Goal: Task Accomplishment & Management: Use online tool/utility

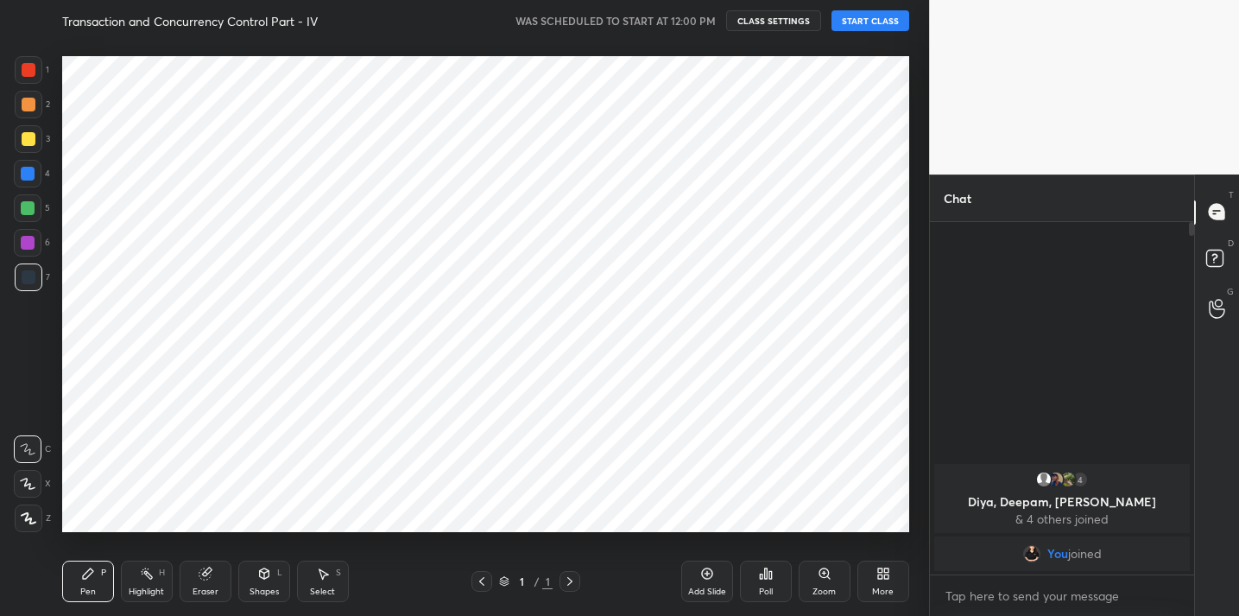
scroll to position [85860, 85504]
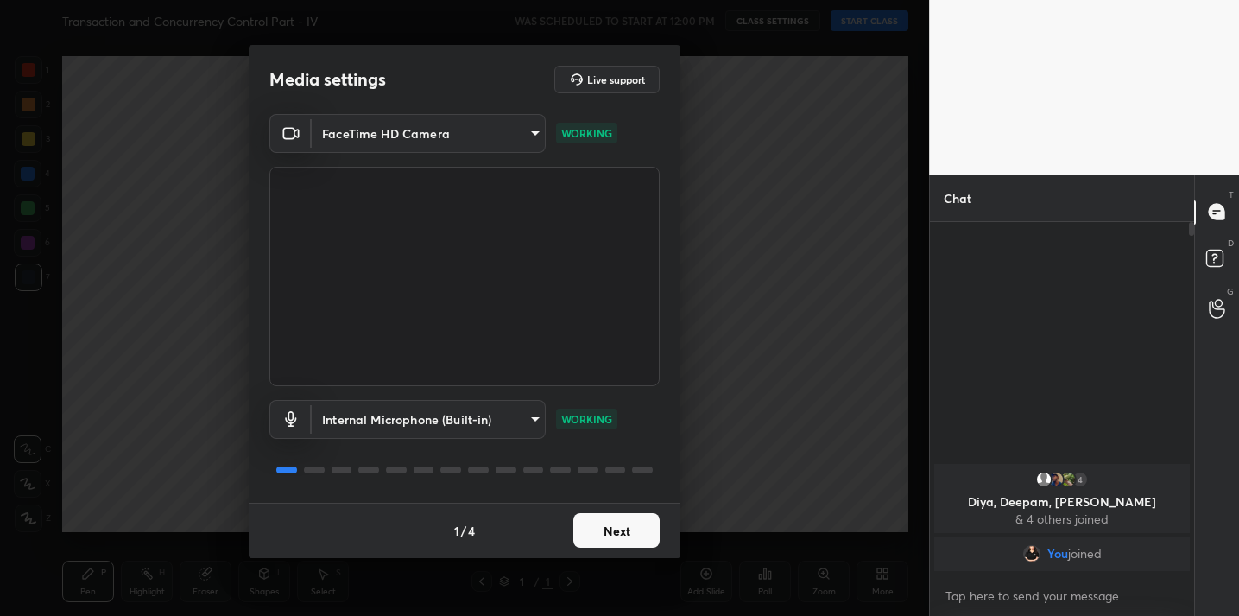
click at [619, 538] on button "Next" at bounding box center [616, 530] width 86 height 35
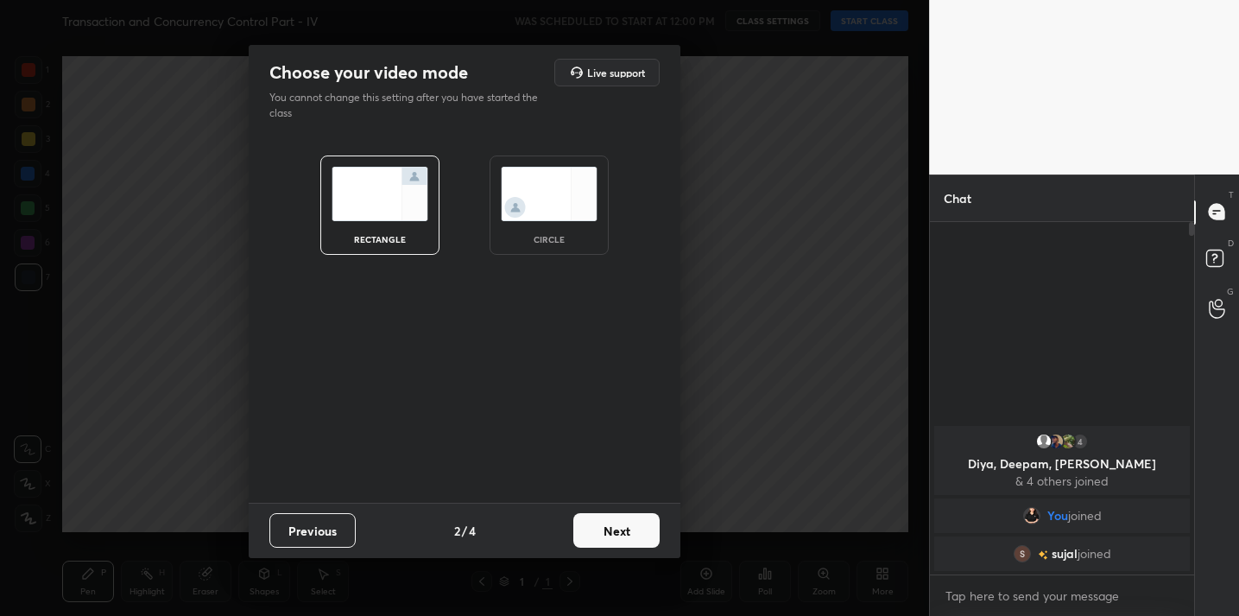
click at [619, 538] on button "Next" at bounding box center [616, 530] width 86 height 35
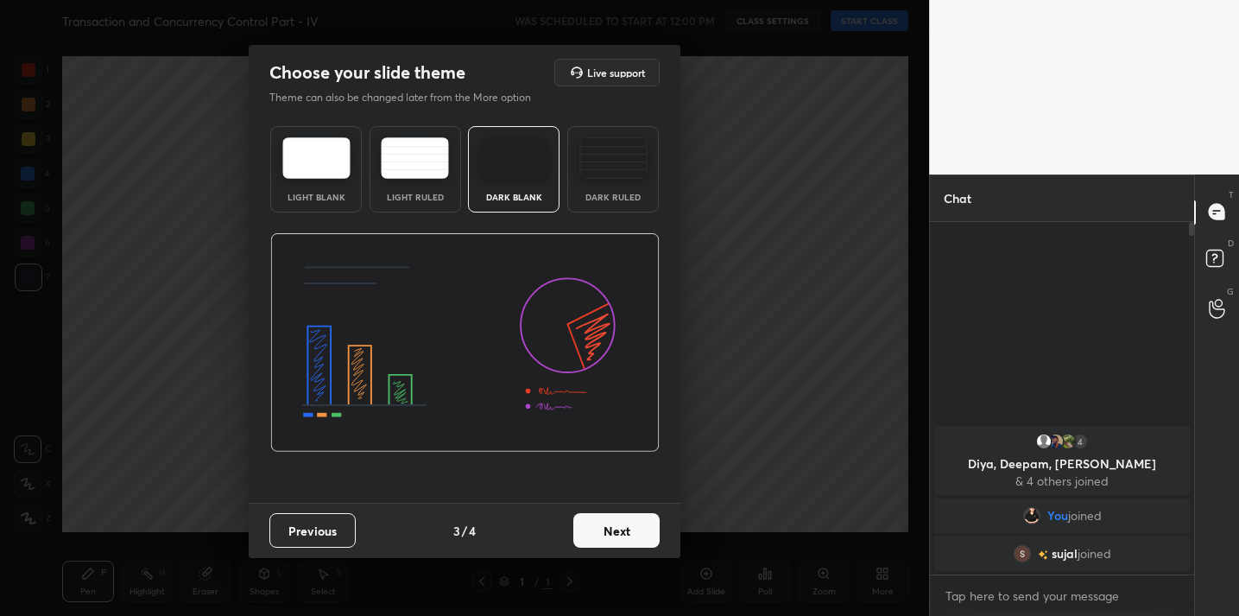
click at [619, 538] on button "Next" at bounding box center [616, 530] width 86 height 35
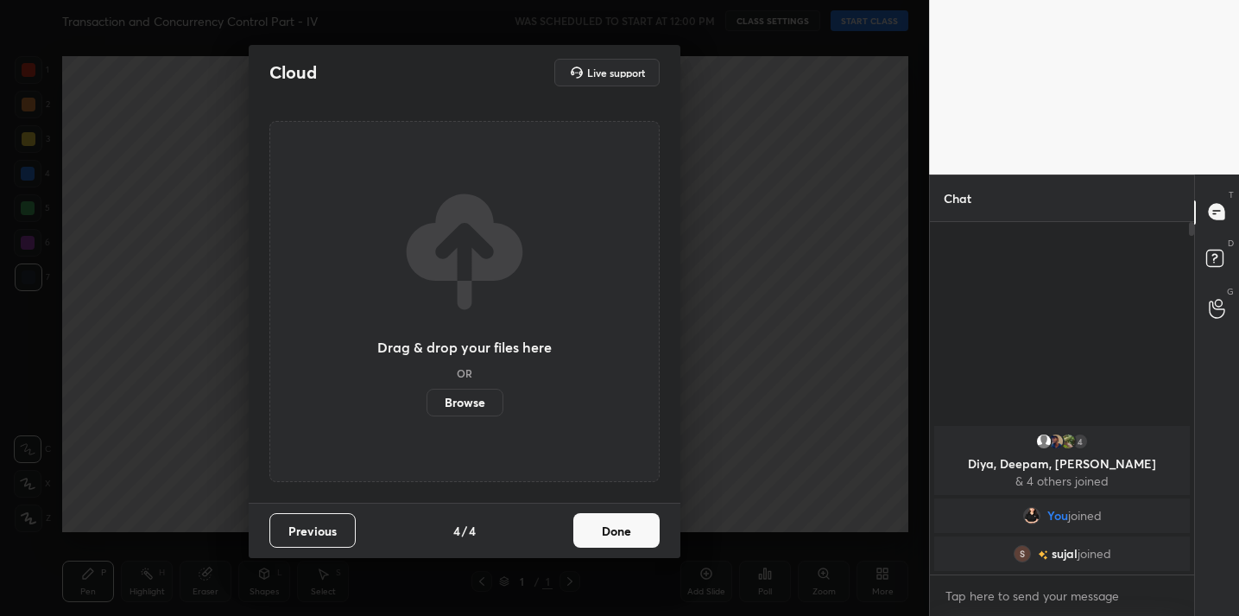
click at [619, 538] on button "Done" at bounding box center [616, 530] width 86 height 35
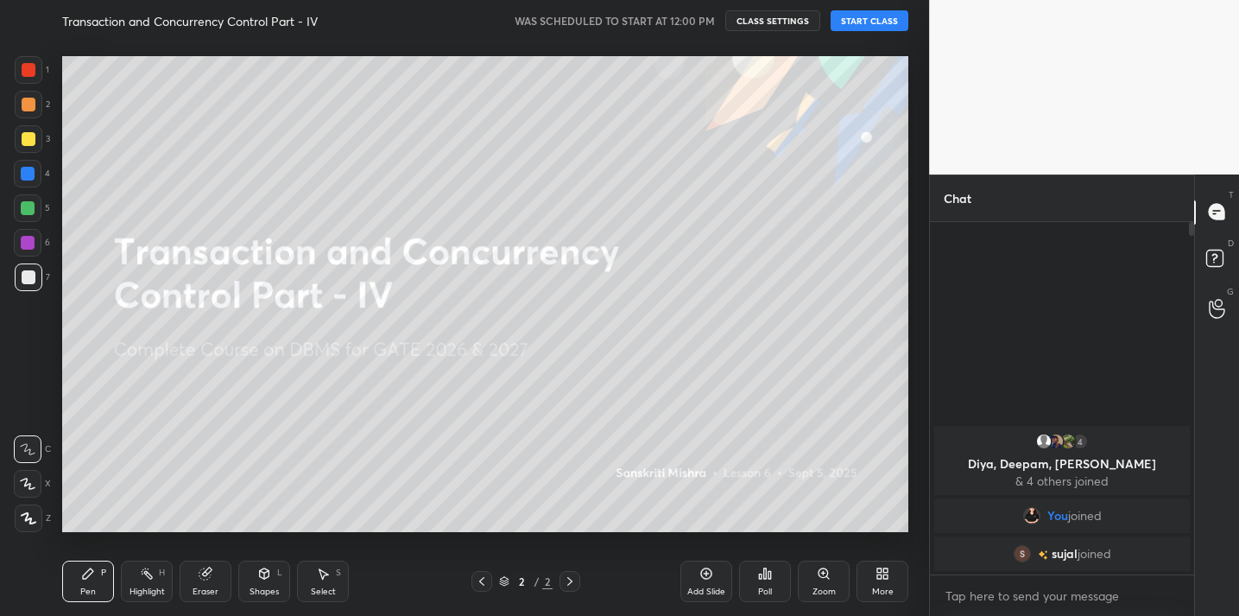
click at [871, 22] on button "START CLASS" at bounding box center [870, 20] width 78 height 21
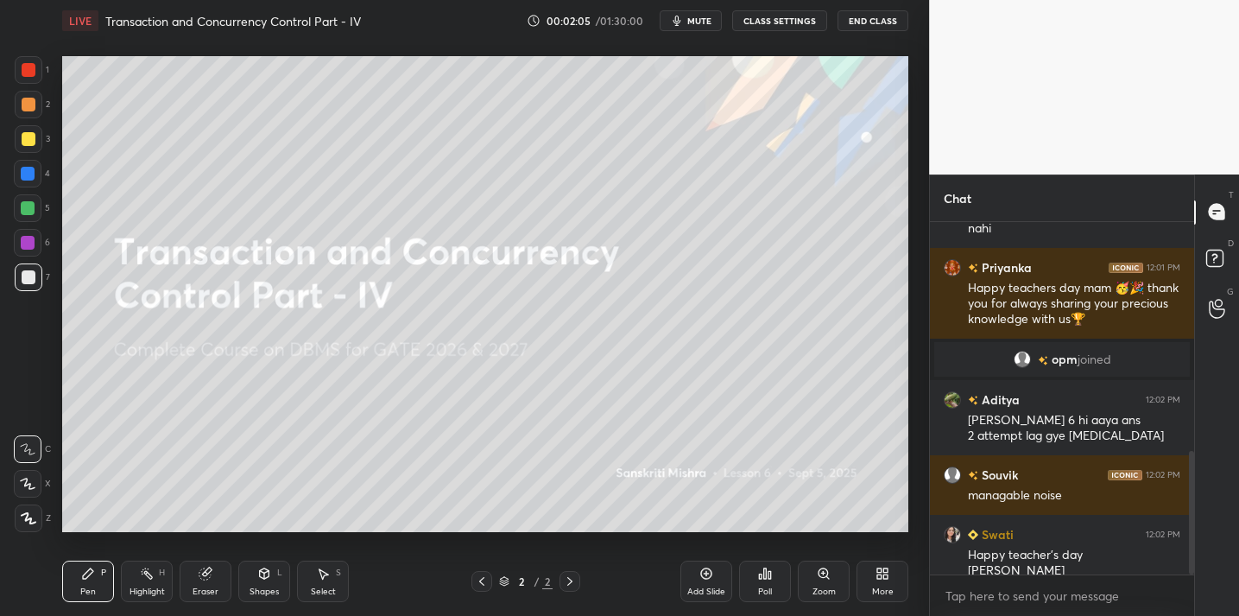
scroll to position [651, 0]
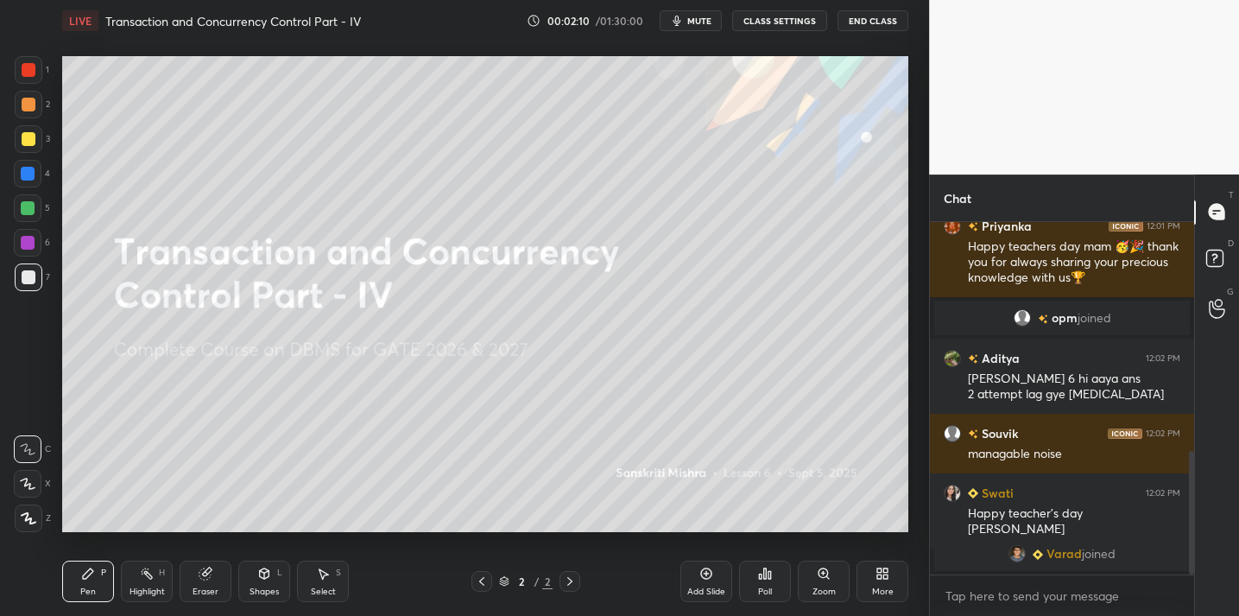
click at [764, 569] on icon at bounding box center [765, 573] width 3 height 10
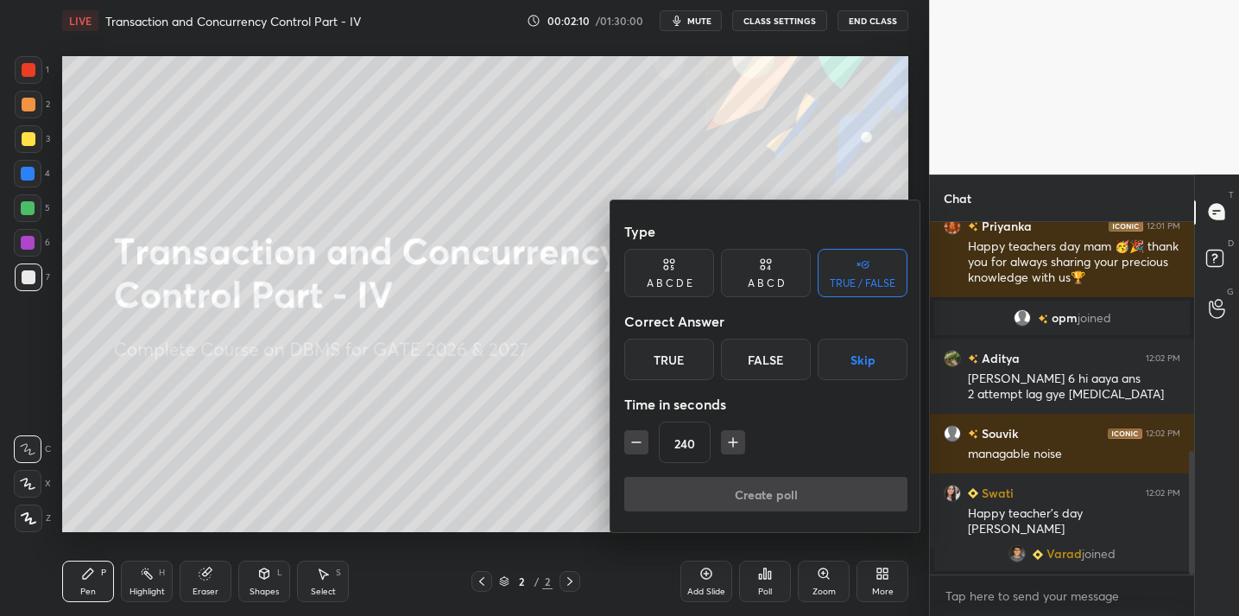
click at [678, 363] on div "True" at bounding box center [669, 359] width 90 height 41
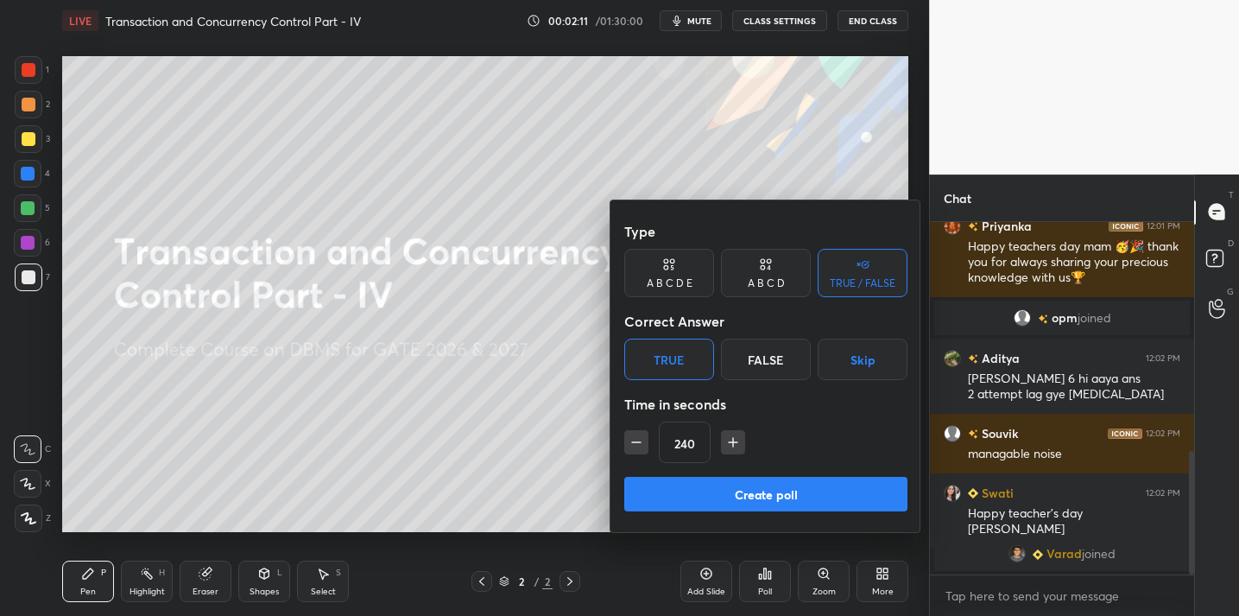
click at [736, 496] on button "Create poll" at bounding box center [765, 494] width 283 height 35
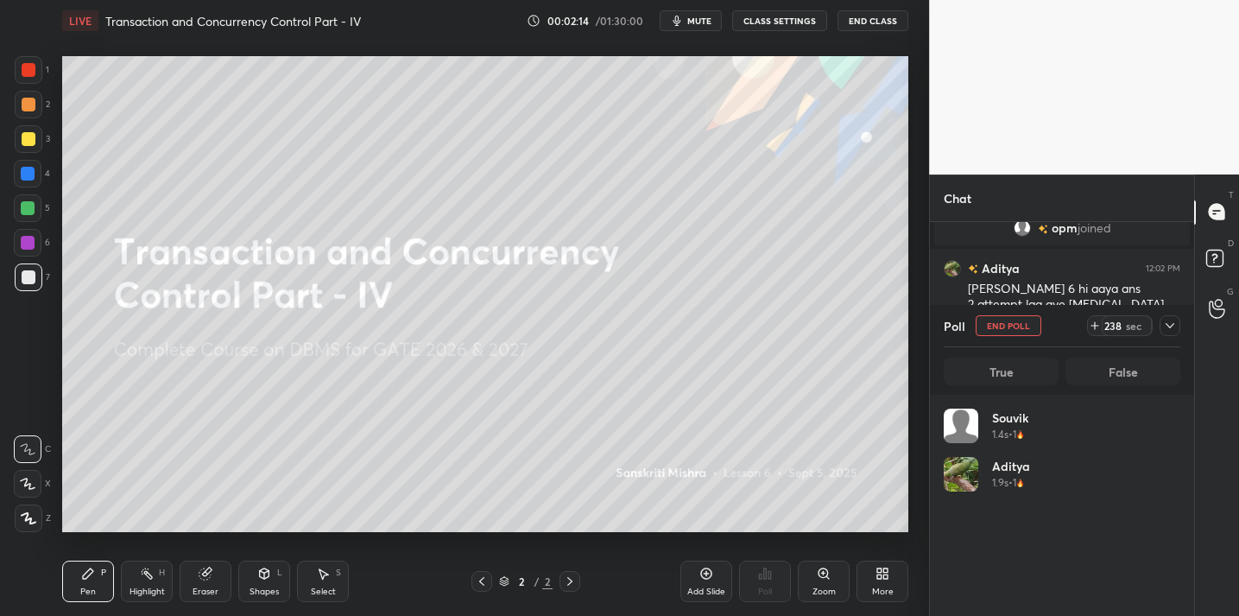
scroll to position [6, 6]
click at [1172, 323] on icon at bounding box center [1170, 326] width 14 height 14
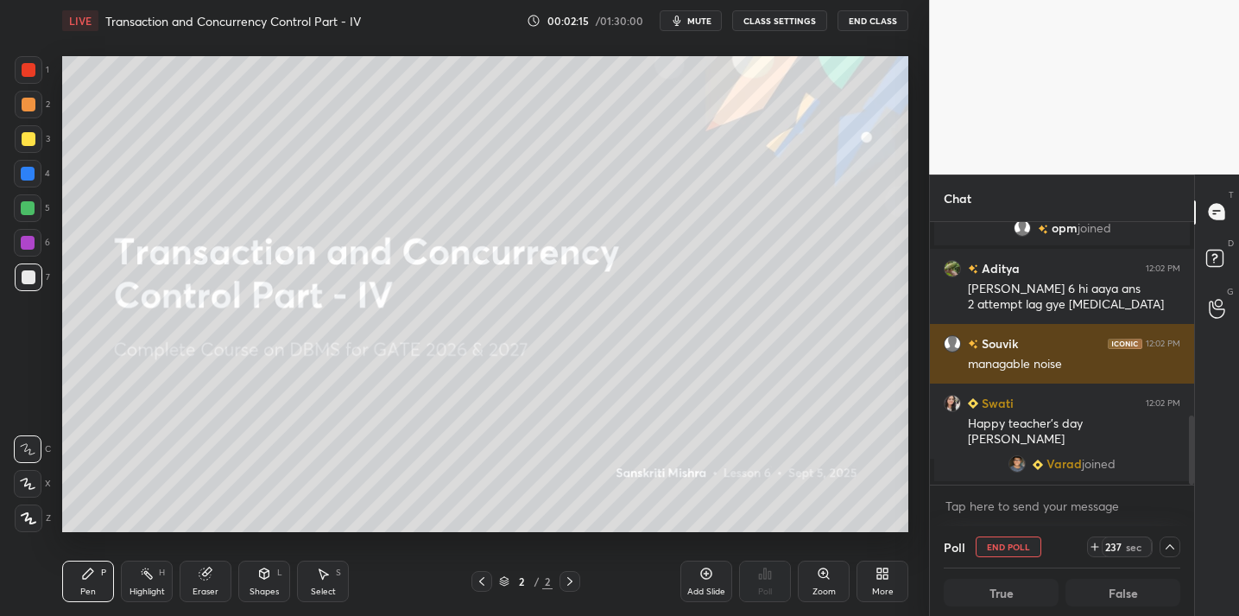
scroll to position [1, 6]
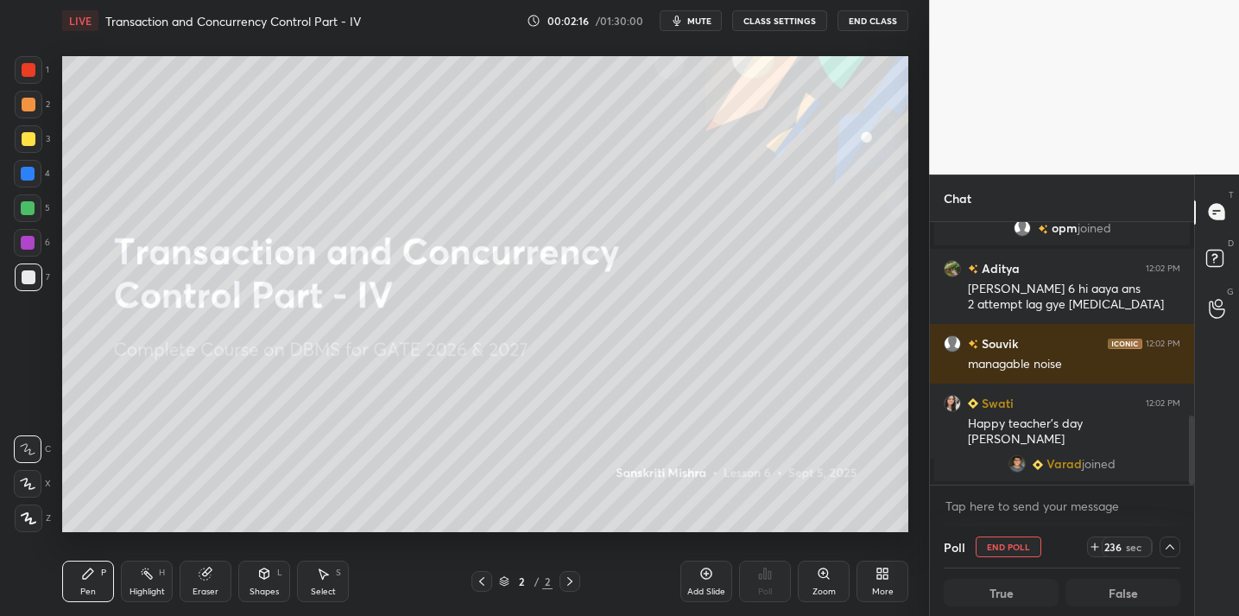
click at [1167, 546] on icon at bounding box center [1170, 547] width 14 height 14
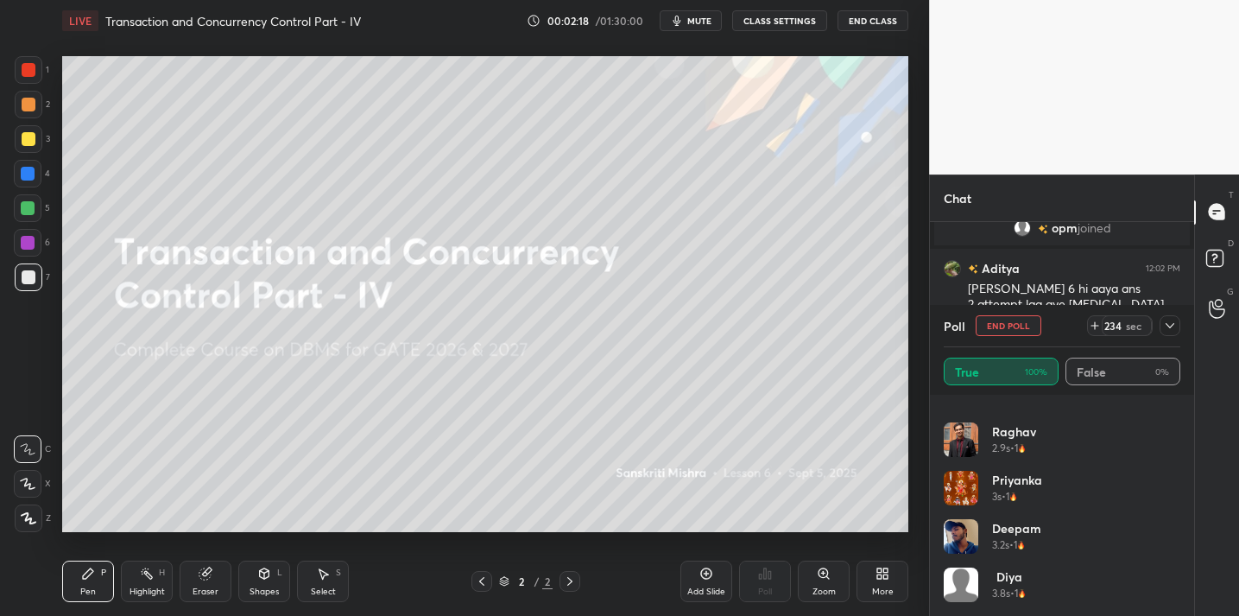
scroll to position [207, 0]
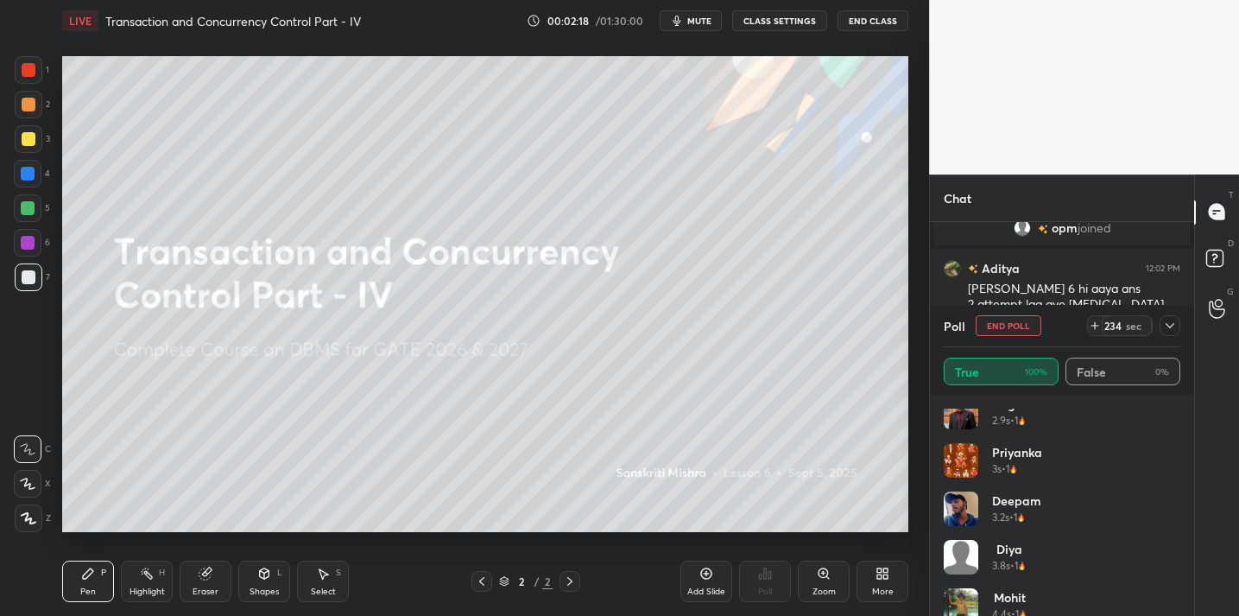
click at [1170, 330] on icon at bounding box center [1170, 326] width 14 height 14
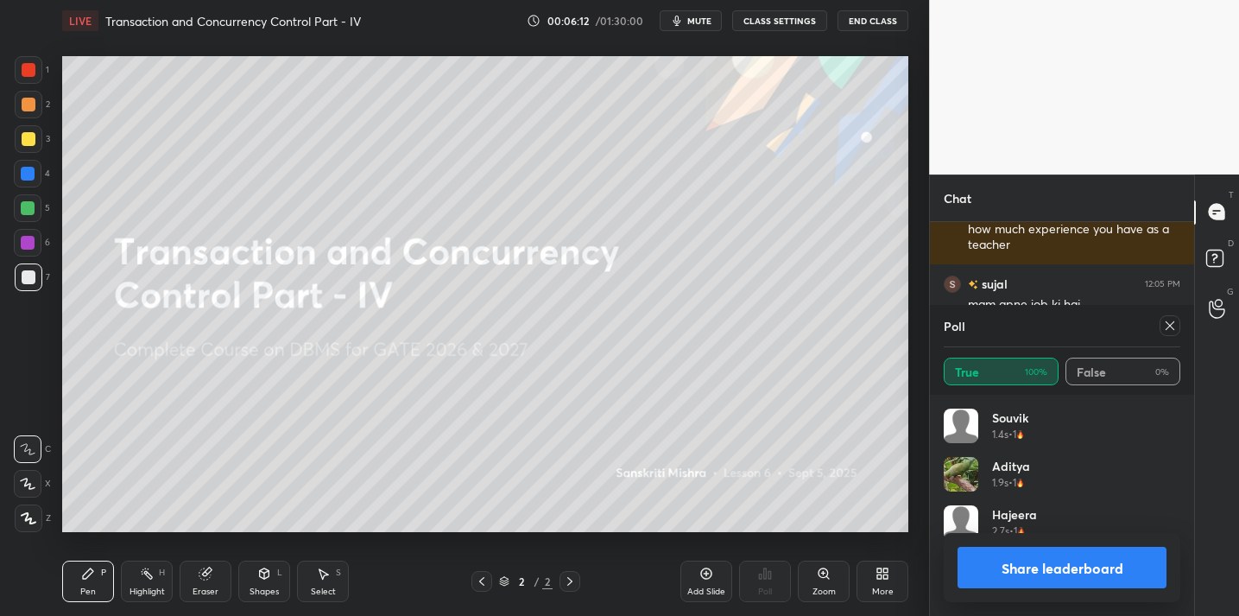
scroll to position [202, 231]
click at [1169, 328] on icon at bounding box center [1170, 326] width 14 height 14
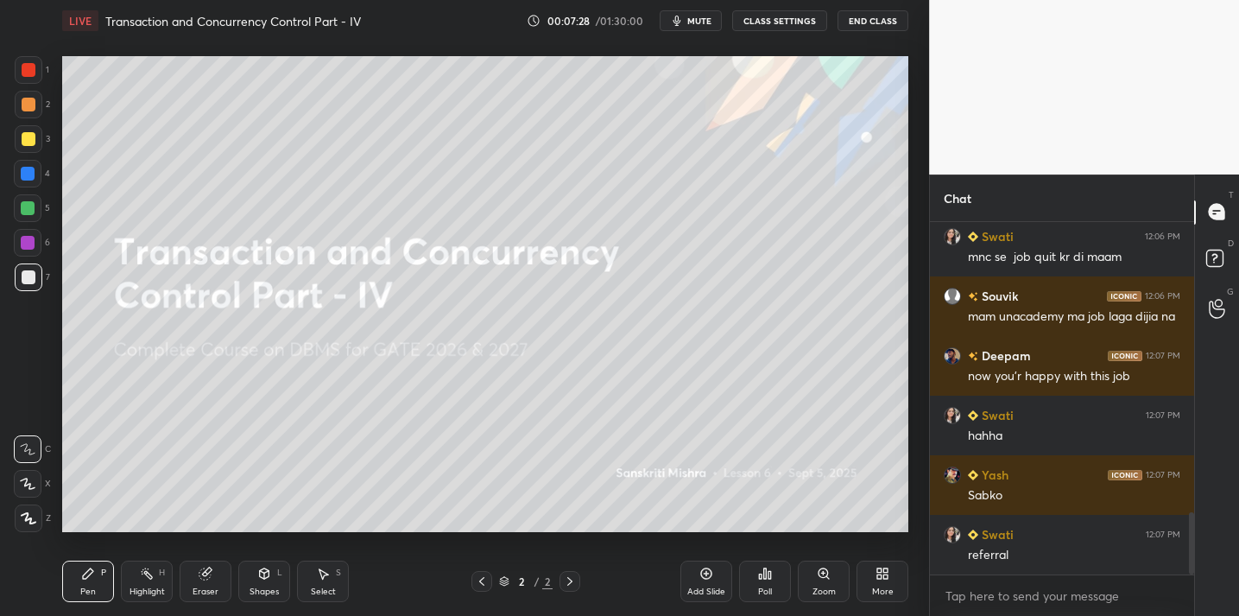
scroll to position [1632, 0]
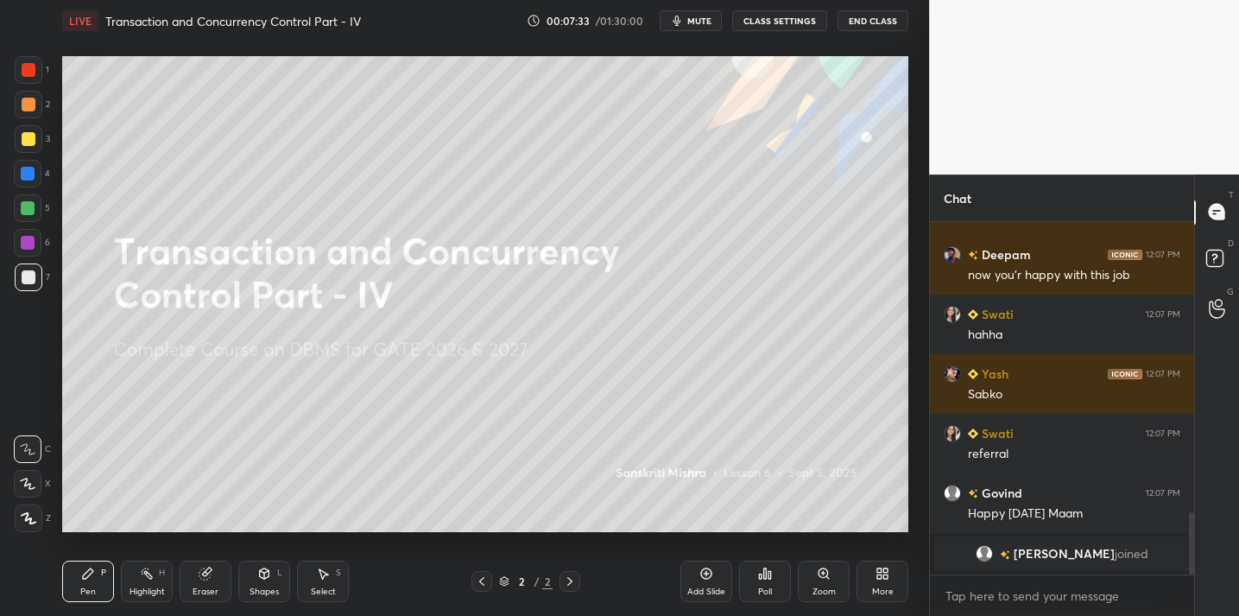
click at [884, 583] on div "More" at bounding box center [883, 581] width 52 height 41
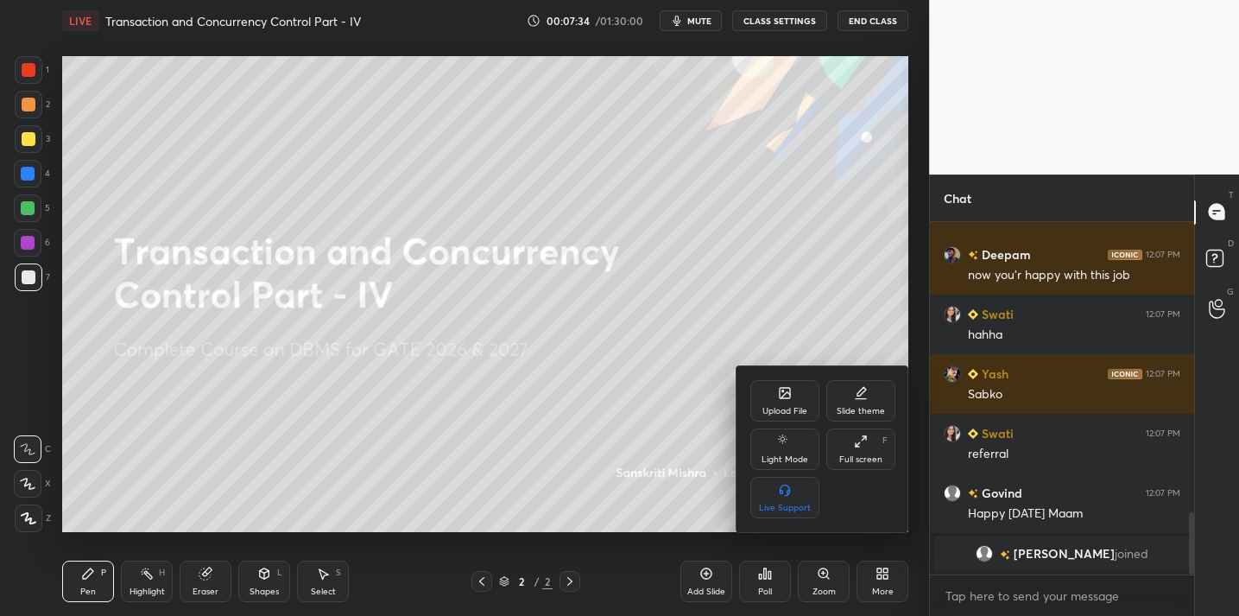
click at [776, 402] on div "Upload File" at bounding box center [785, 400] width 69 height 41
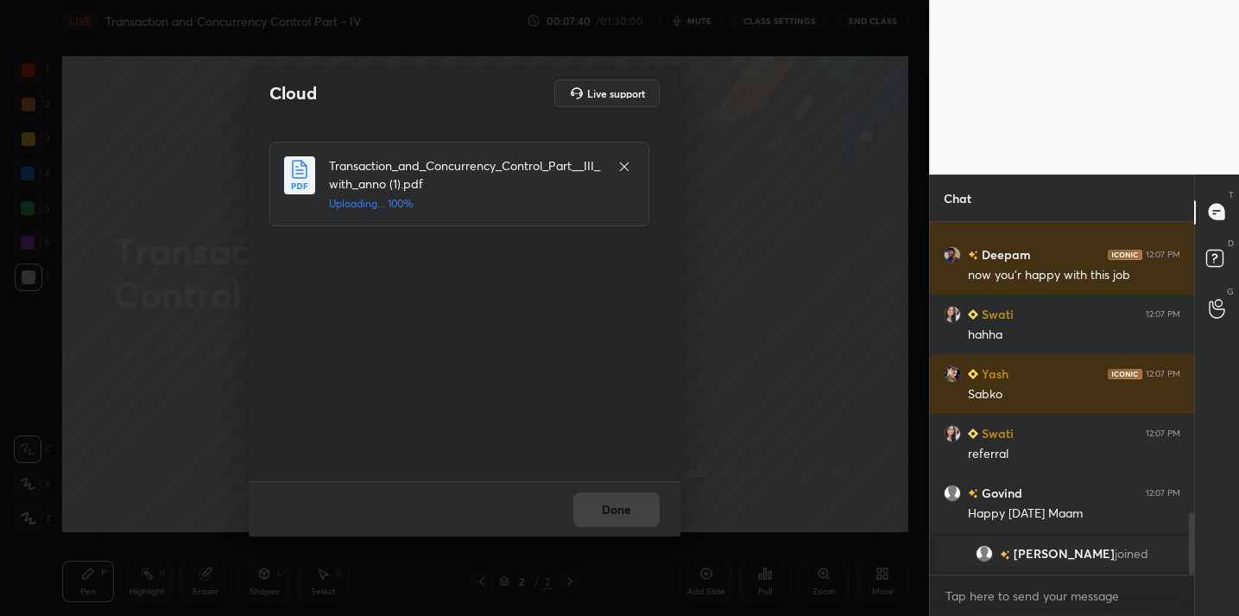
scroll to position [1530, 0]
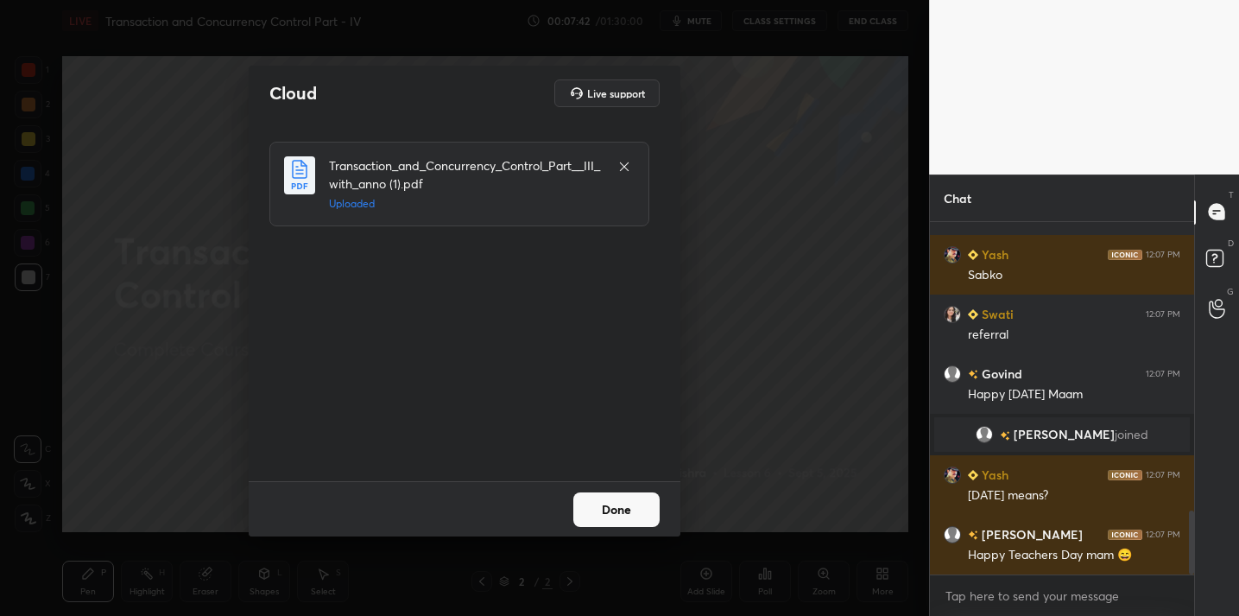
click at [624, 519] on button "Done" at bounding box center [616, 509] width 86 height 35
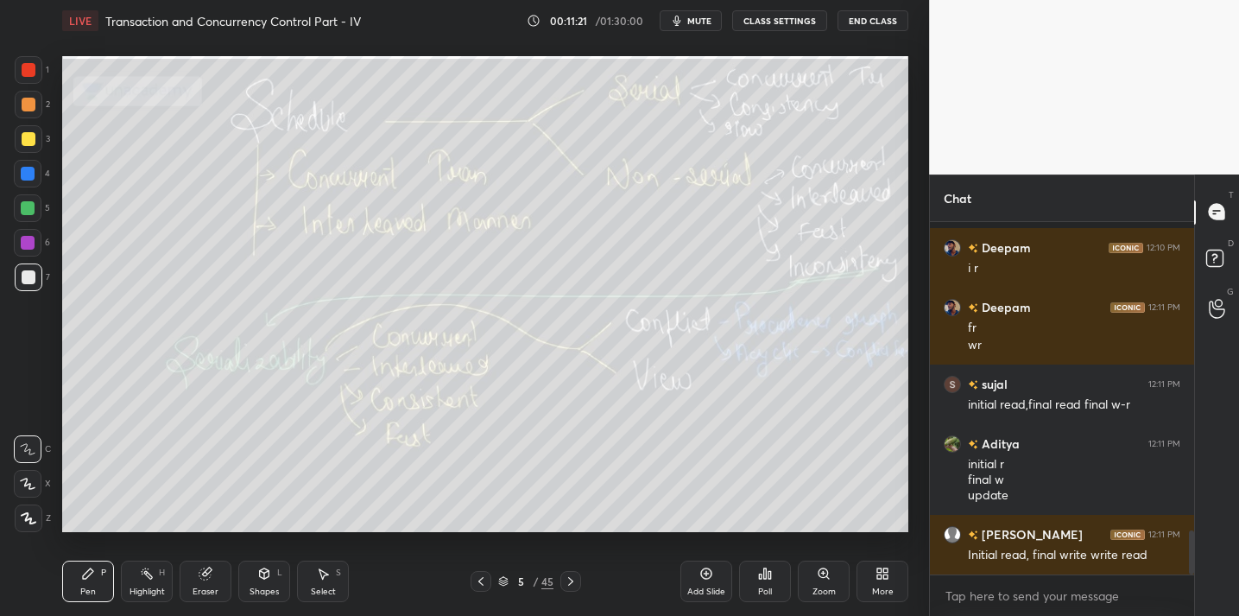
scroll to position [2487, 0]
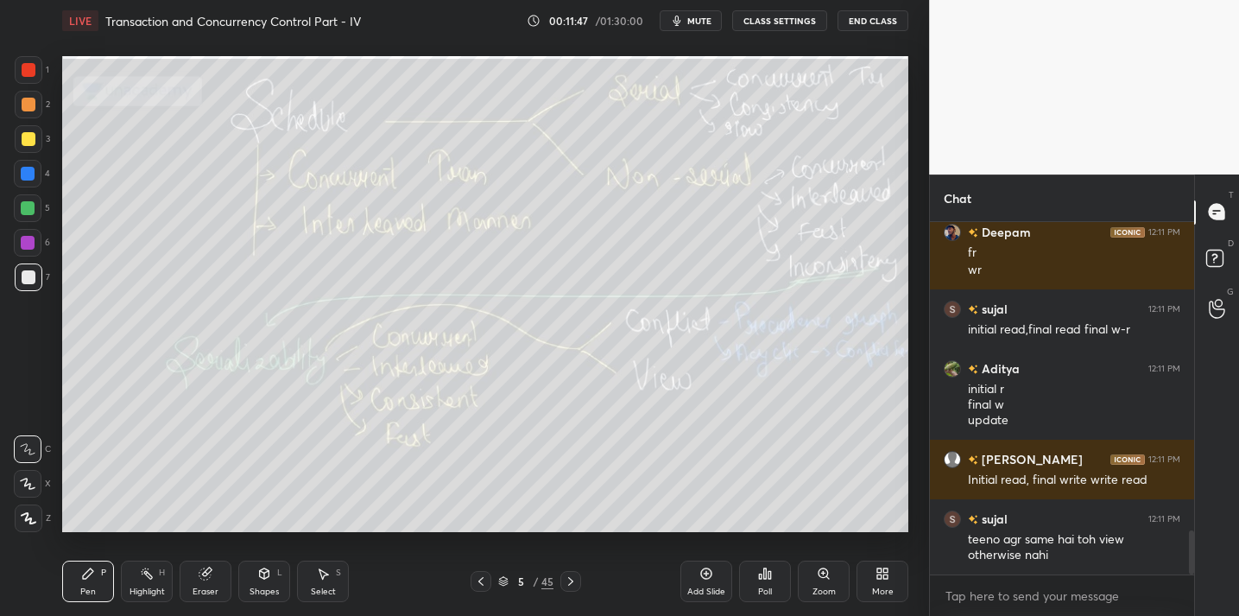
click at [713, 585] on div "Add Slide" at bounding box center [707, 581] width 52 height 41
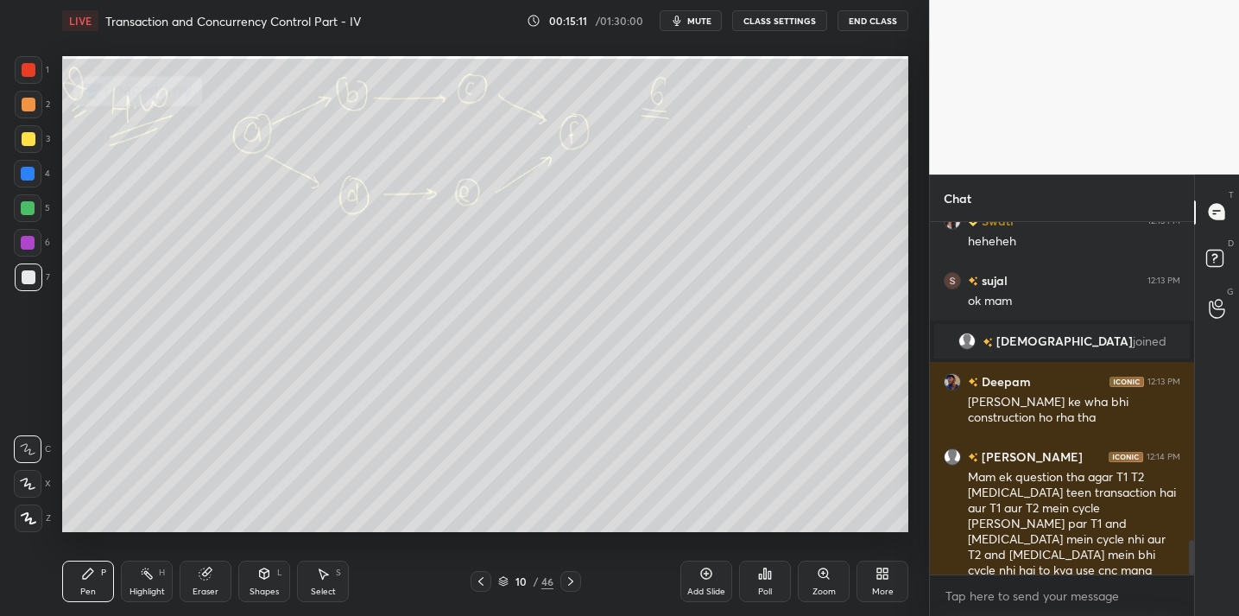
scroll to position [3220, 0]
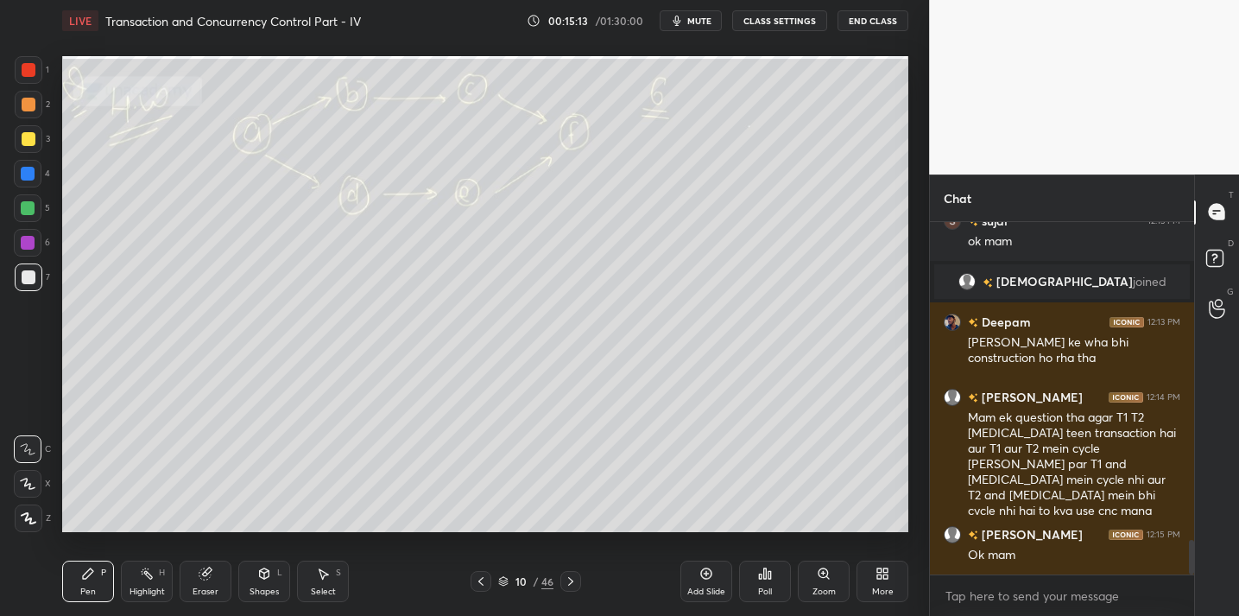
click at [212, 562] on div "Eraser" at bounding box center [206, 581] width 52 height 41
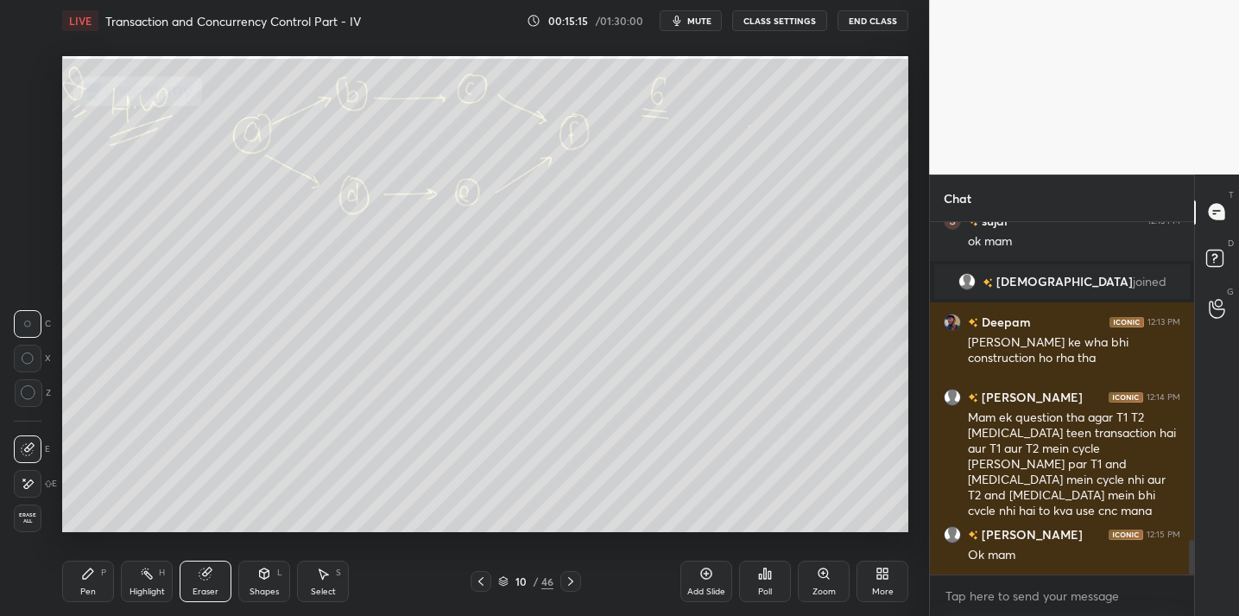
drag, startPoint x: 29, startPoint y: 393, endPoint x: 41, endPoint y: 385, distance: 13.7
click at [29, 393] on icon at bounding box center [29, 393] width 16 height 16
drag, startPoint x: 100, startPoint y: 578, endPoint x: 98, endPoint y: 560, distance: 18.3
click at [98, 580] on div "Pen P" at bounding box center [88, 581] width 52 height 41
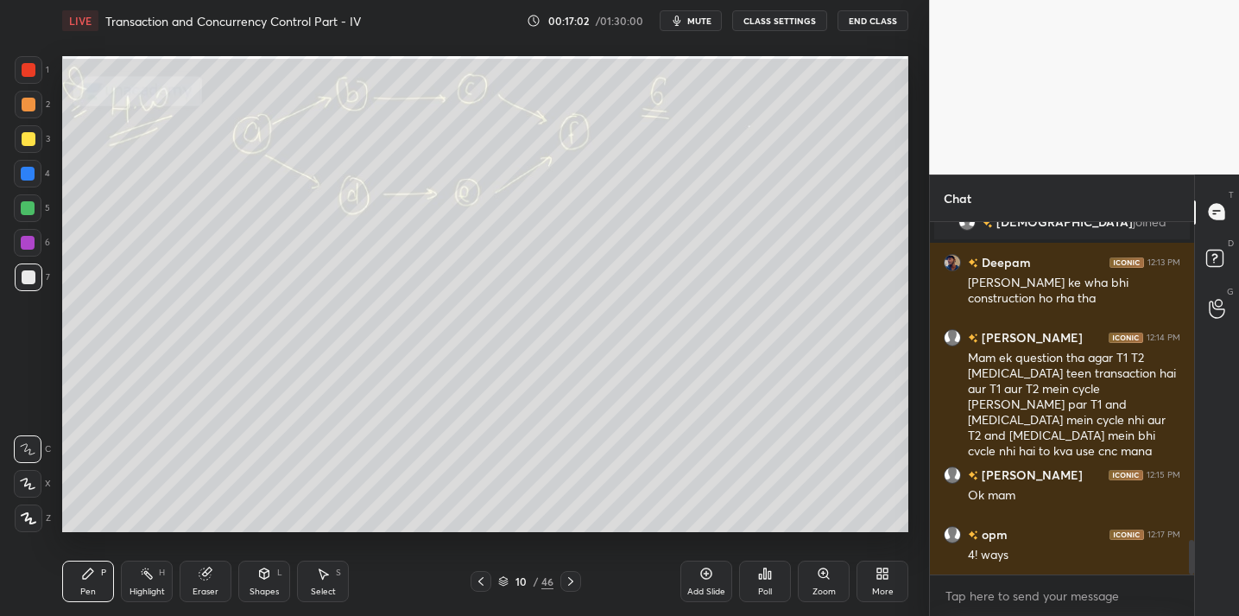
scroll to position [3321, 0]
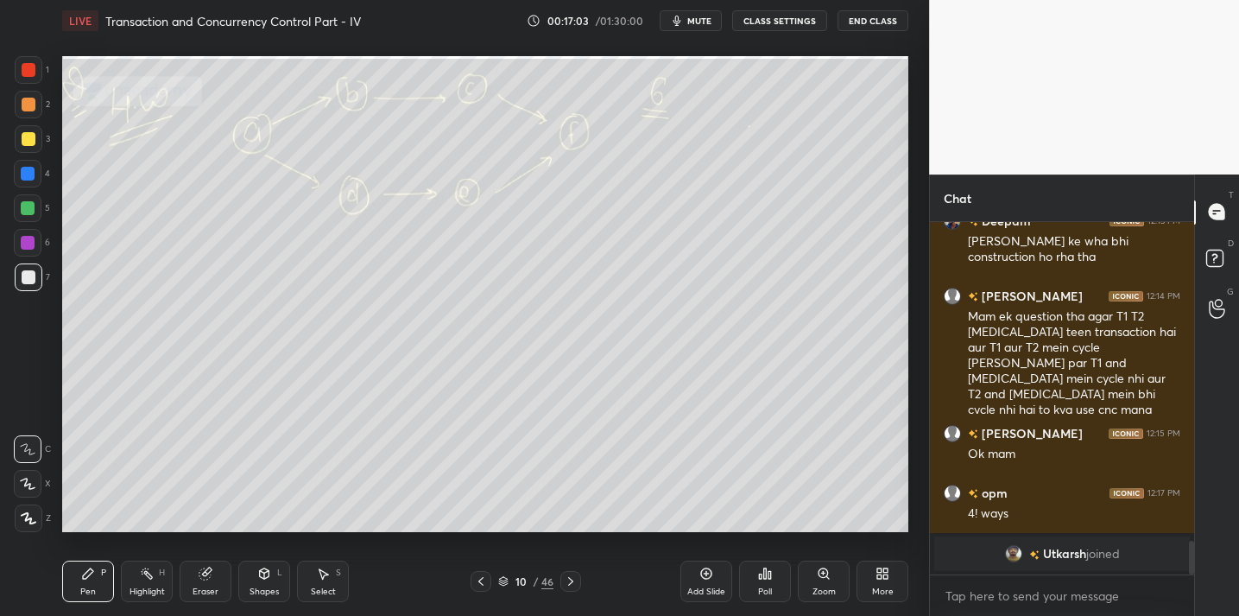
click at [213, 587] on div "Eraser" at bounding box center [206, 591] width 26 height 9
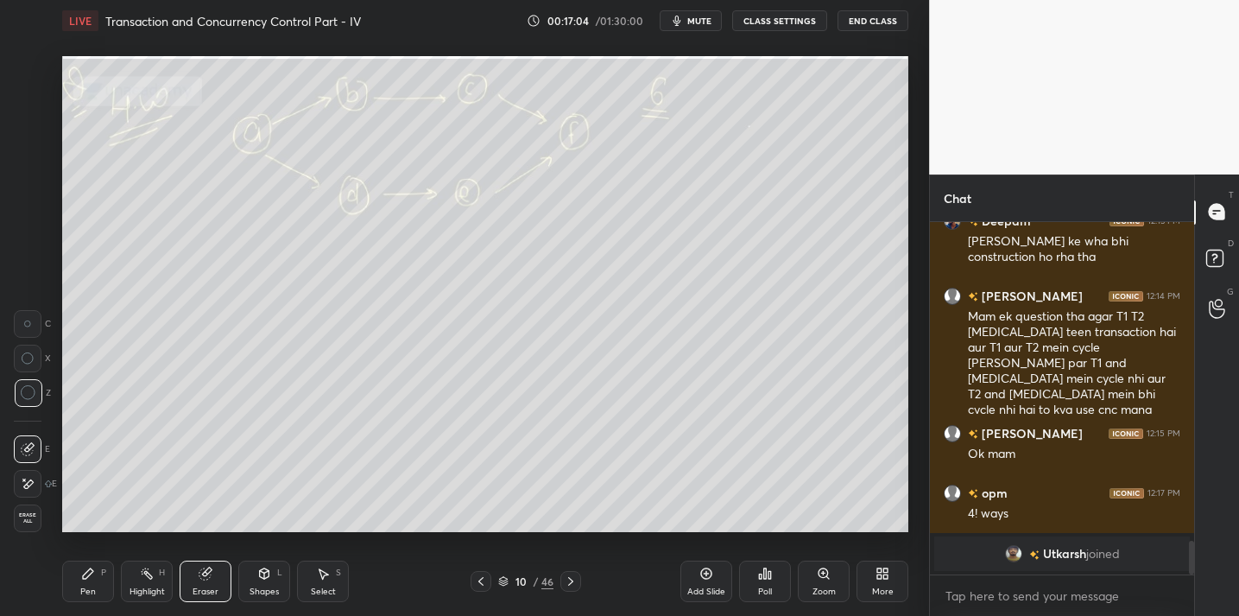
click at [91, 576] on icon at bounding box center [88, 574] width 14 height 14
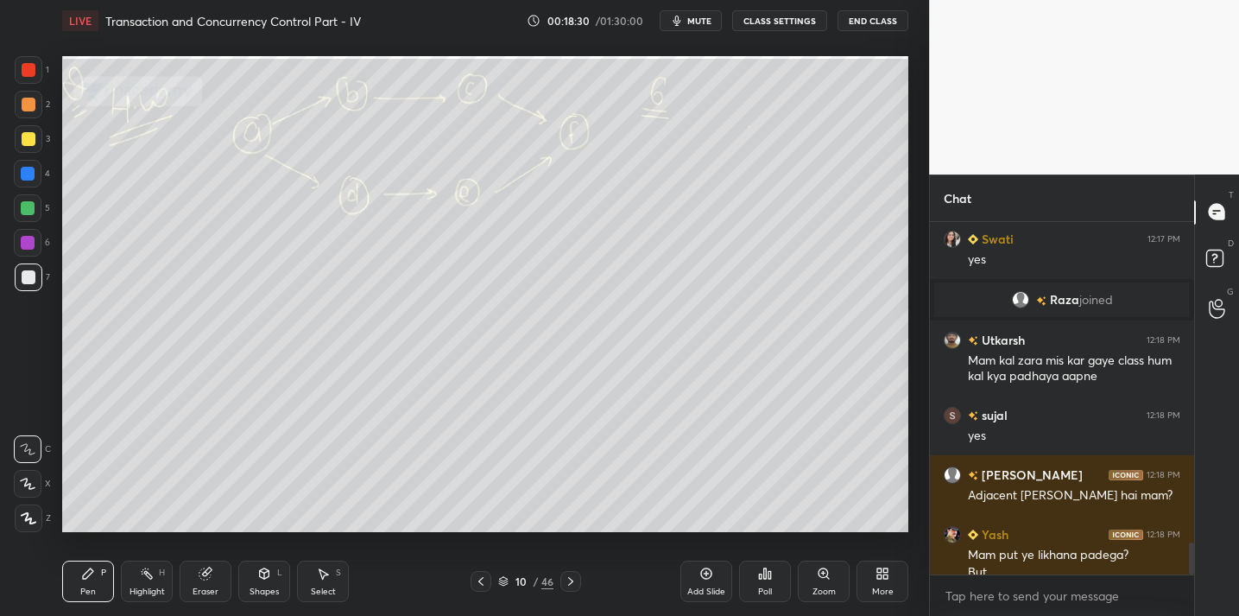
scroll to position [3562, 0]
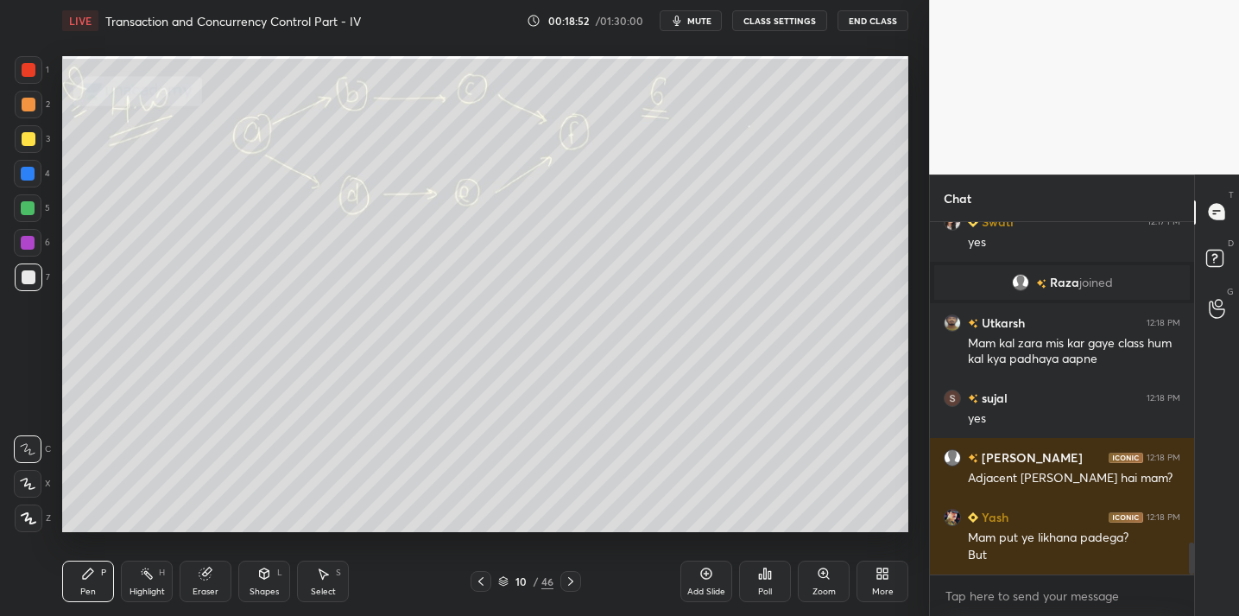
drag, startPoint x: 205, startPoint y: 584, endPoint x: 211, endPoint y: 557, distance: 27.4
click at [205, 584] on div "Eraser" at bounding box center [206, 581] width 52 height 41
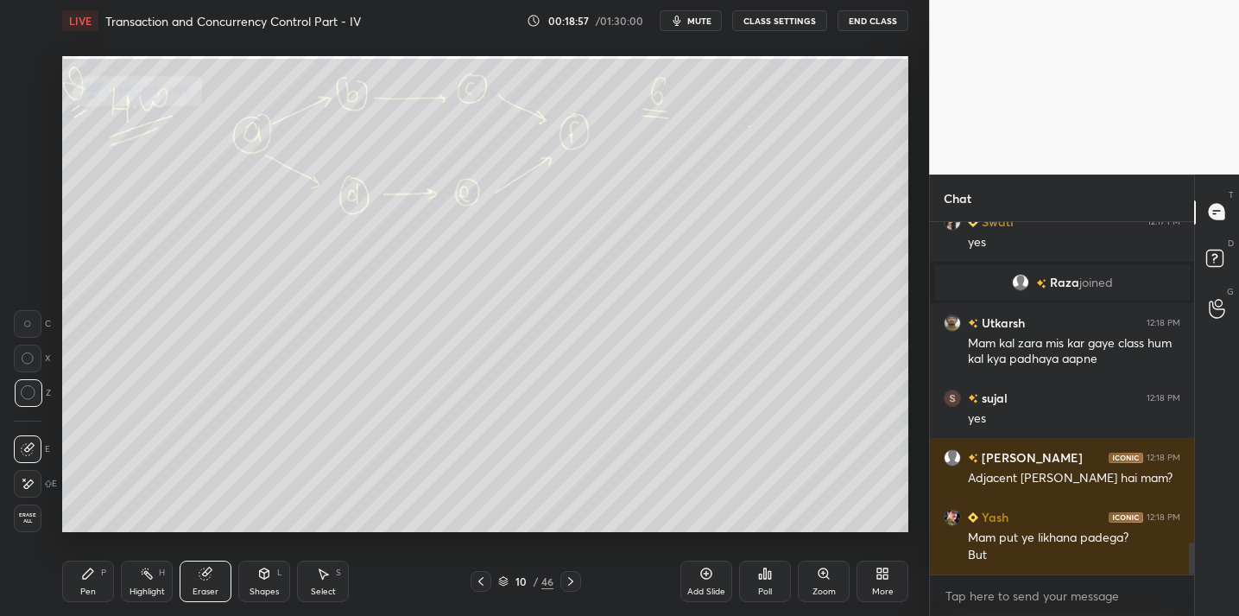
scroll to position [3637, 0]
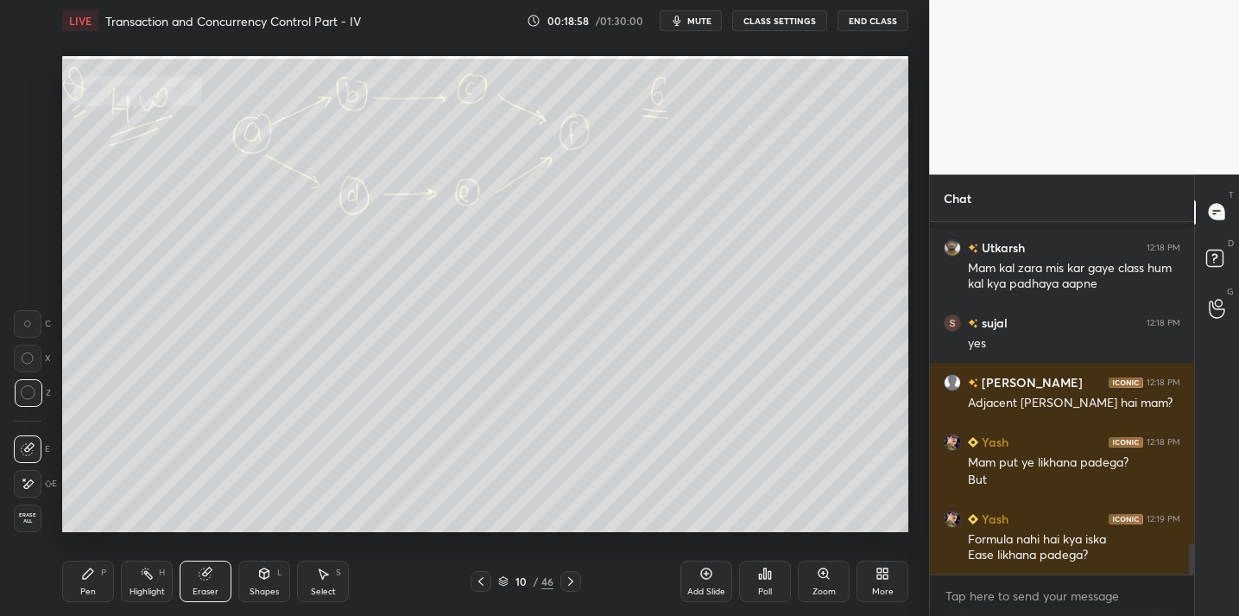
click at [82, 578] on icon at bounding box center [88, 574] width 14 height 14
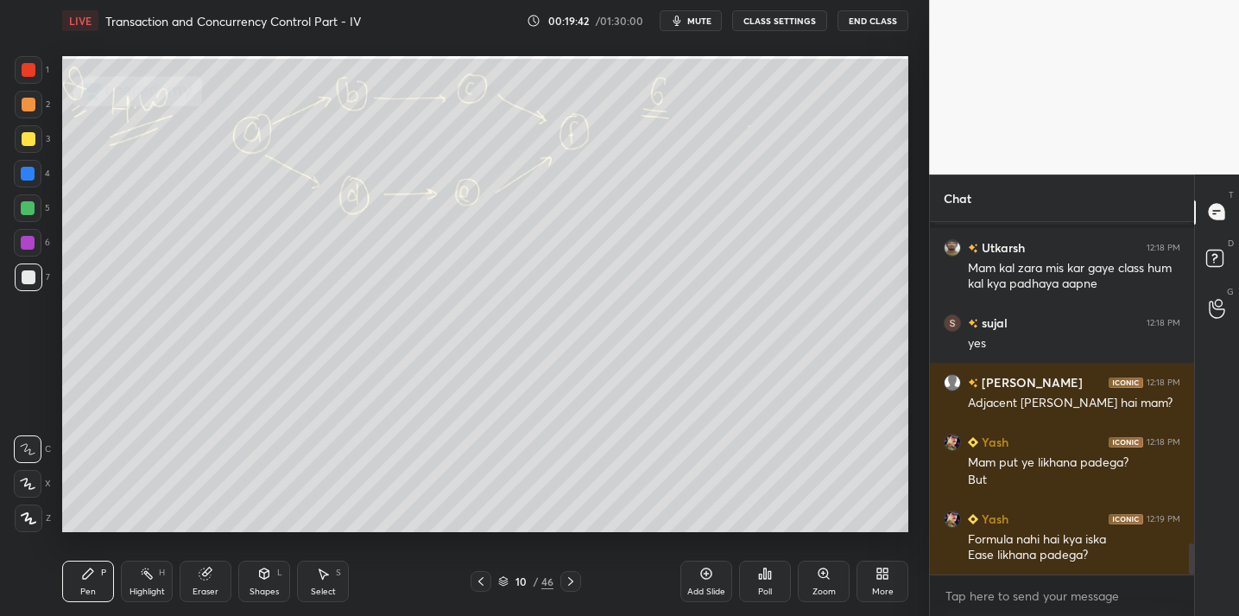
click at [220, 588] on div "Eraser" at bounding box center [206, 581] width 52 height 41
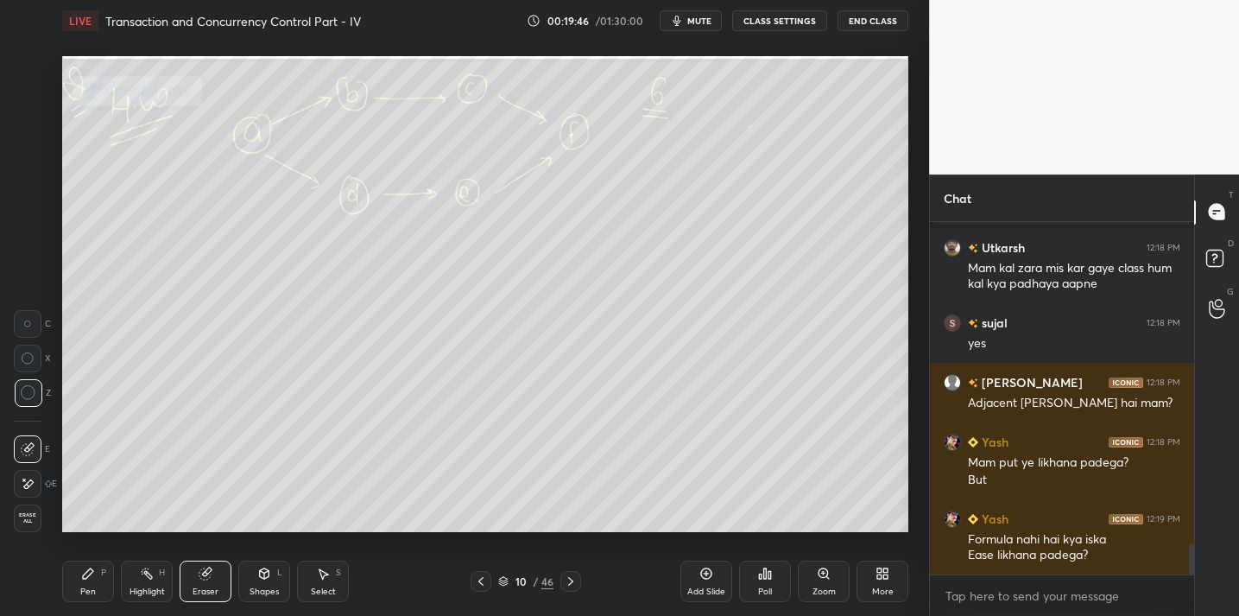
click at [87, 575] on icon at bounding box center [88, 573] width 10 height 10
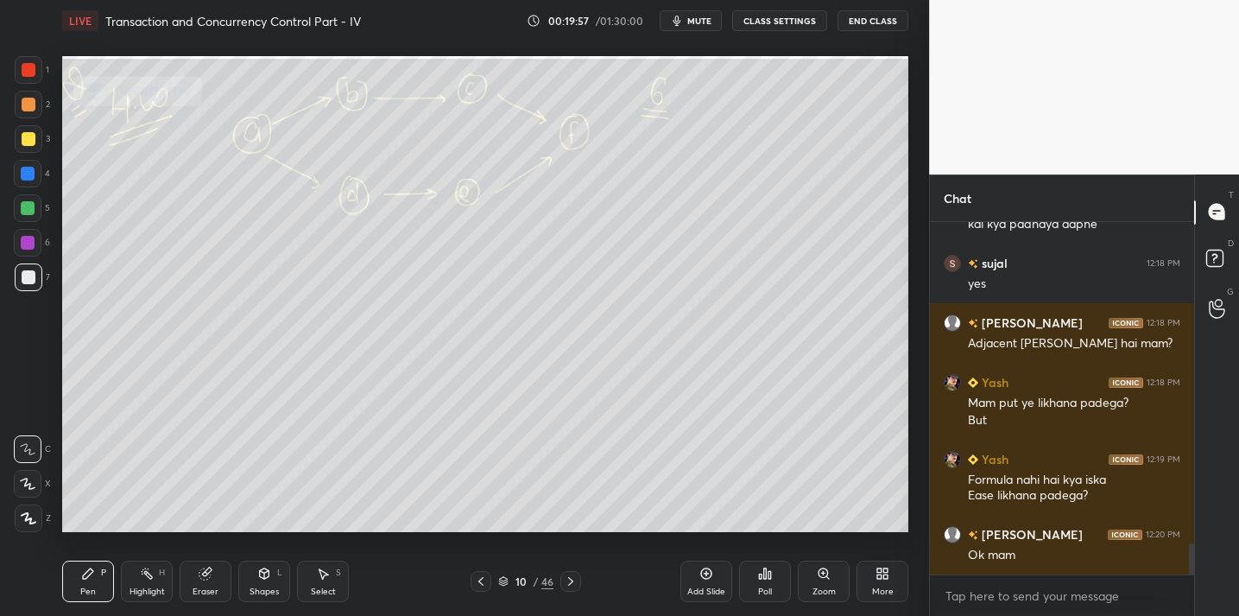
scroll to position [3772, 0]
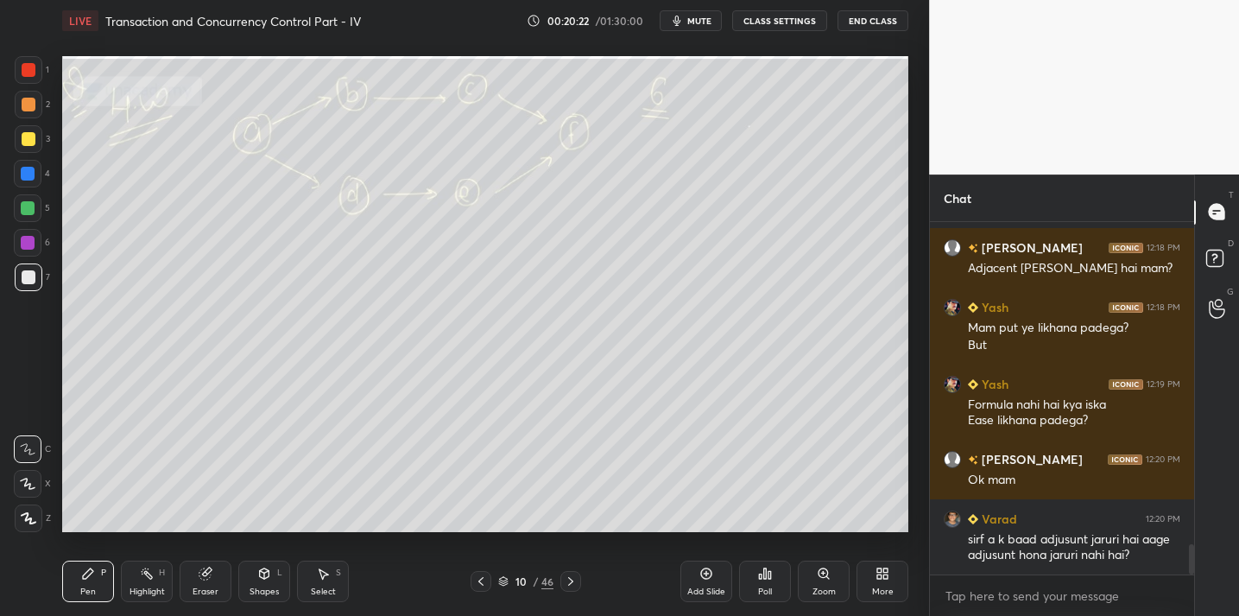
click at [207, 573] on icon at bounding box center [205, 573] width 11 height 11
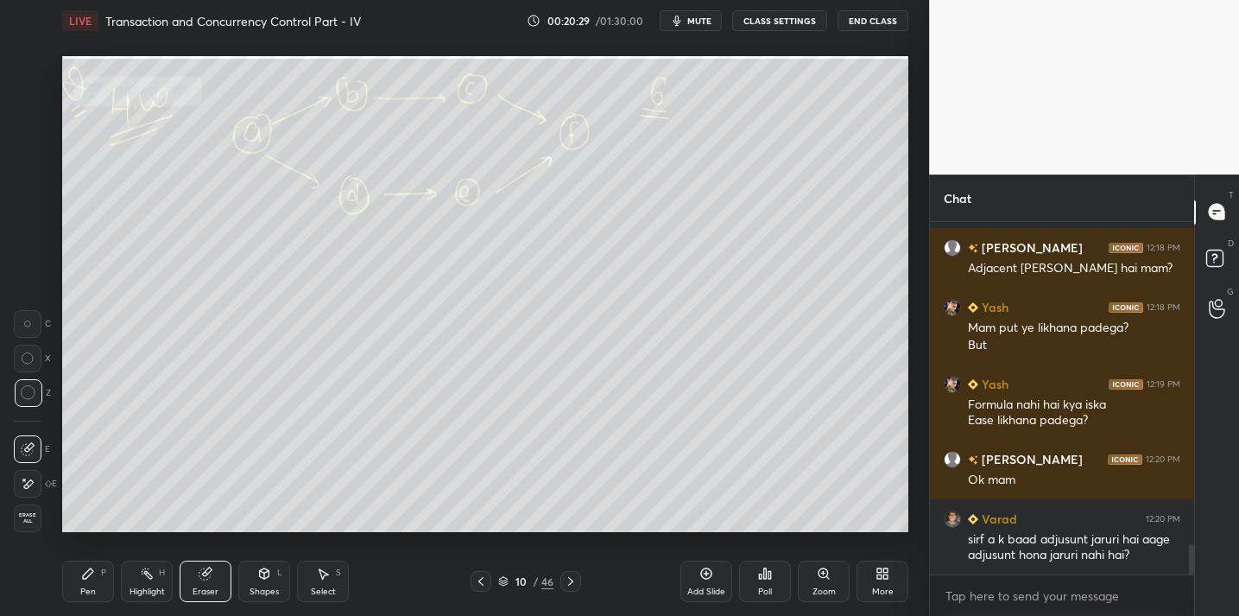
click at [90, 580] on div "Pen P" at bounding box center [88, 581] width 52 height 41
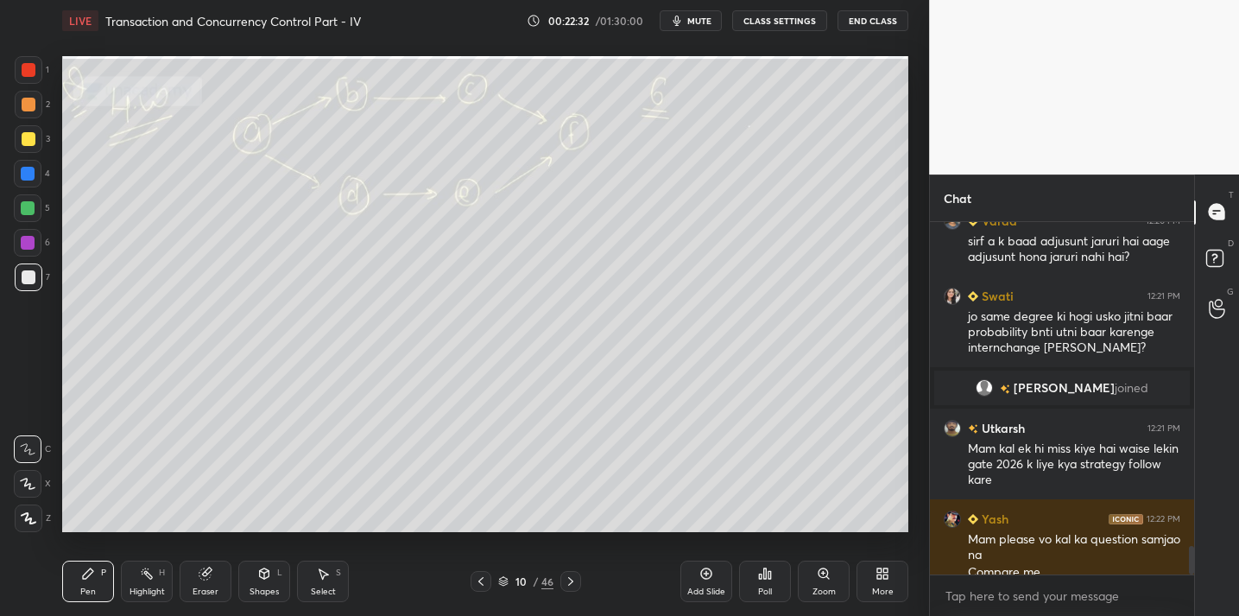
scroll to position [3956, 0]
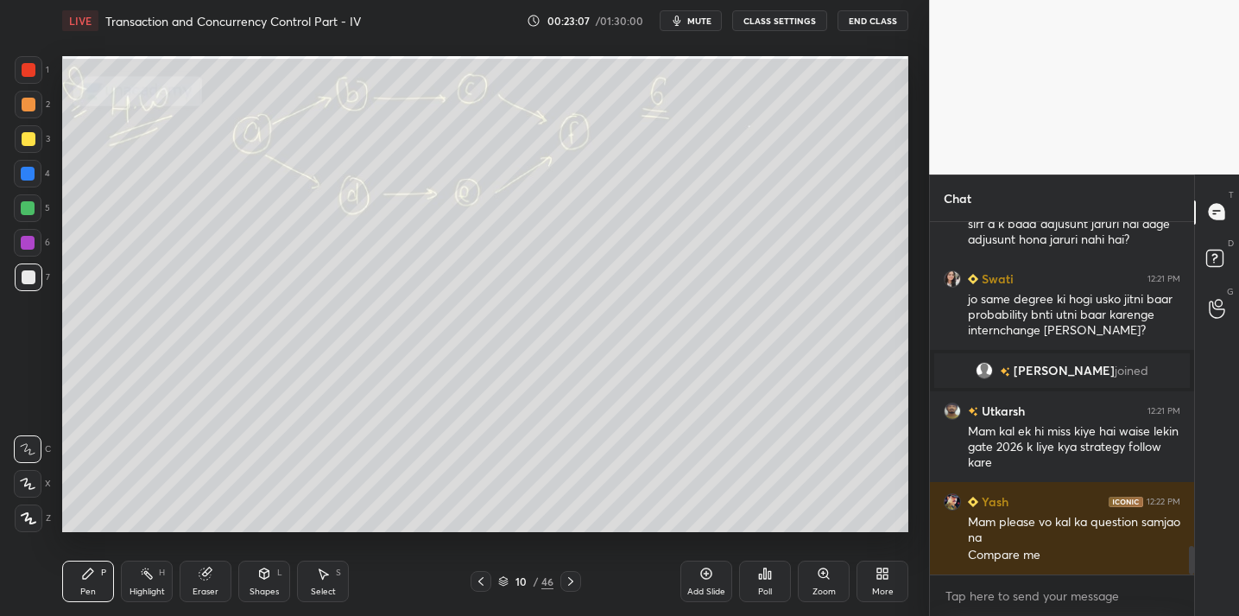
click at [212, 580] on div "Eraser" at bounding box center [206, 581] width 52 height 41
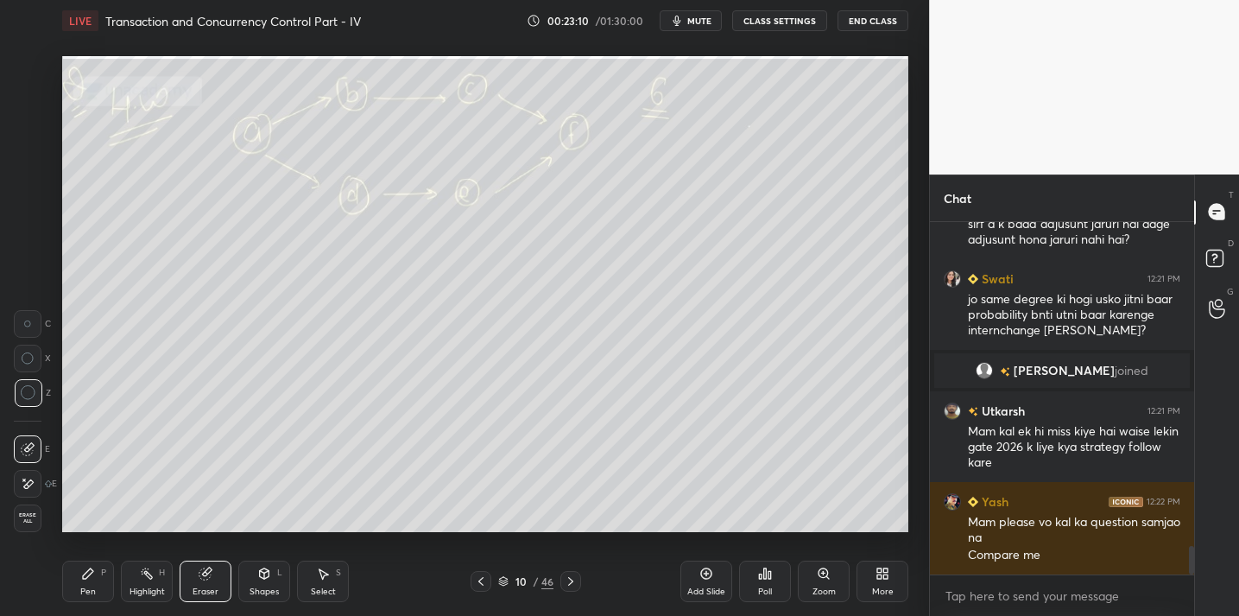
drag, startPoint x: 92, startPoint y: 579, endPoint x: 101, endPoint y: 561, distance: 20.1
click at [96, 573] on div "Pen P" at bounding box center [88, 581] width 52 height 41
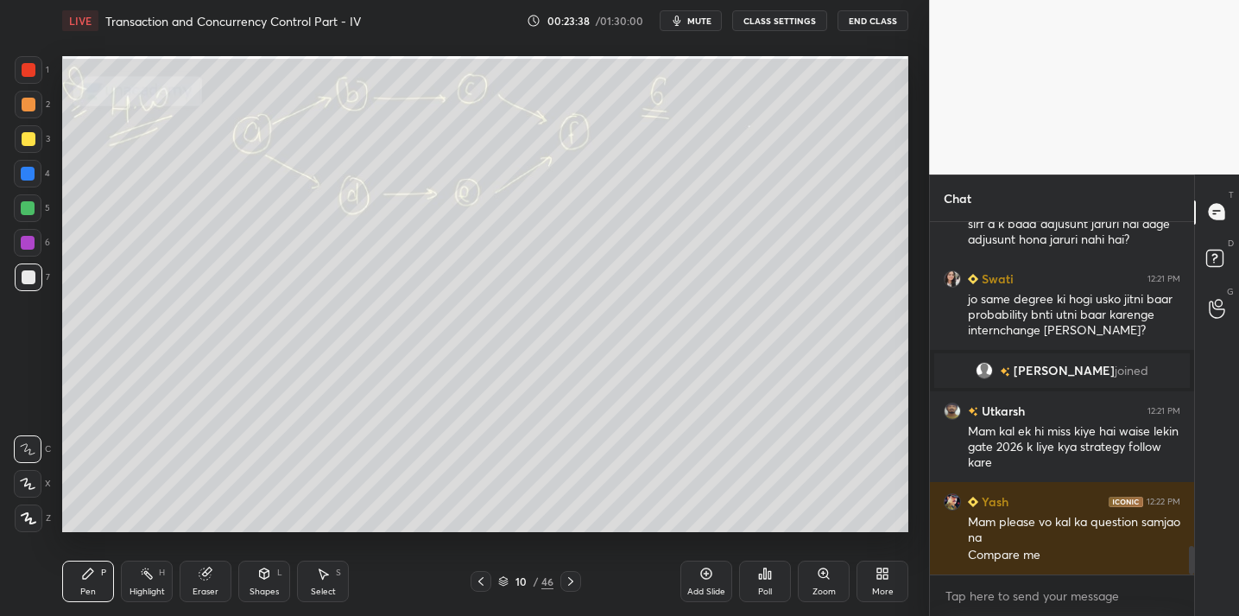
drag, startPoint x: 206, startPoint y: 582, endPoint x: 221, endPoint y: 535, distance: 49.2
click at [204, 582] on div "Eraser" at bounding box center [206, 581] width 52 height 41
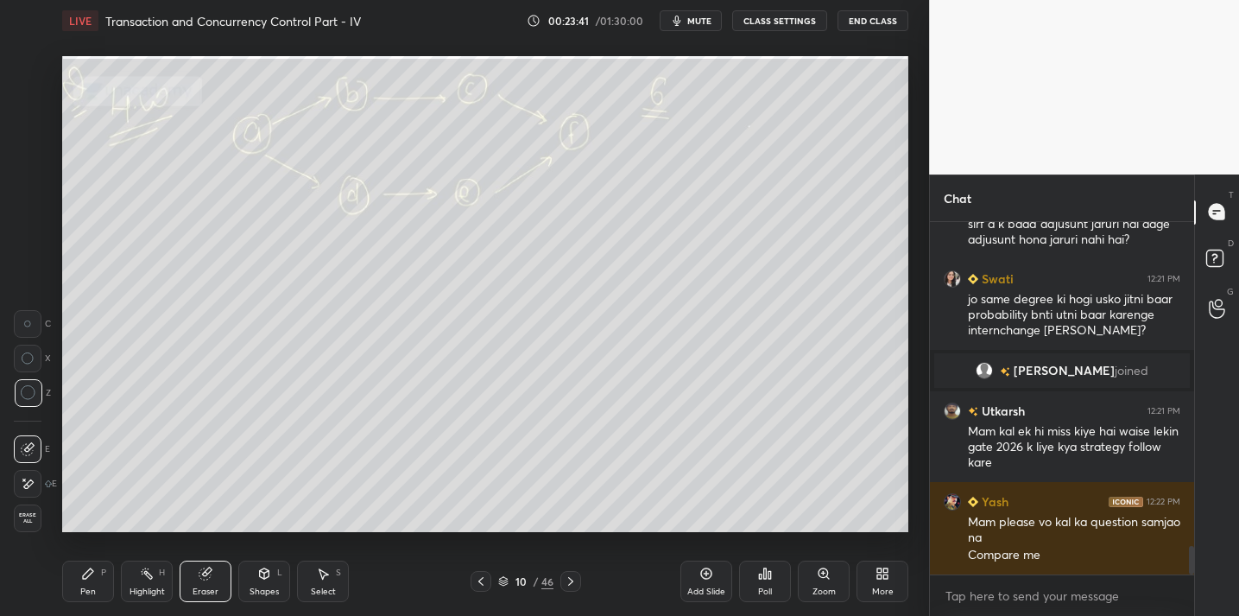
scroll to position [4015, 0]
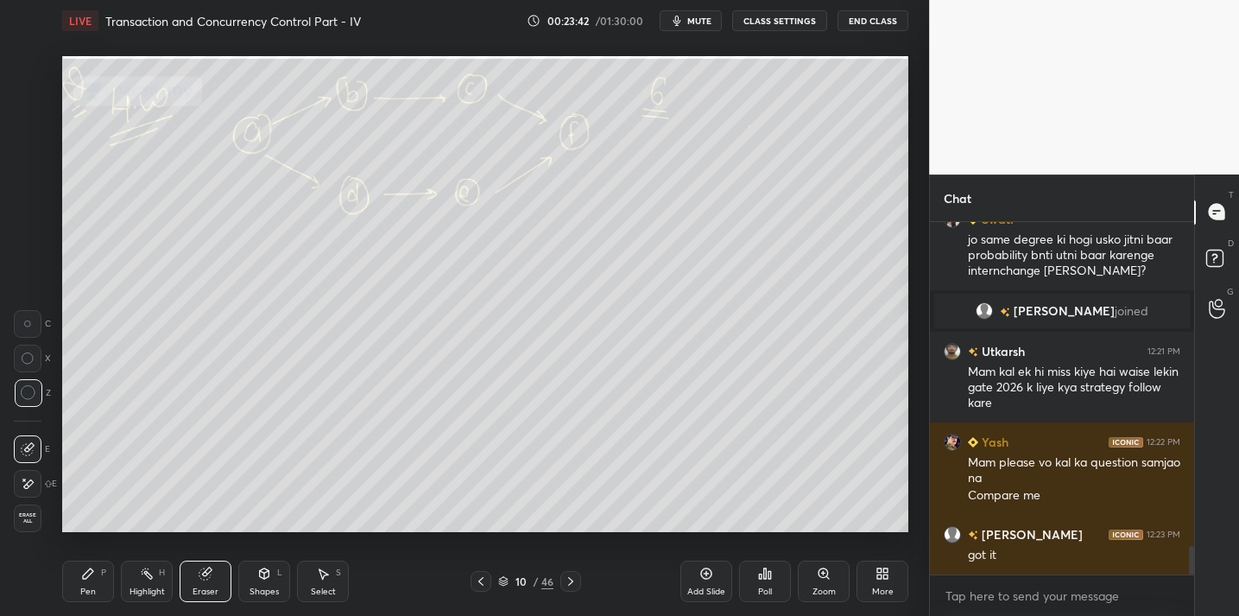
click at [98, 579] on div "Pen P" at bounding box center [88, 581] width 52 height 41
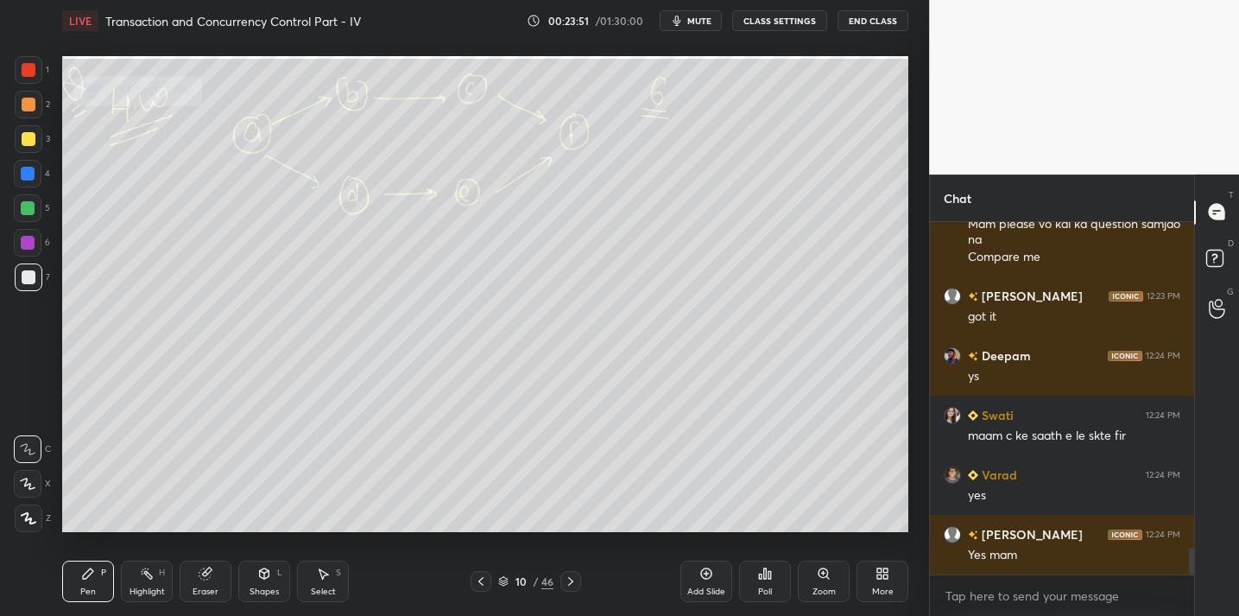
scroll to position [4313, 0]
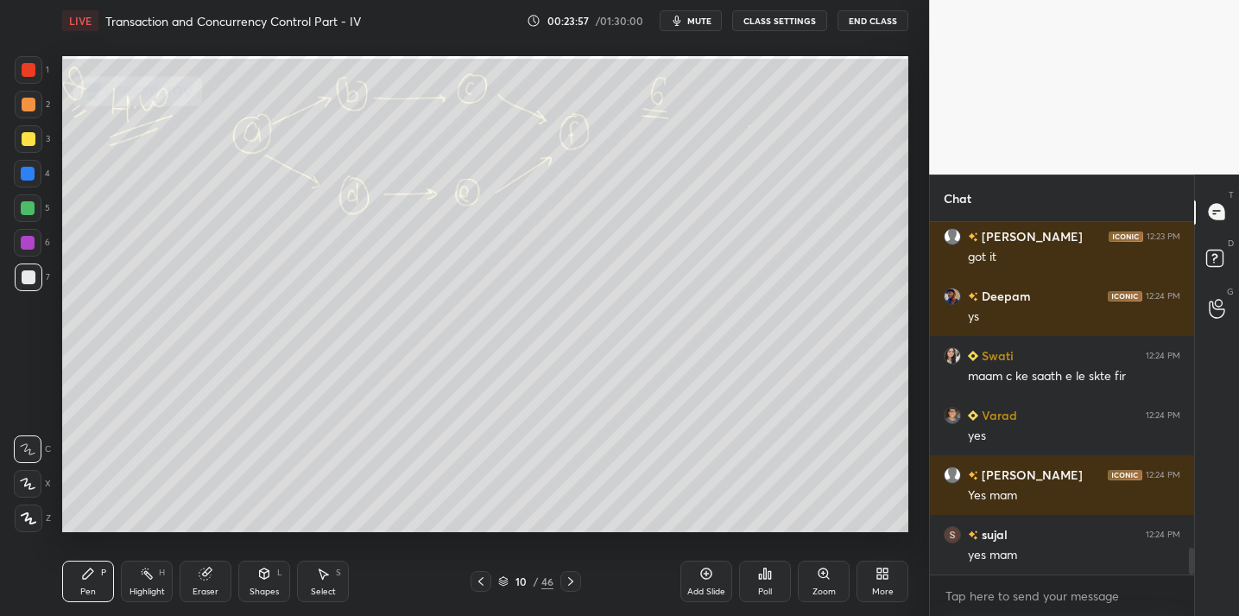
click at [27, 149] on div at bounding box center [29, 139] width 28 height 28
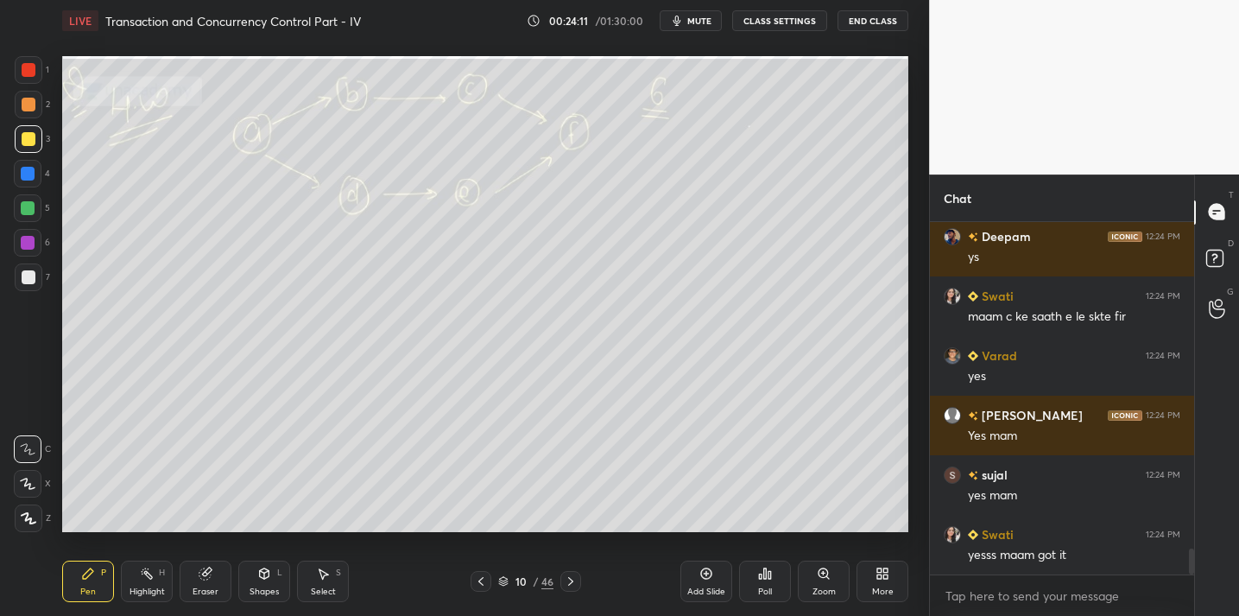
click at [199, 580] on div "Eraser" at bounding box center [206, 581] width 52 height 41
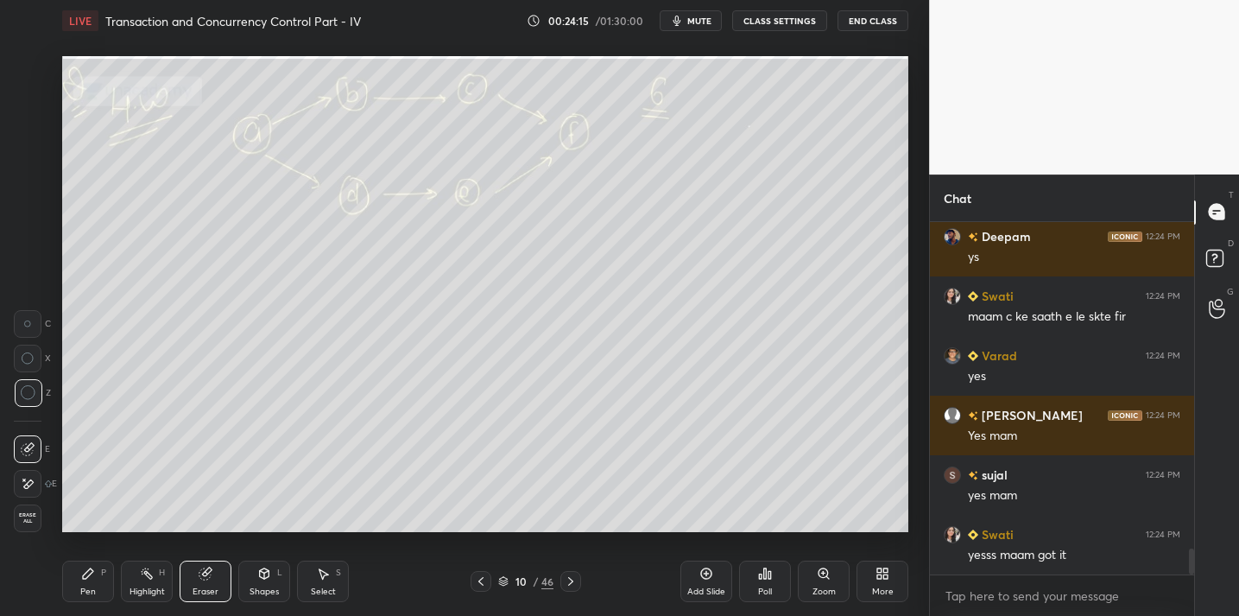
click at [96, 580] on div "Pen P" at bounding box center [88, 581] width 52 height 41
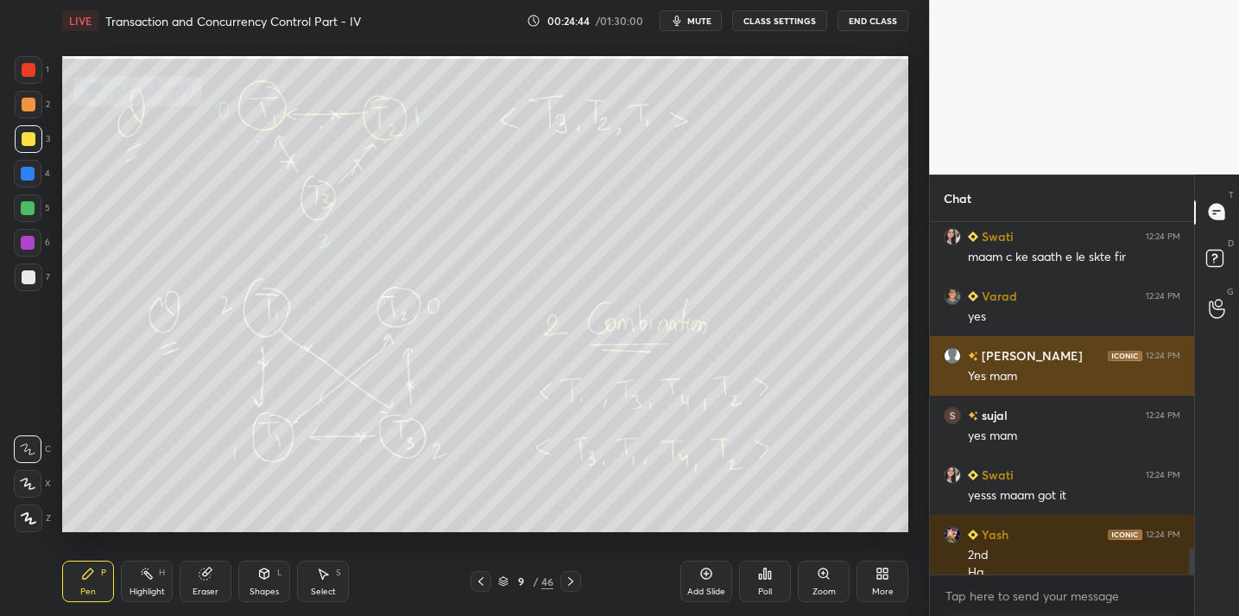
scroll to position [4450, 0]
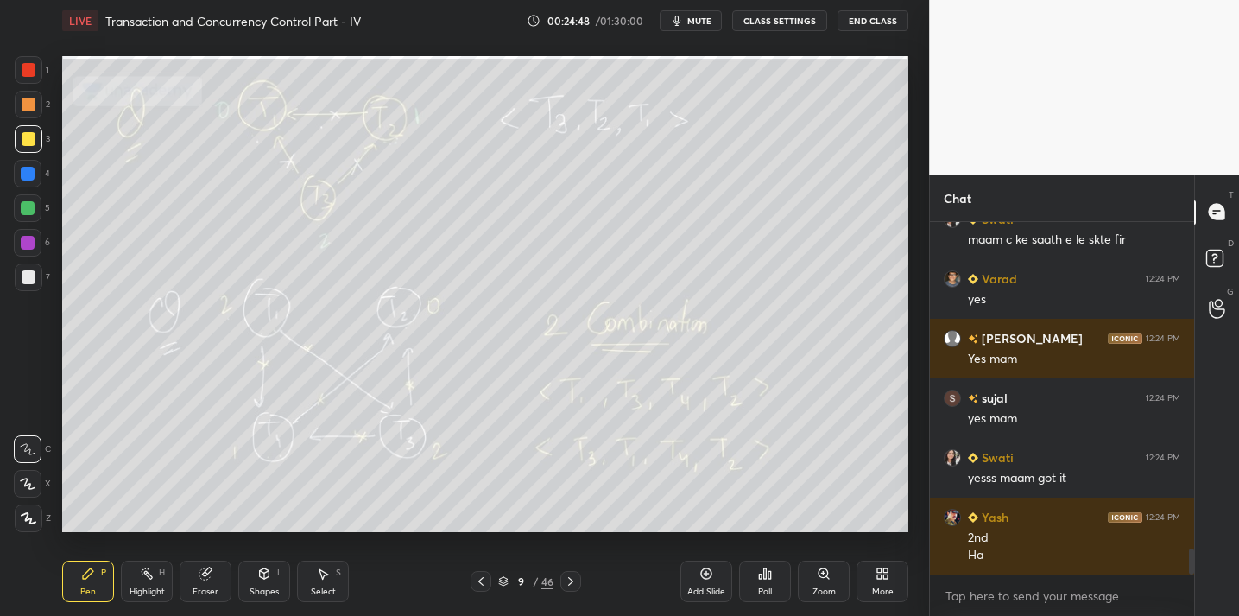
click at [710, 580] on div "Add Slide" at bounding box center [707, 581] width 52 height 41
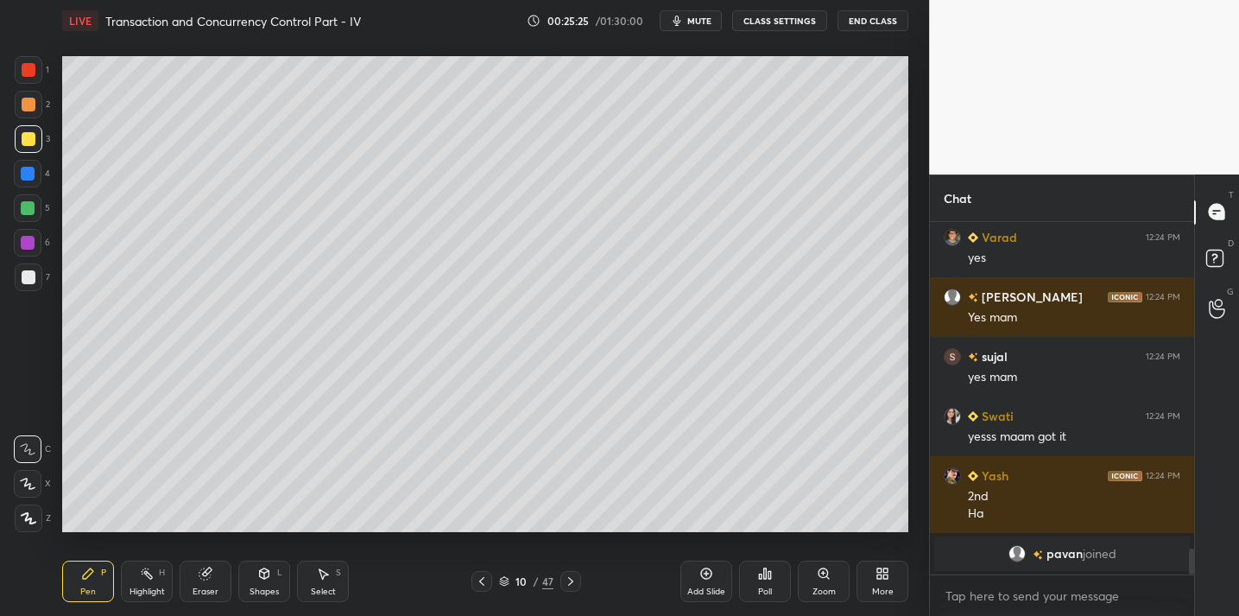
drag, startPoint x: 32, startPoint y: 274, endPoint x: 42, endPoint y: 269, distance: 11.2
click at [35, 274] on div at bounding box center [29, 277] width 14 height 14
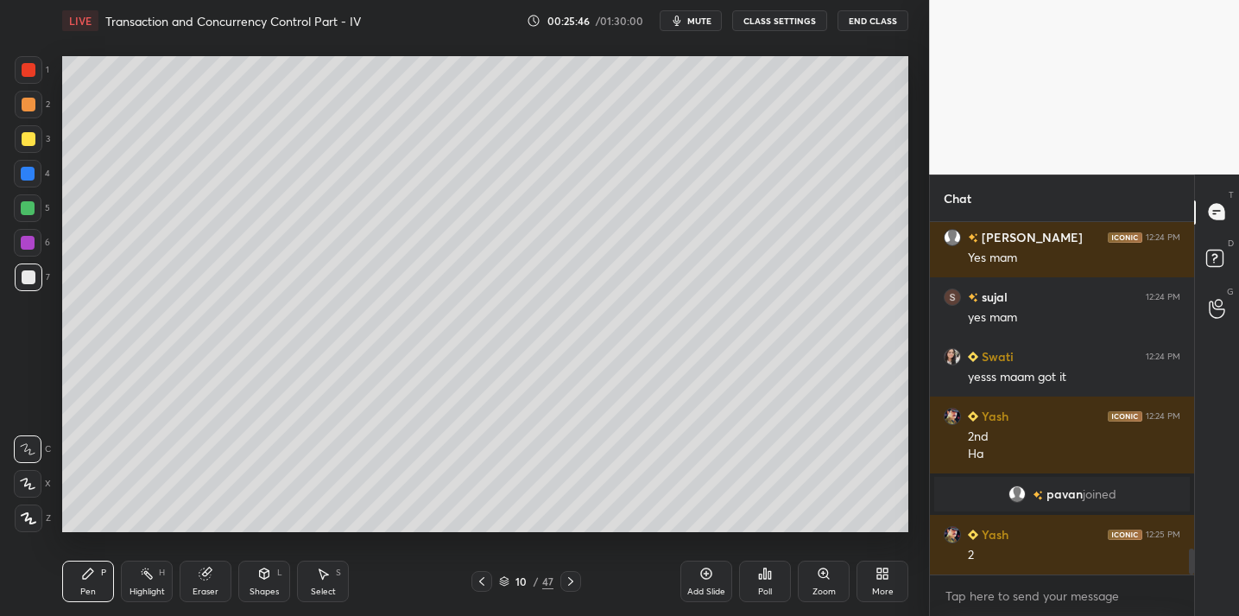
scroll to position [4422, 0]
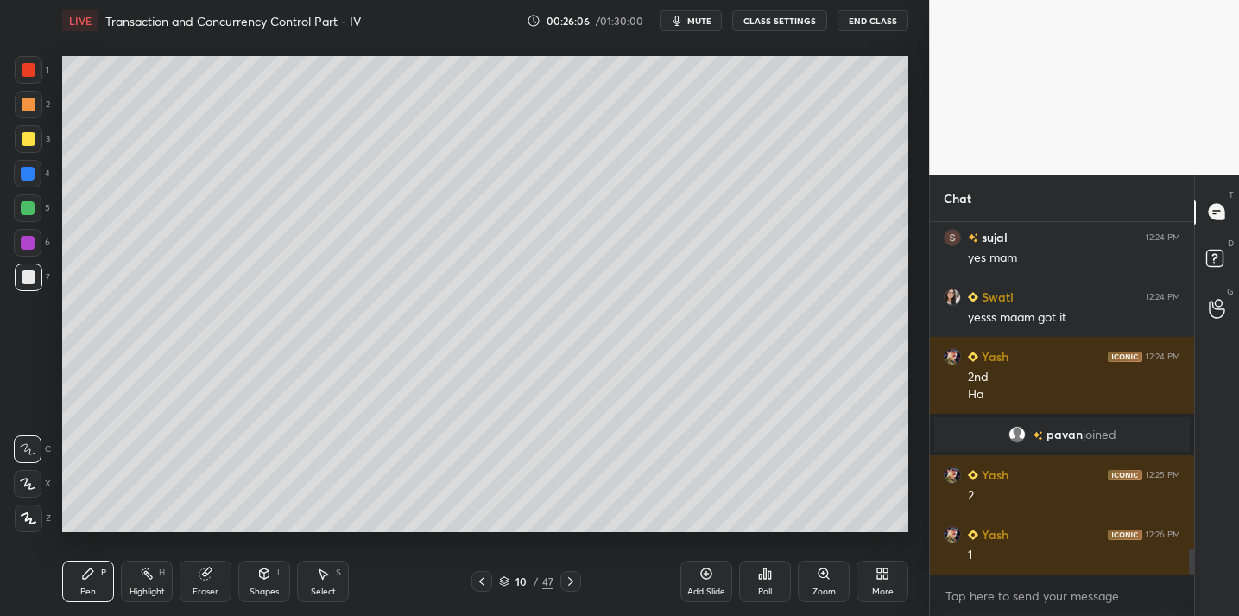
drag, startPoint x: 205, startPoint y: 586, endPoint x: 216, endPoint y: 561, distance: 26.7
click at [207, 580] on div "Eraser" at bounding box center [206, 581] width 52 height 41
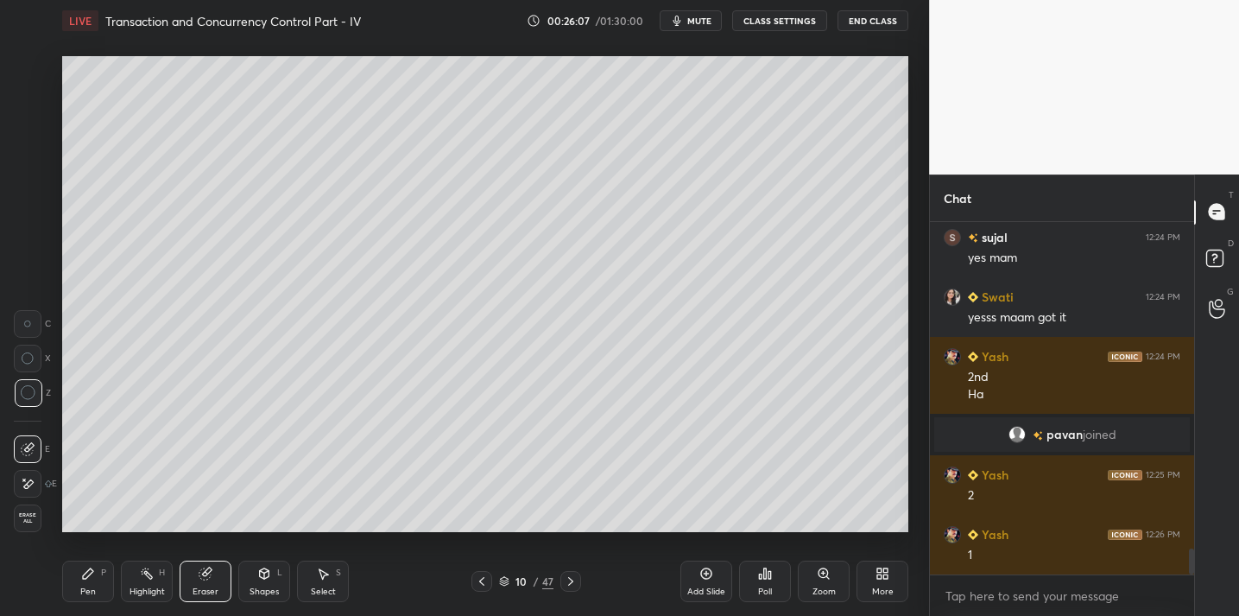
drag, startPoint x: 68, startPoint y: 587, endPoint x: 79, endPoint y: 572, distance: 19.2
click at [68, 587] on div "Pen P" at bounding box center [88, 581] width 52 height 41
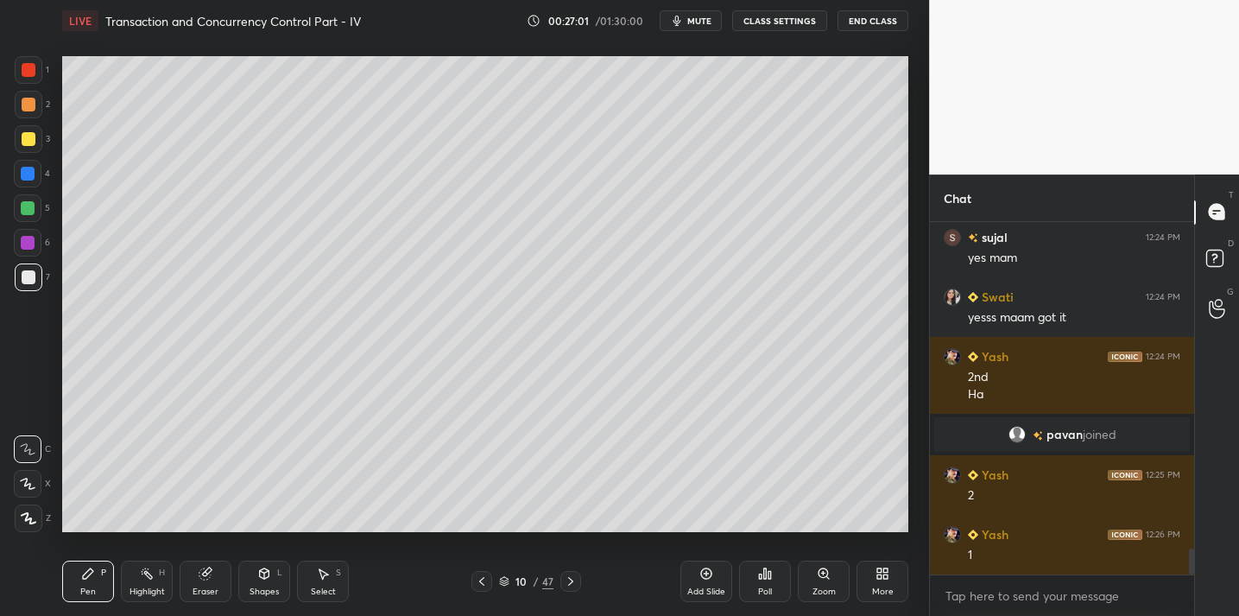
scroll to position [4481, 0]
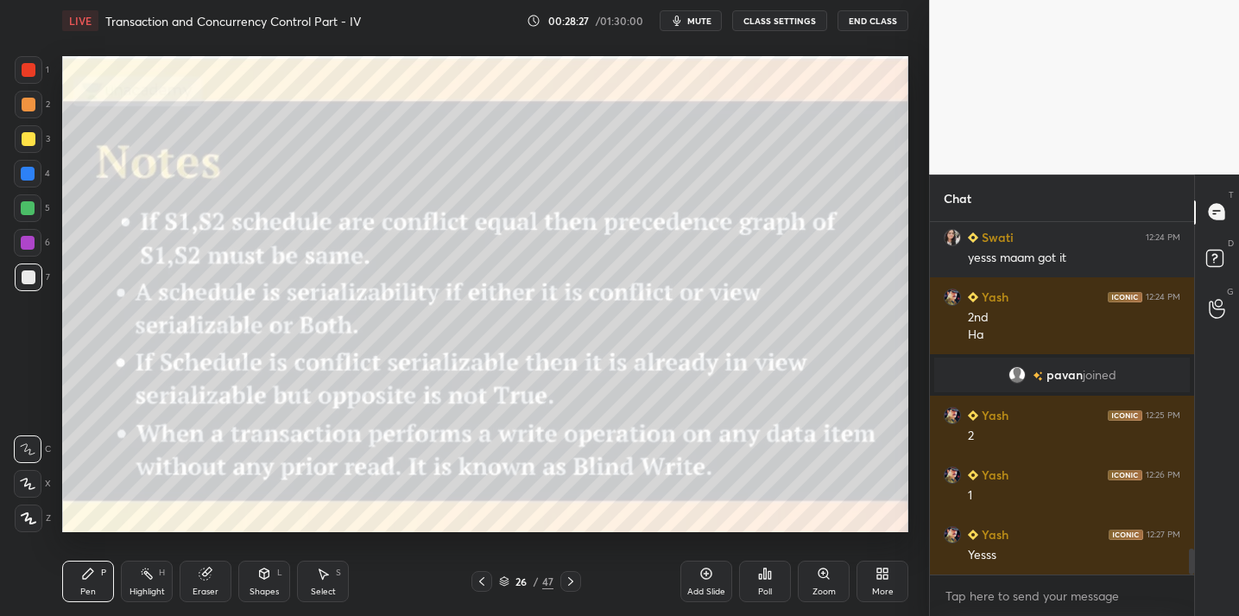
click at [36, 148] on div at bounding box center [29, 139] width 28 height 28
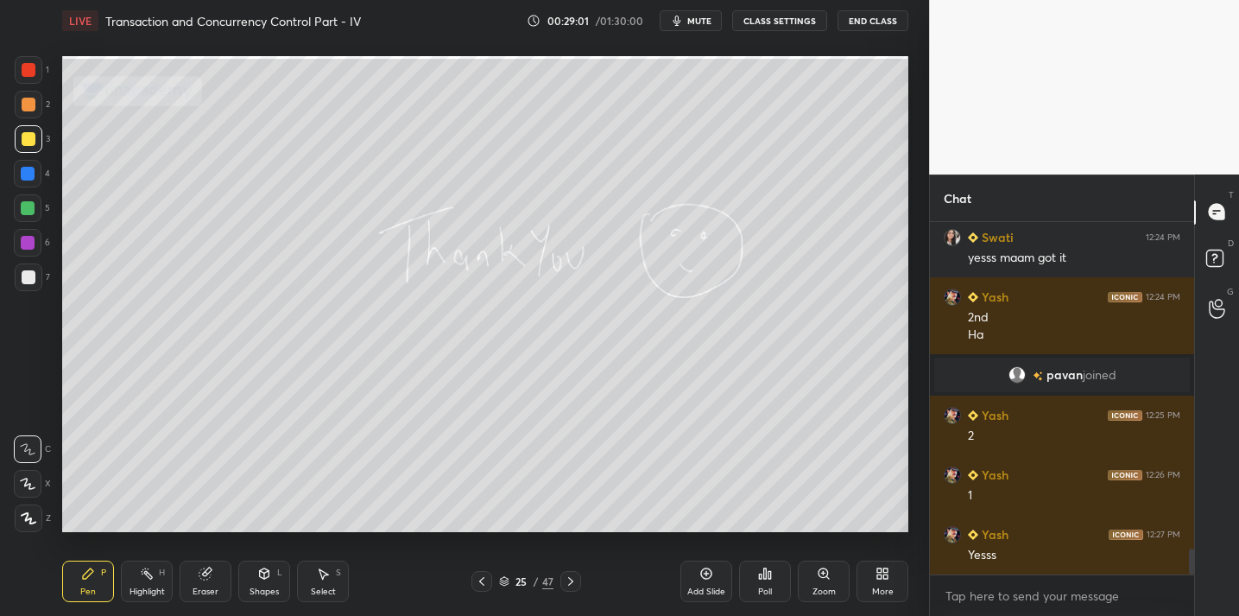
click at [694, 582] on div "Add Slide" at bounding box center [707, 581] width 52 height 41
click at [31, 273] on div at bounding box center [29, 277] width 14 height 14
click at [26, 144] on div at bounding box center [29, 139] width 14 height 14
click at [31, 275] on div at bounding box center [29, 277] width 14 height 14
drag, startPoint x: 26, startPoint y: 134, endPoint x: 16, endPoint y: 138, distance: 11.2
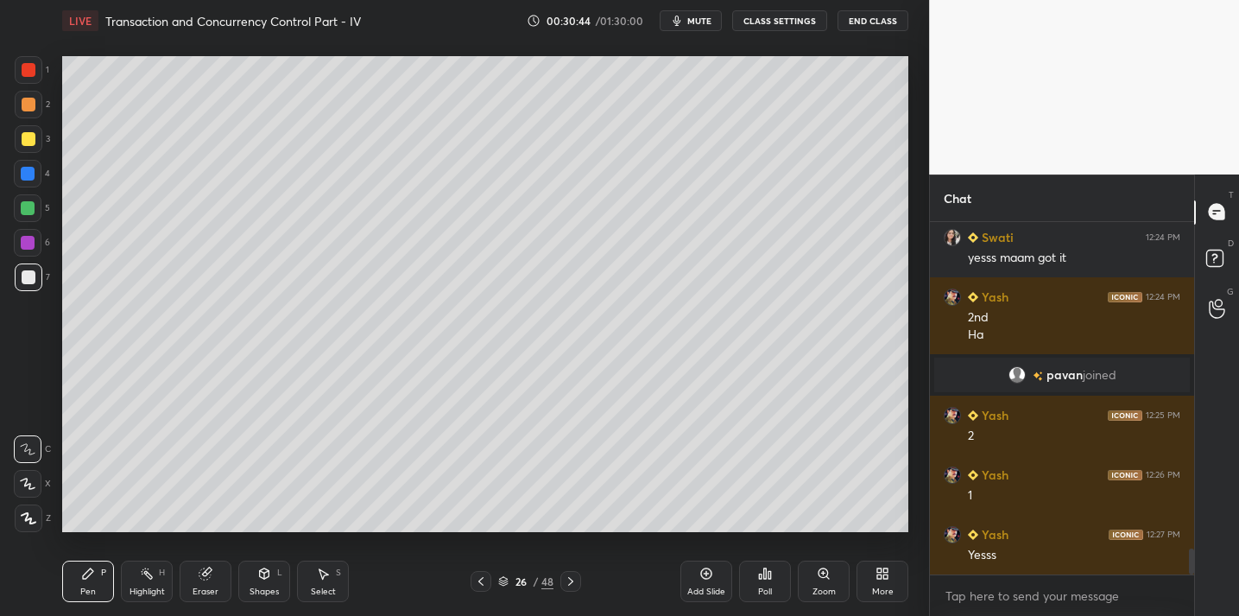
click at [23, 137] on div at bounding box center [29, 139] width 14 height 14
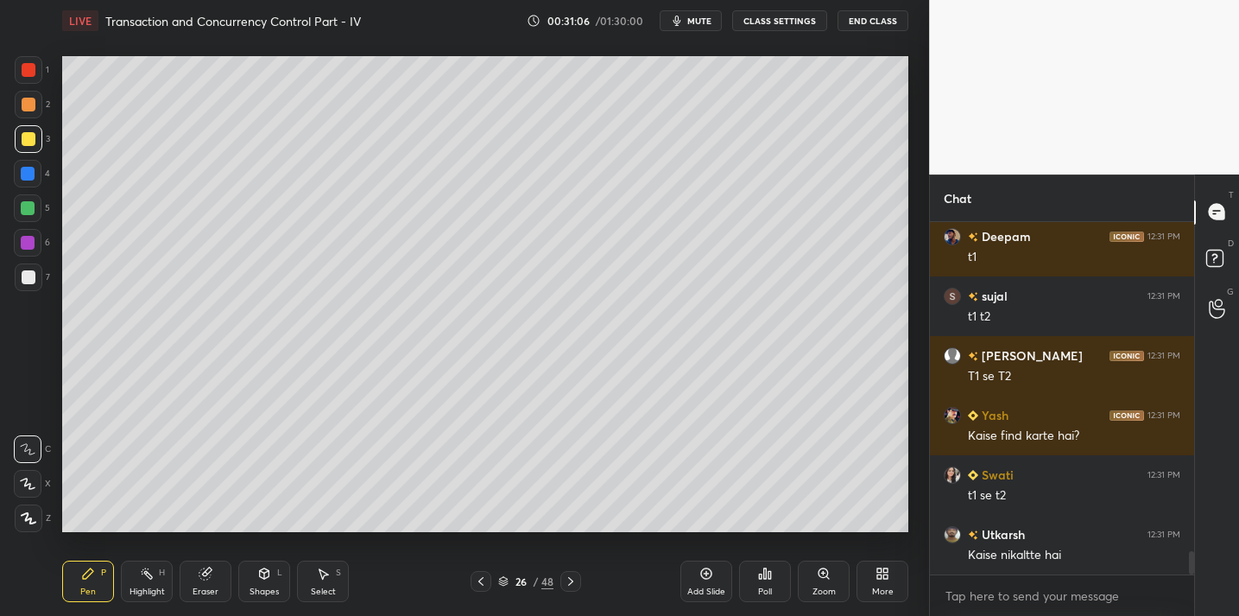
scroll to position [4899, 0]
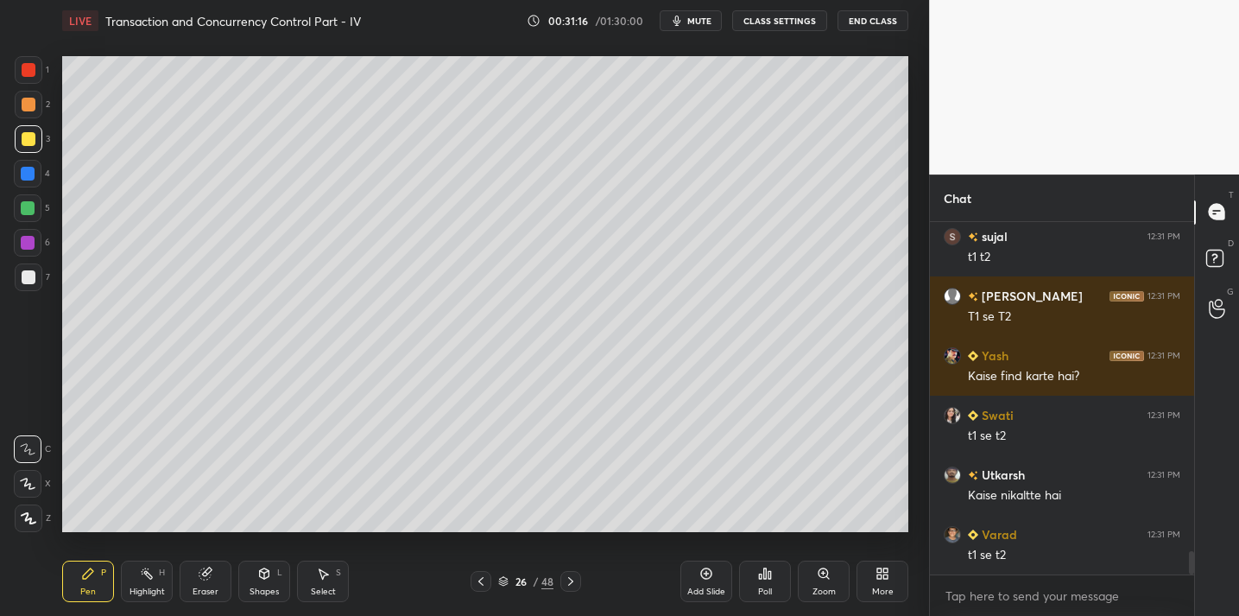
click at [29, 209] on div at bounding box center [28, 208] width 14 height 14
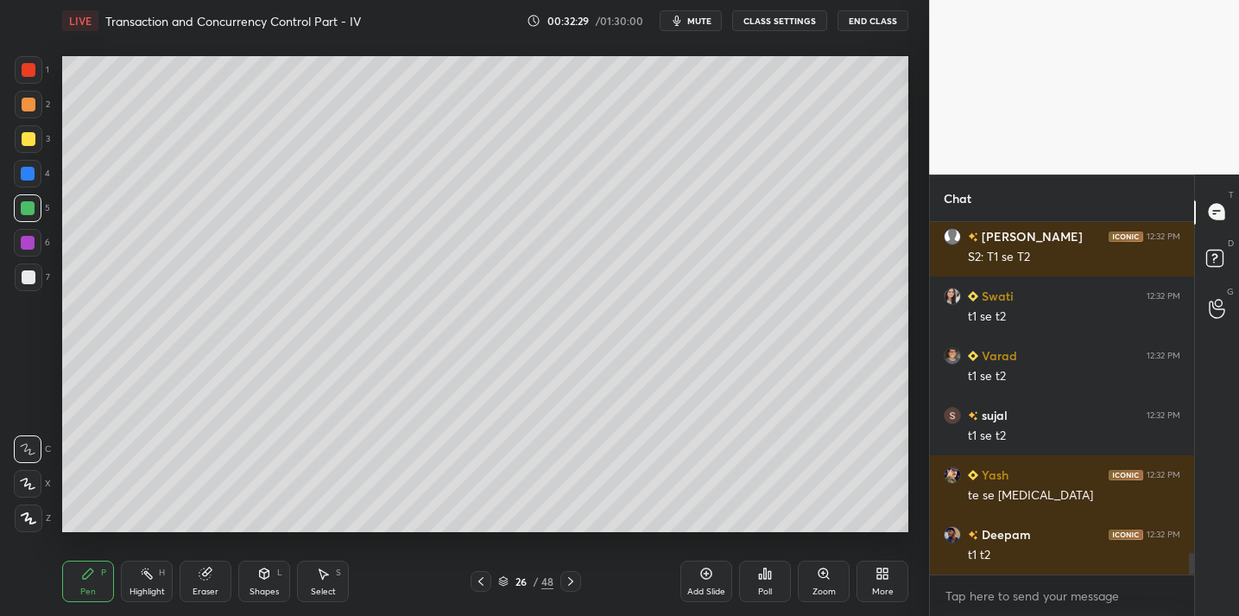
scroll to position [5375, 0]
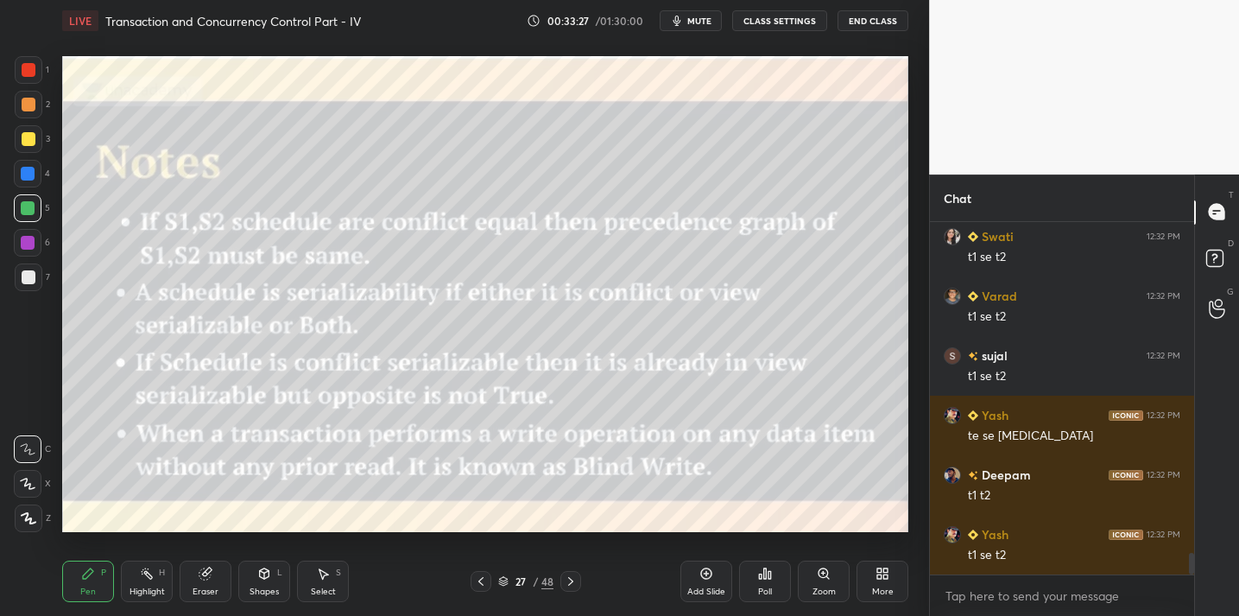
click at [198, 587] on div "Eraser" at bounding box center [206, 591] width 26 height 9
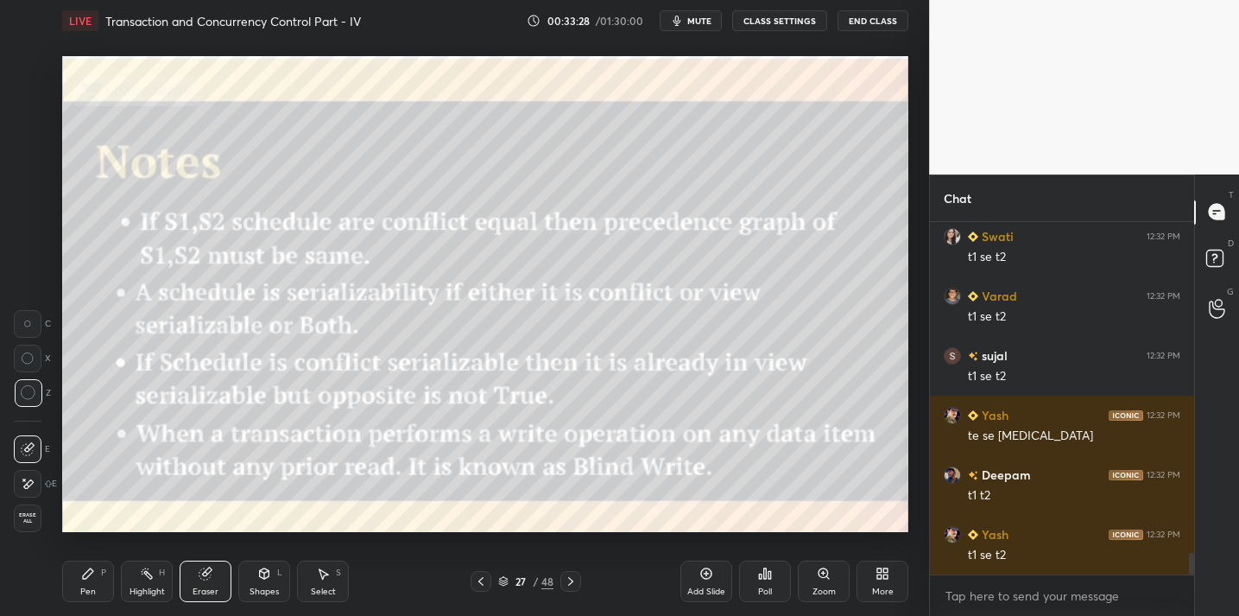
click at [95, 574] on div "Pen P" at bounding box center [88, 581] width 52 height 41
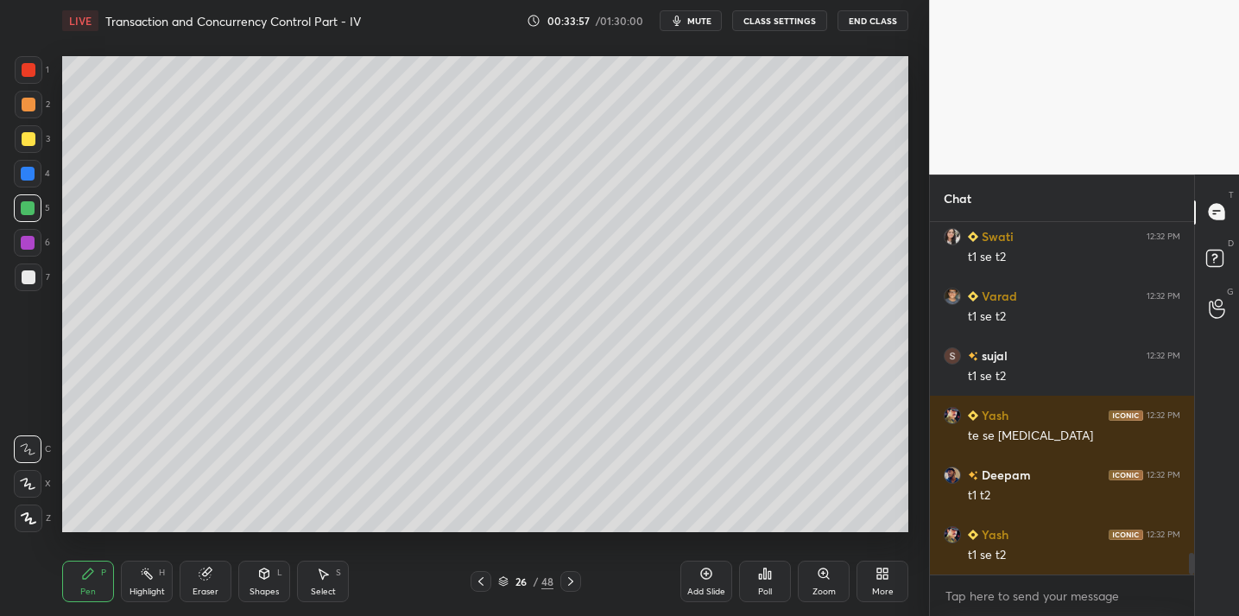
click at [31, 139] on div at bounding box center [29, 139] width 14 height 14
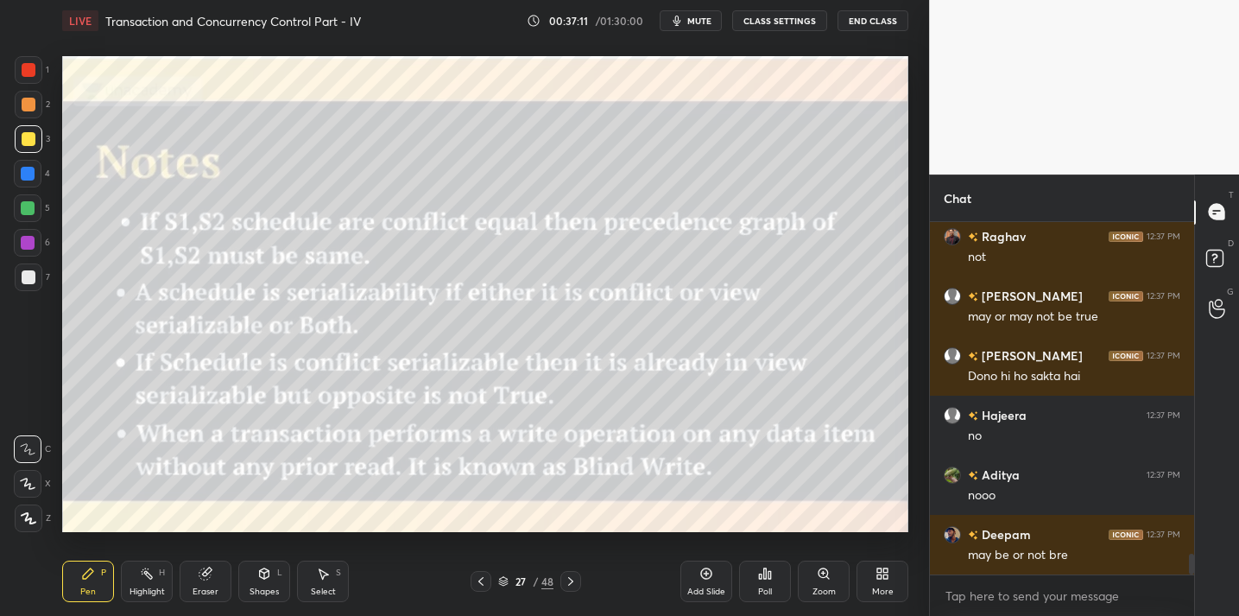
scroll to position [5768, 0]
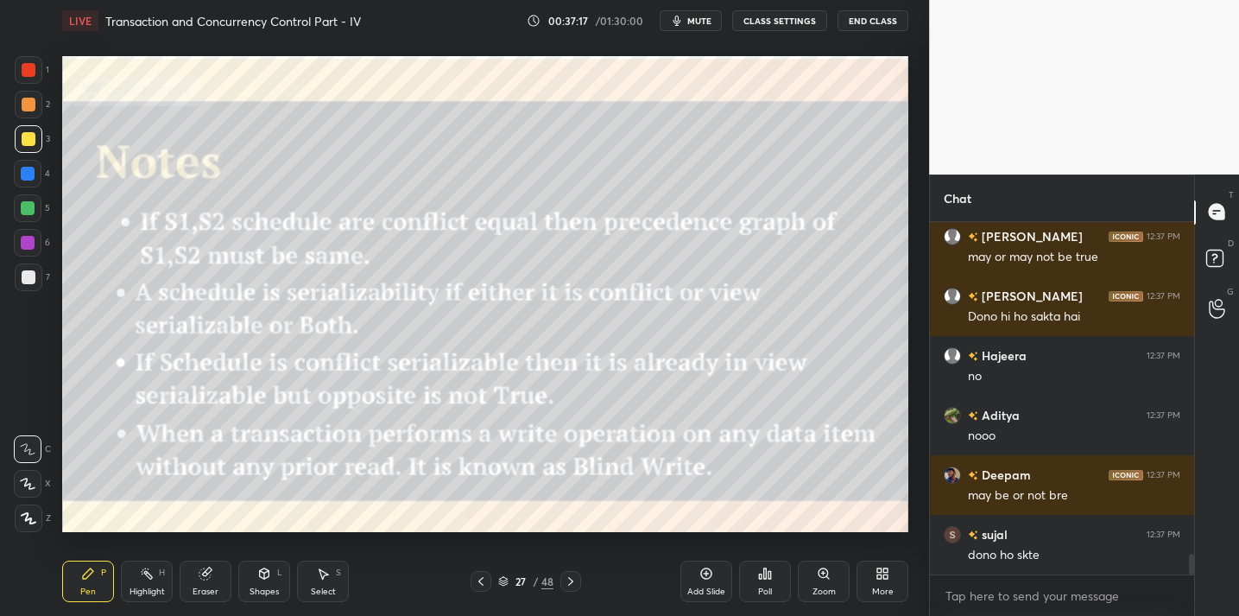
click at [707, 577] on icon at bounding box center [707, 574] width 14 height 14
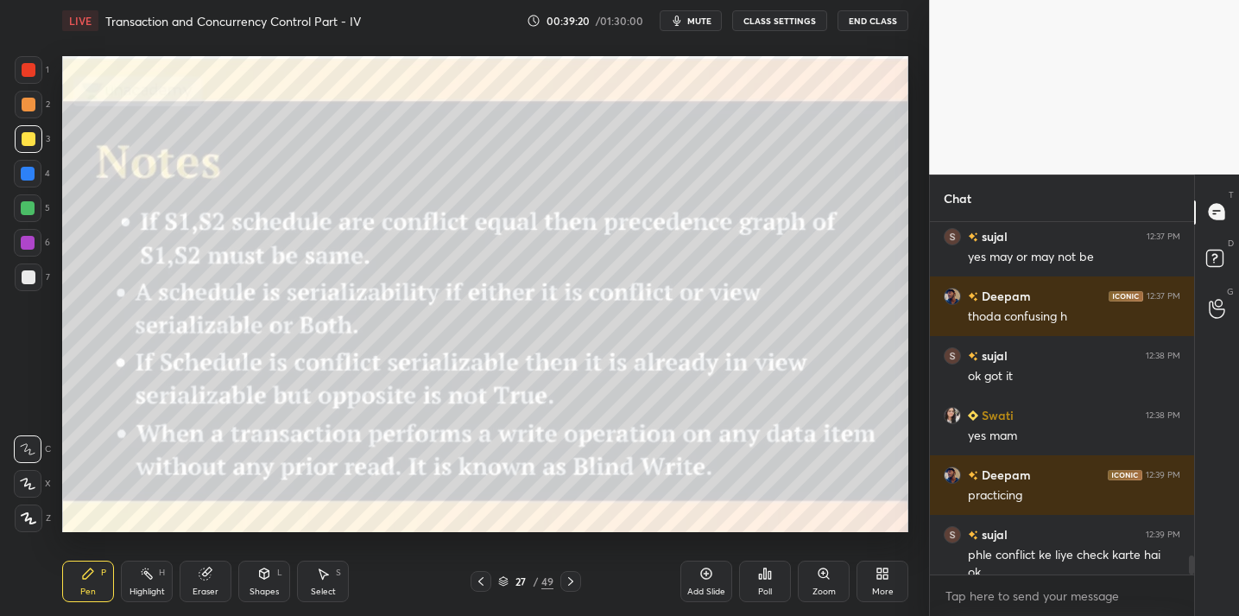
scroll to position [6203, 0]
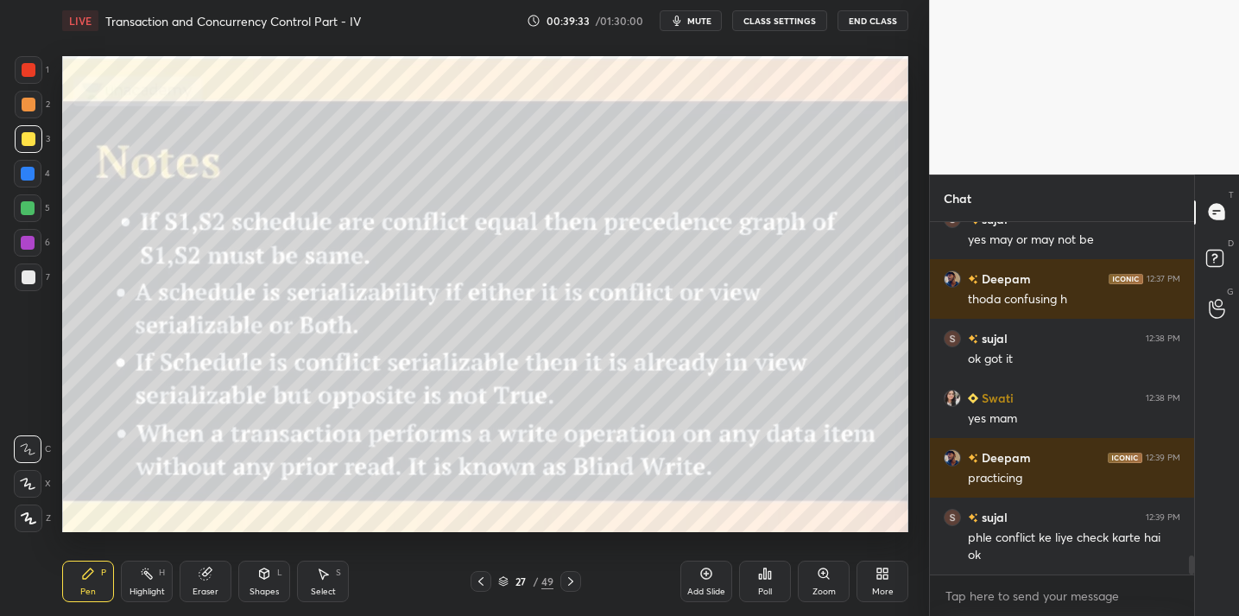
click at [715, 573] on div "Add Slide" at bounding box center [707, 581] width 52 height 41
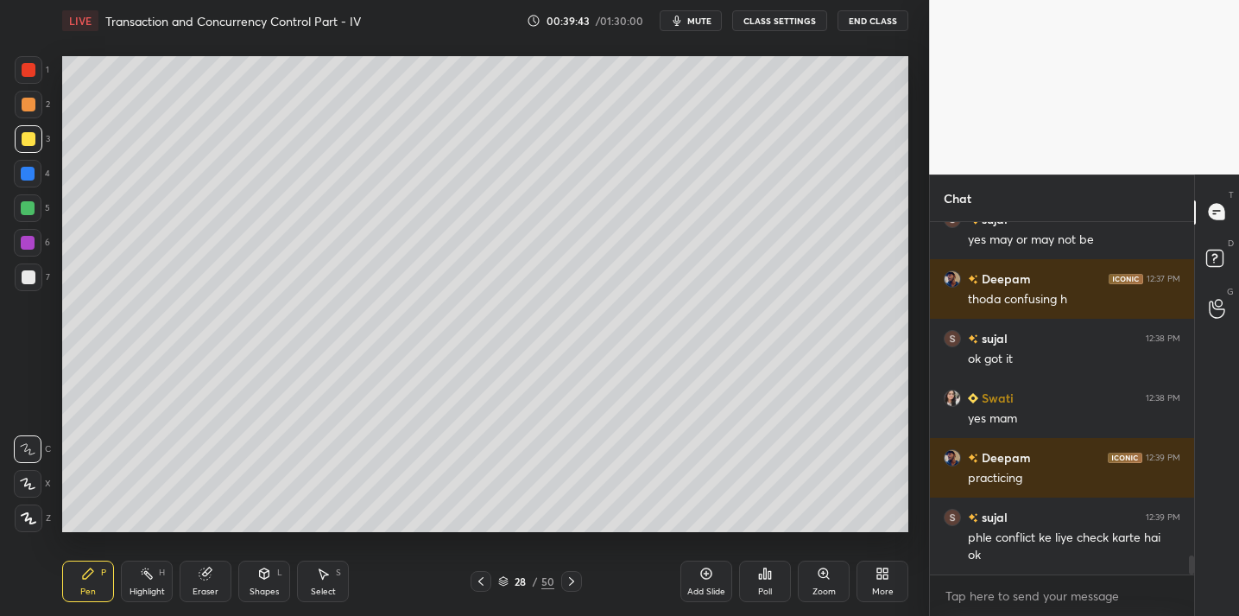
drag, startPoint x: 212, startPoint y: 581, endPoint x: 211, endPoint y: 571, distance: 10.4
click at [211, 571] on div "Eraser" at bounding box center [206, 581] width 52 height 41
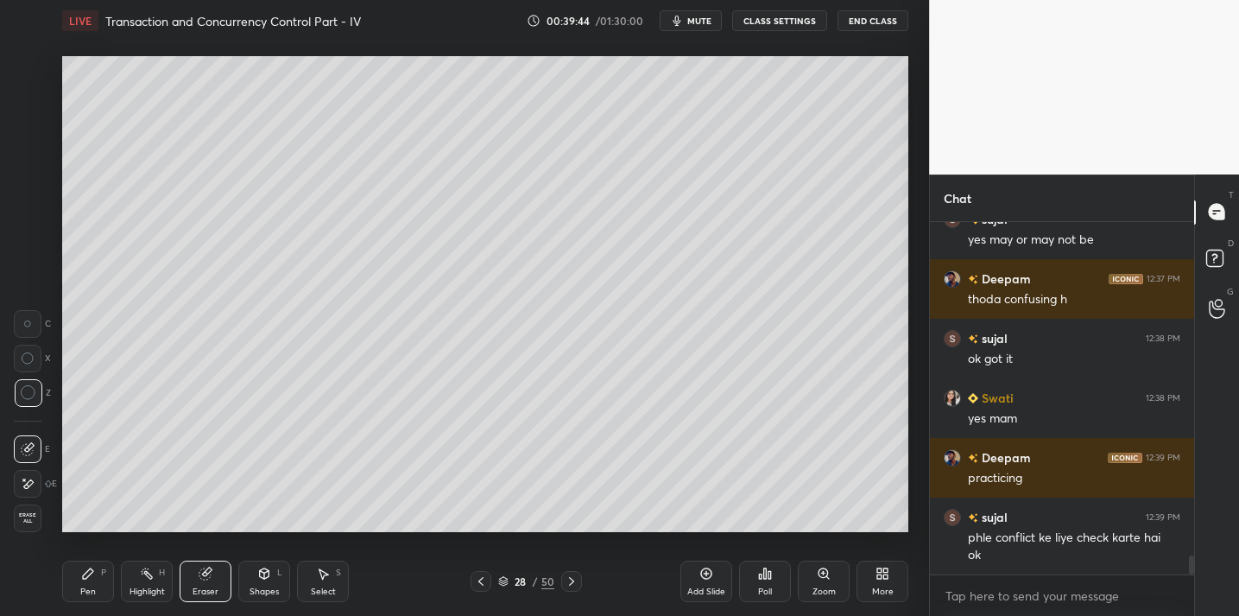
drag, startPoint x: 99, startPoint y: 567, endPoint x: 98, endPoint y: 557, distance: 10.5
click at [102, 564] on div "Pen P" at bounding box center [88, 581] width 52 height 41
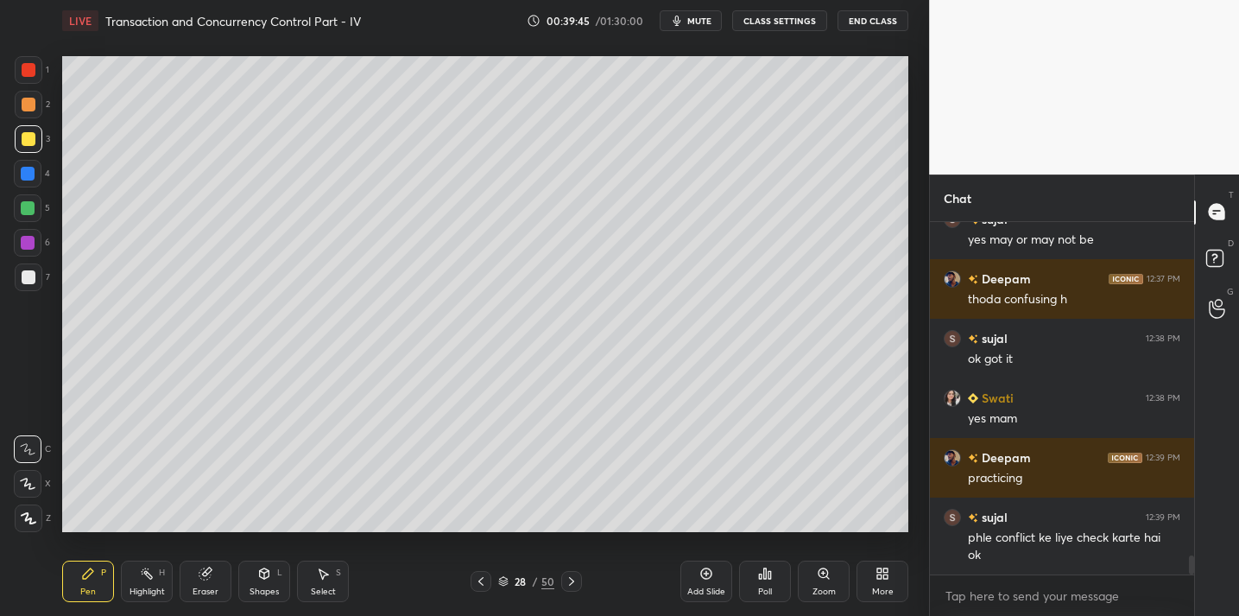
click at [76, 585] on div "Pen P" at bounding box center [88, 581] width 52 height 41
drag, startPoint x: 204, startPoint y: 586, endPoint x: 209, endPoint y: 573, distance: 14.0
click at [205, 585] on div "Eraser" at bounding box center [206, 581] width 52 height 41
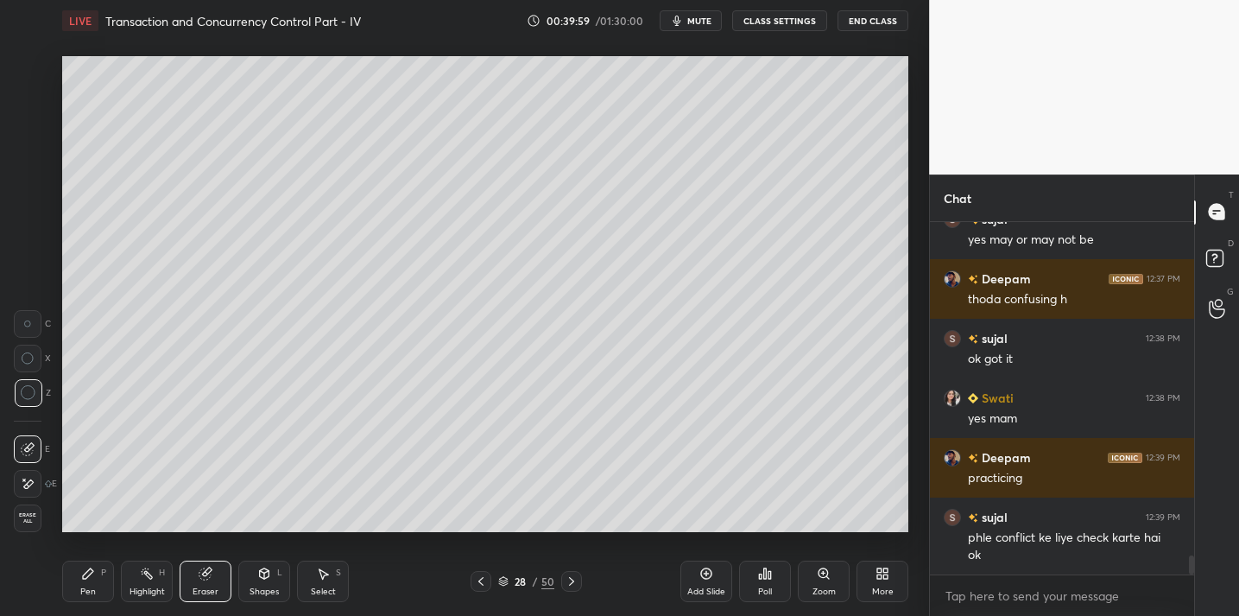
click at [84, 575] on icon at bounding box center [88, 573] width 10 height 10
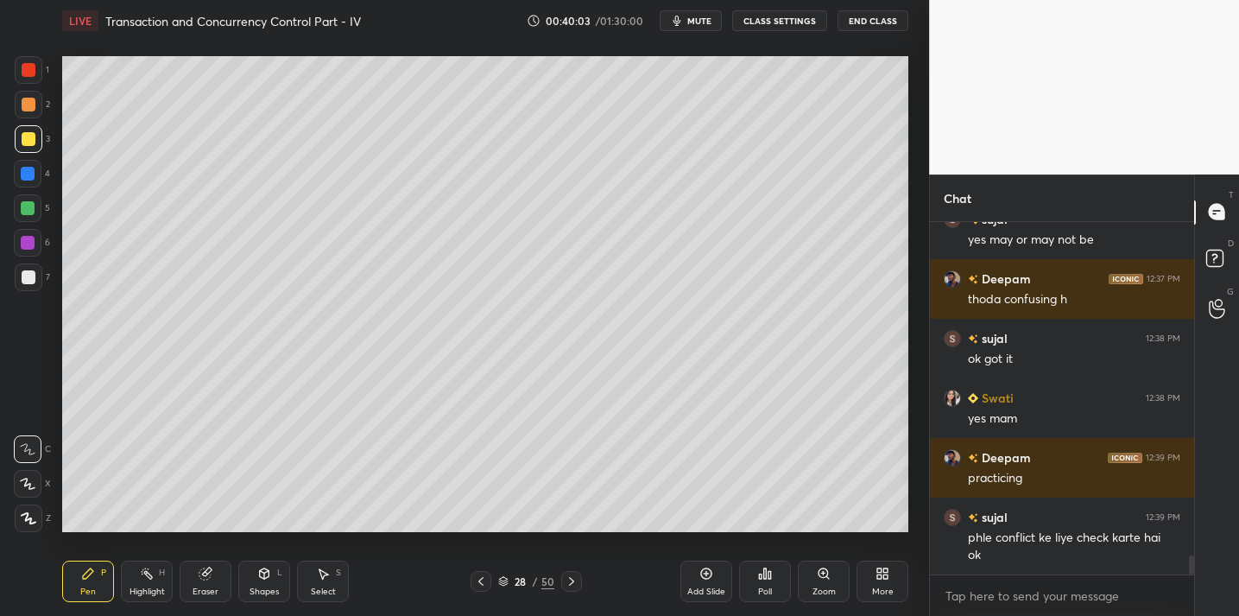
click at [205, 576] on icon at bounding box center [206, 574] width 14 height 14
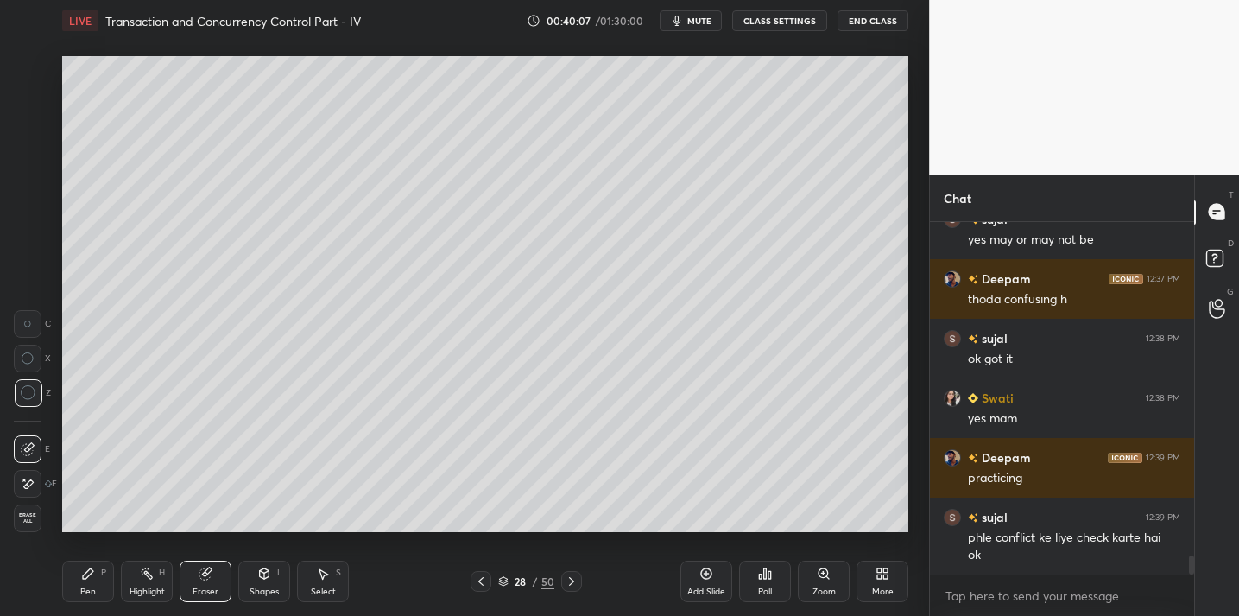
click at [101, 576] on div "P" at bounding box center [103, 572] width 5 height 9
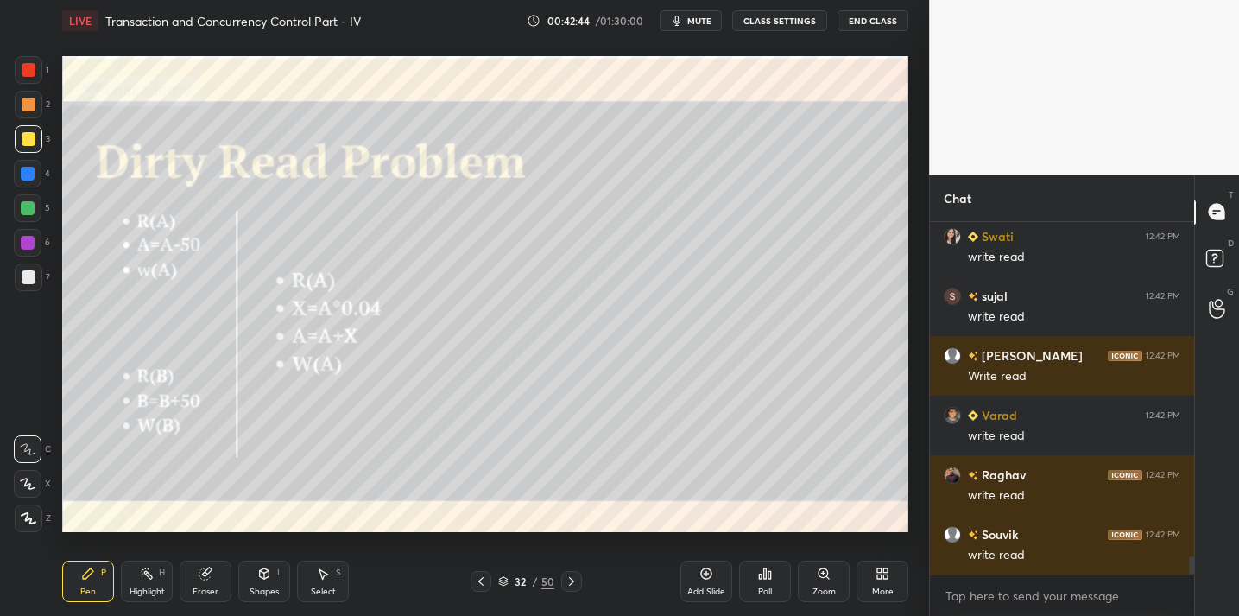
scroll to position [6400, 0]
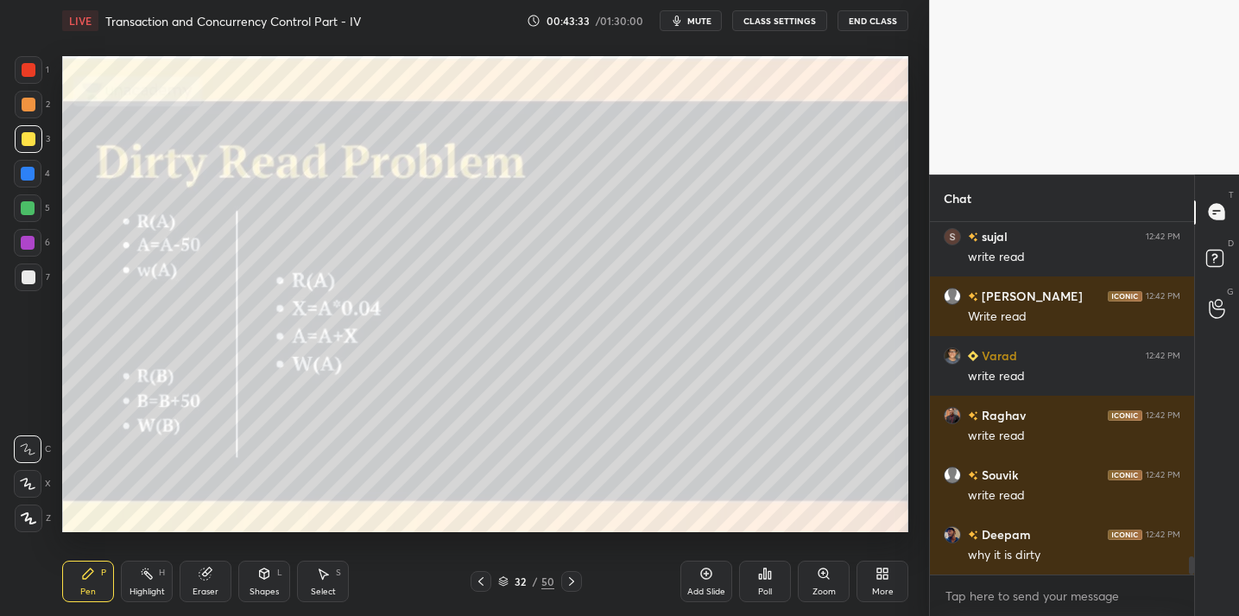
click at [208, 594] on div "Eraser" at bounding box center [206, 591] width 26 height 9
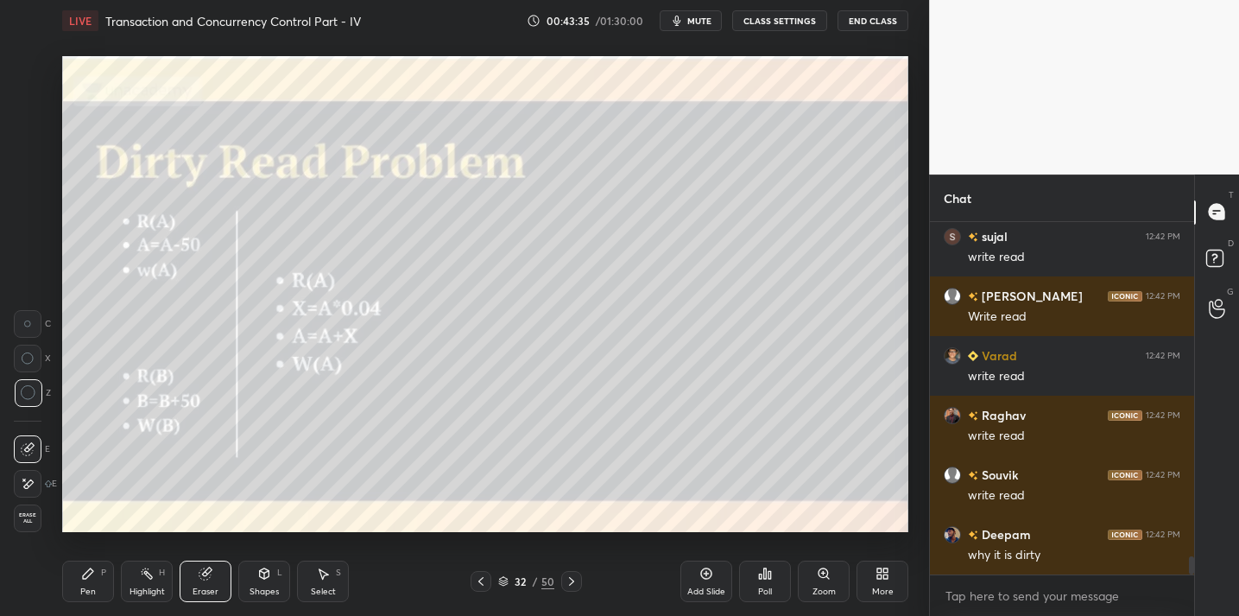
drag, startPoint x: 79, startPoint y: 588, endPoint x: 108, endPoint y: 546, distance: 51.0
click at [79, 588] on div "Pen P" at bounding box center [88, 581] width 52 height 41
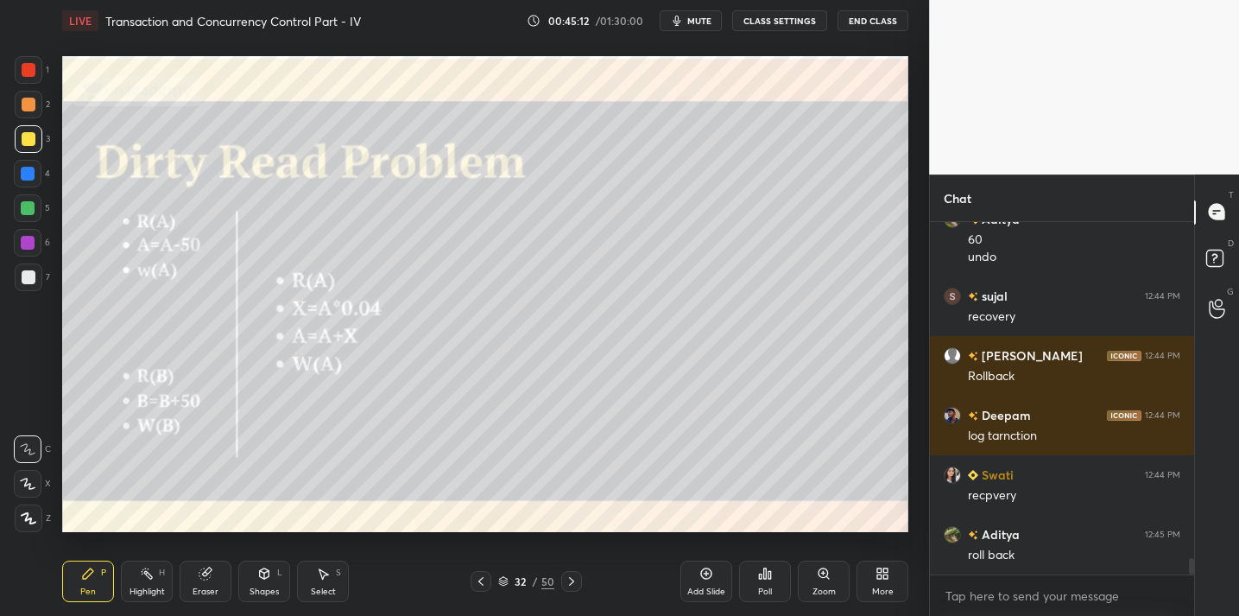
scroll to position [7207, 0]
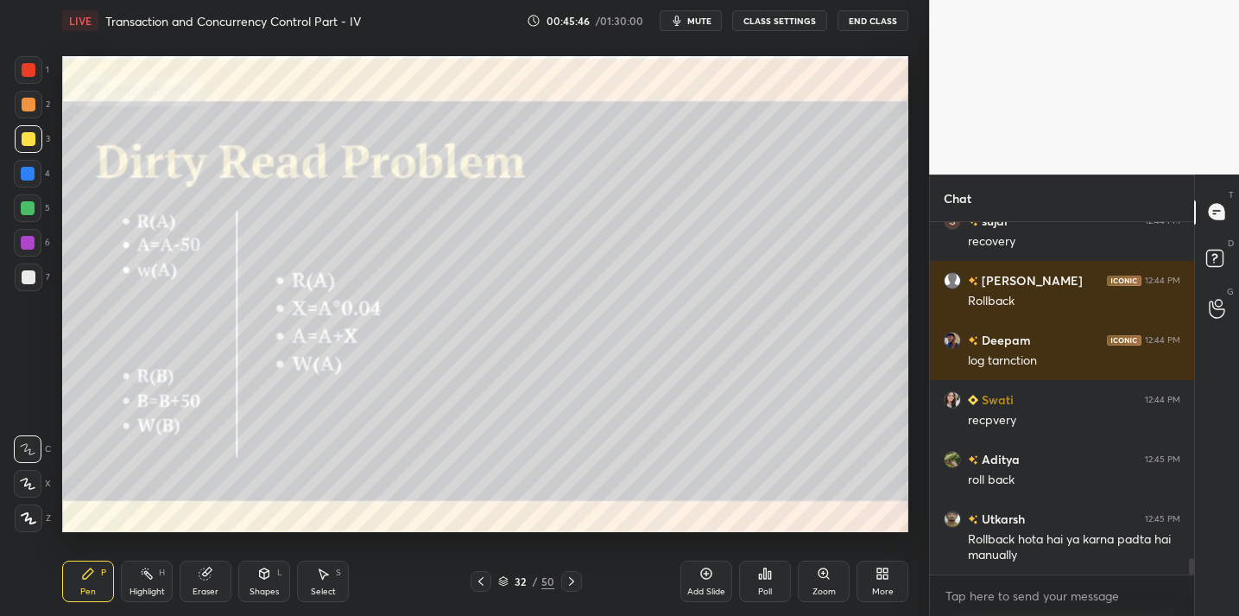
click at [861, 16] on button "End Class" at bounding box center [873, 20] width 71 height 21
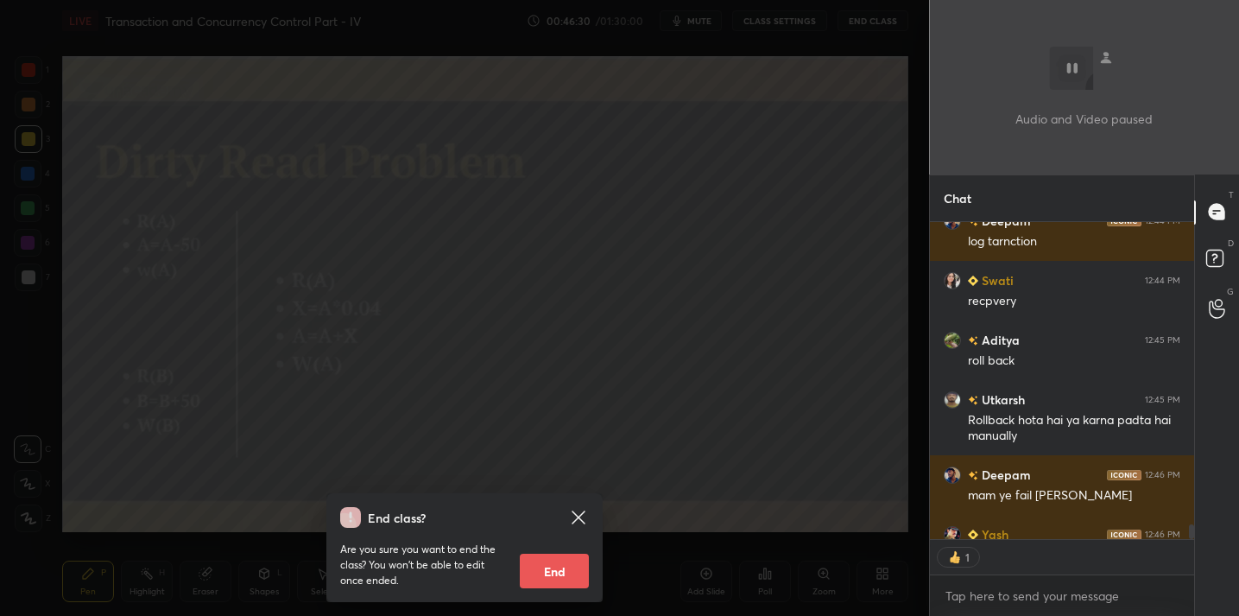
scroll to position [6, 6]
click at [677, 254] on div "End class? Are you sure you want to end the class? You won’t be able to edit on…" at bounding box center [464, 308] width 929 height 616
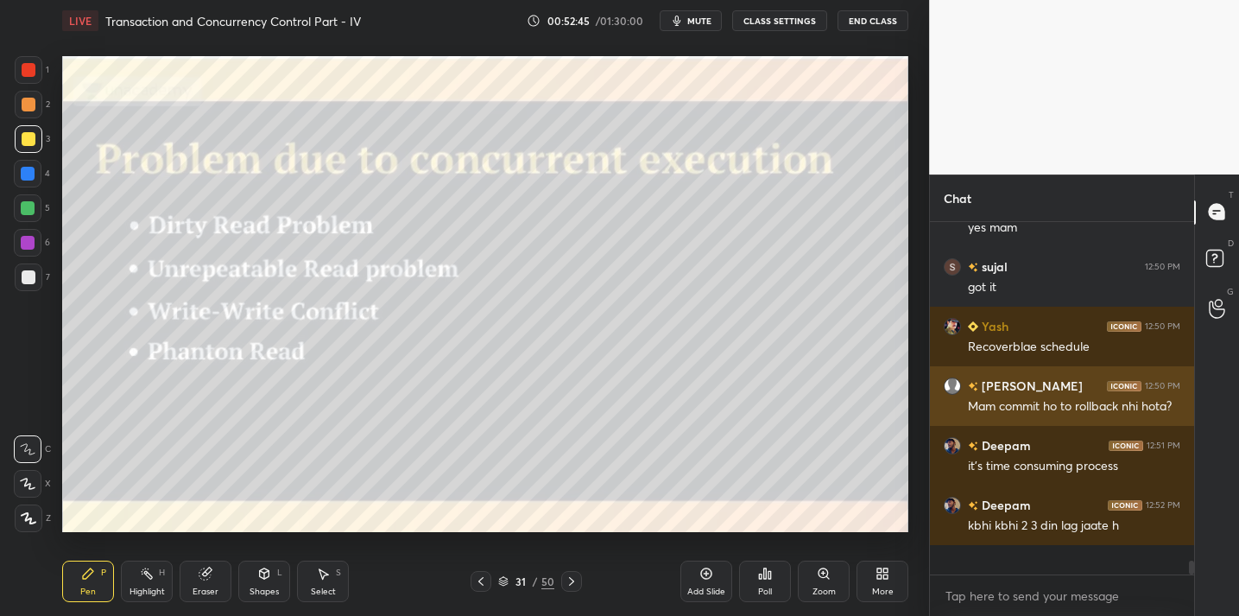
scroll to position [7964, 0]
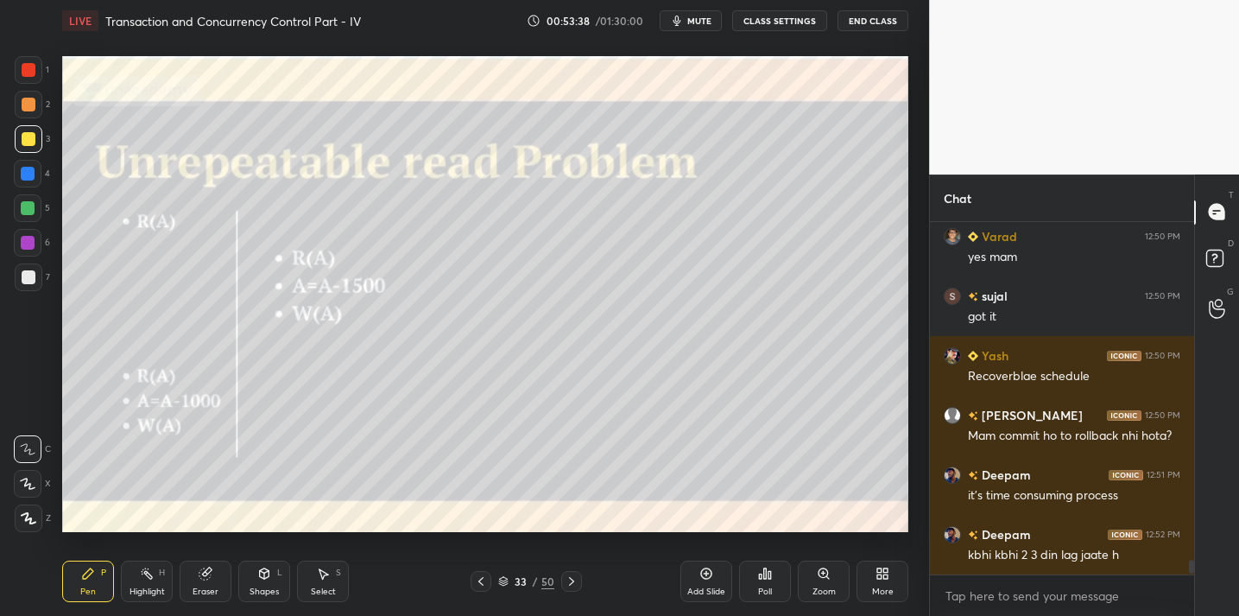
click at [195, 577] on div "Eraser" at bounding box center [206, 581] width 52 height 41
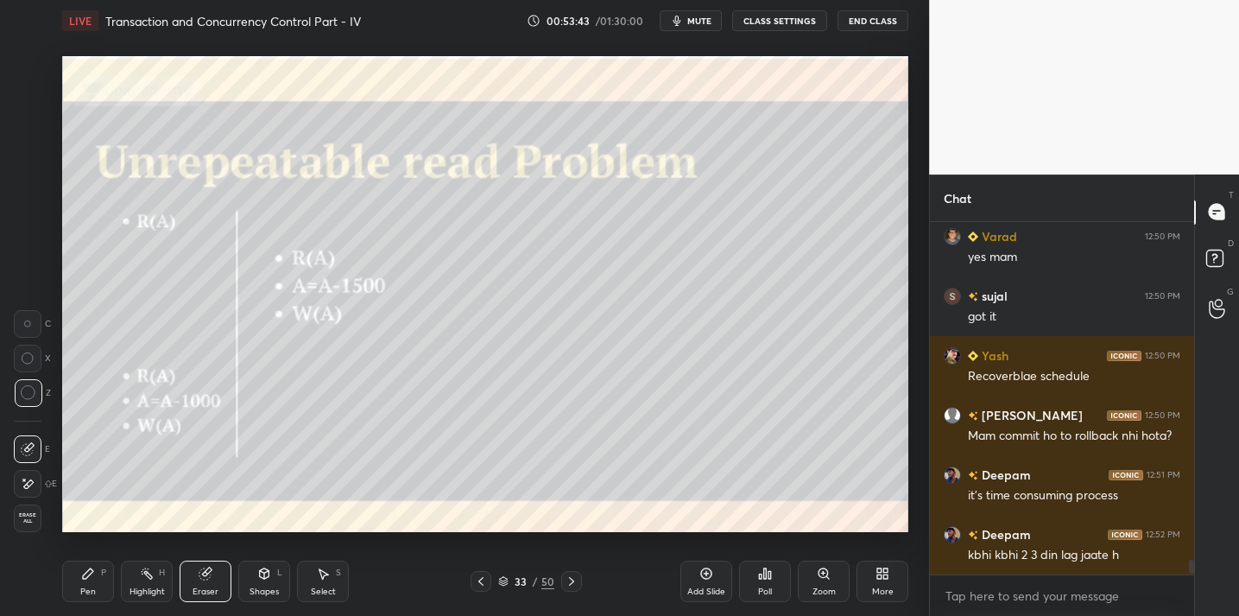
click at [82, 572] on icon at bounding box center [88, 574] width 14 height 14
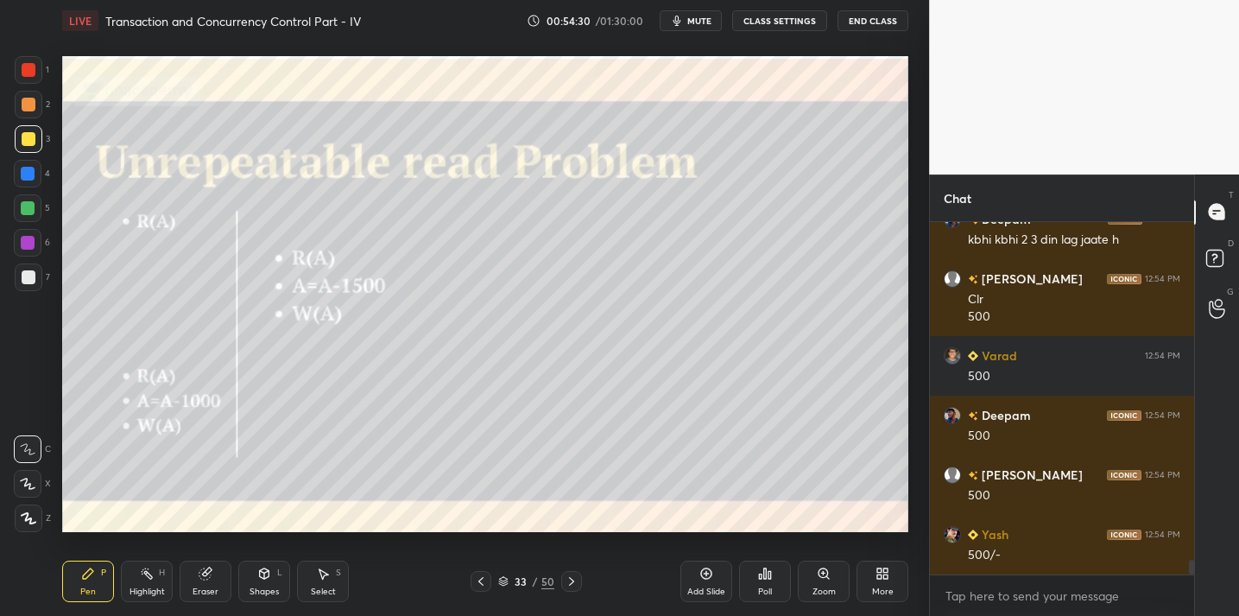
scroll to position [8339, 0]
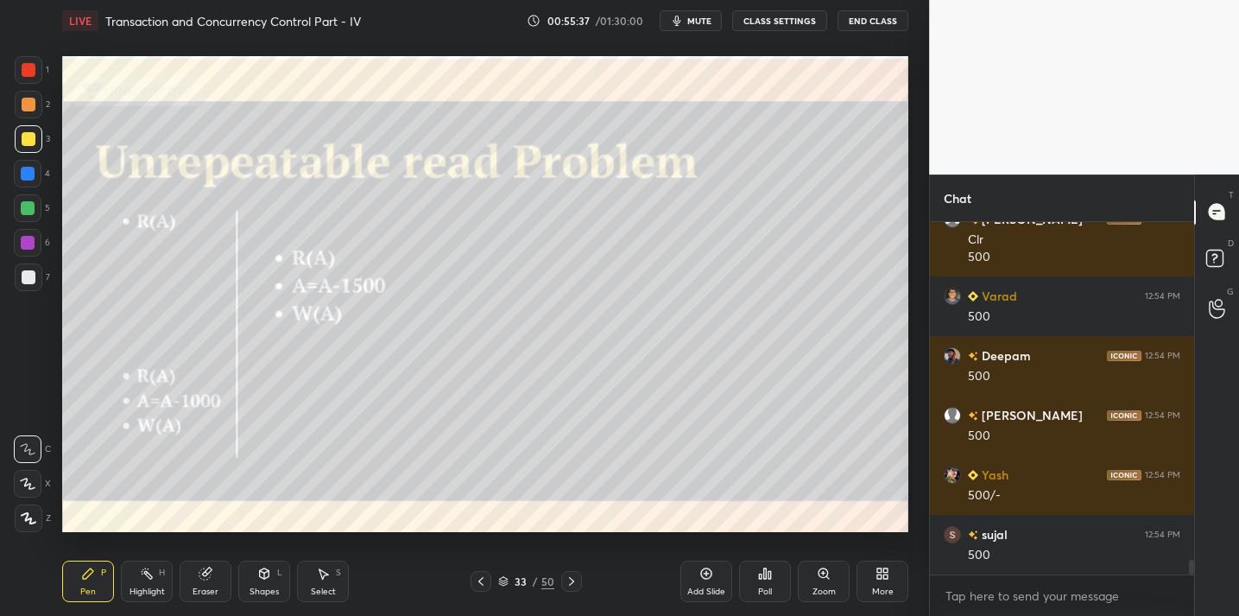
click at [184, 585] on div "Eraser" at bounding box center [206, 581] width 52 height 41
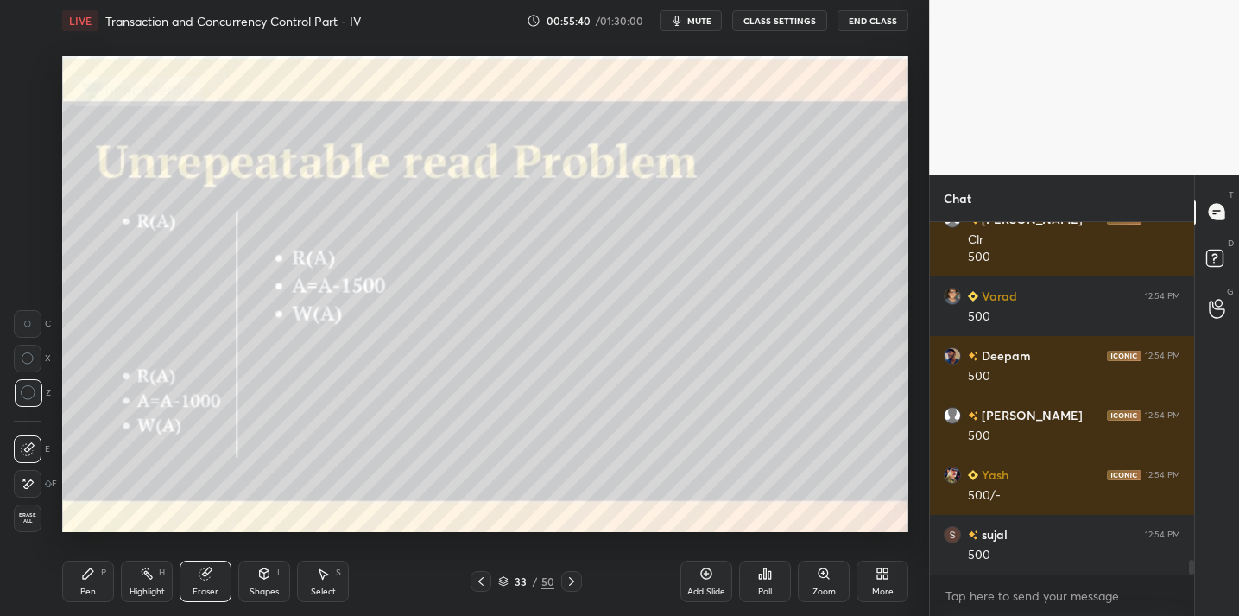
scroll to position [8398, 0]
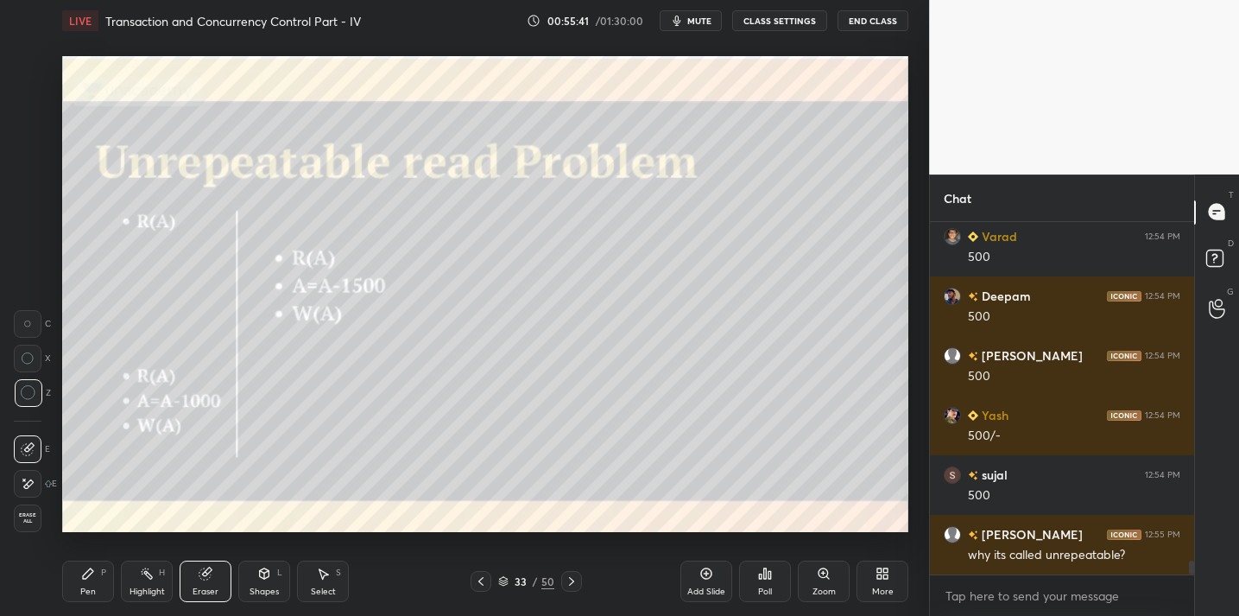
drag, startPoint x: 75, startPoint y: 589, endPoint x: 81, endPoint y: 579, distance: 12.0
click at [75, 589] on div "Pen P" at bounding box center [88, 581] width 52 height 41
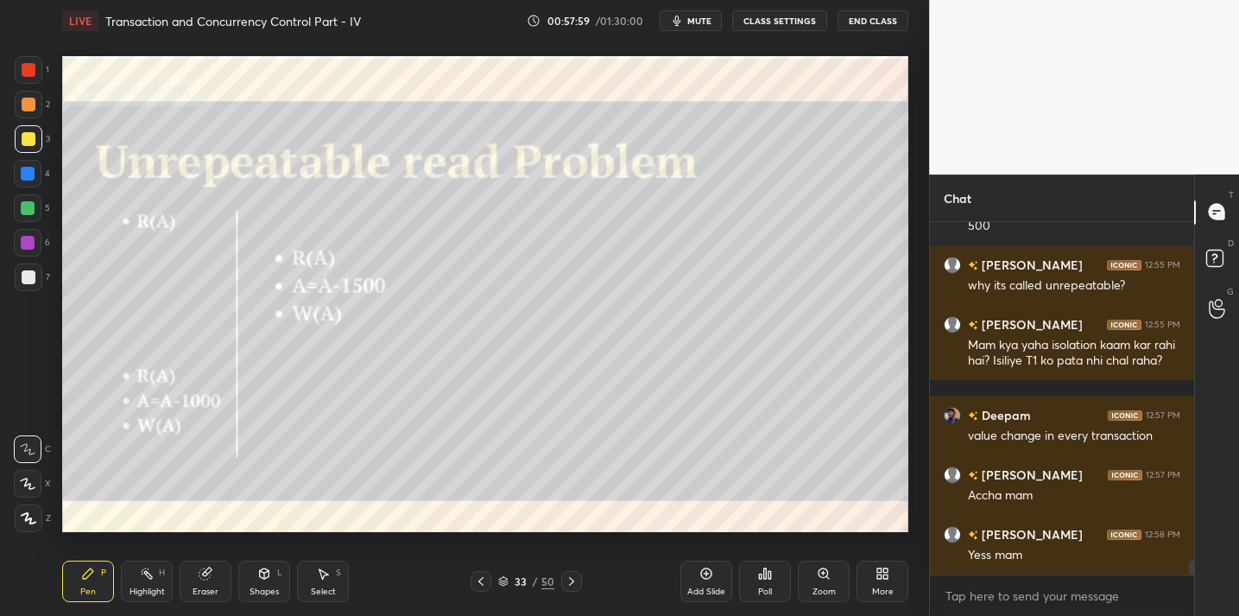
scroll to position [8727, 0]
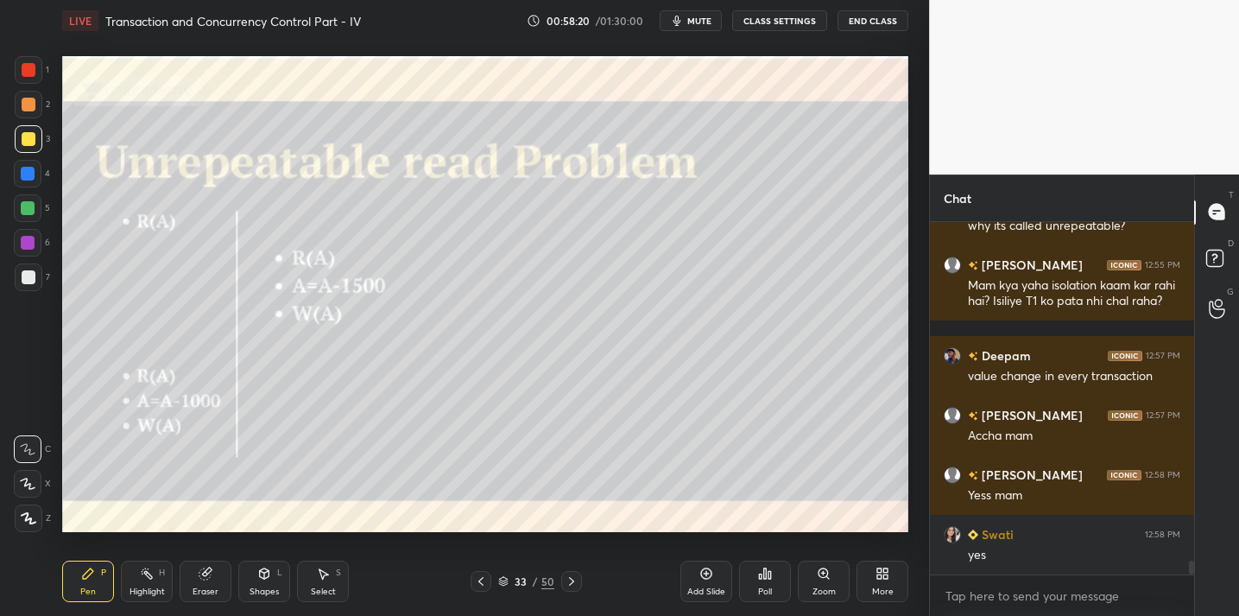
click at [769, 572] on icon at bounding box center [770, 575] width 3 height 8
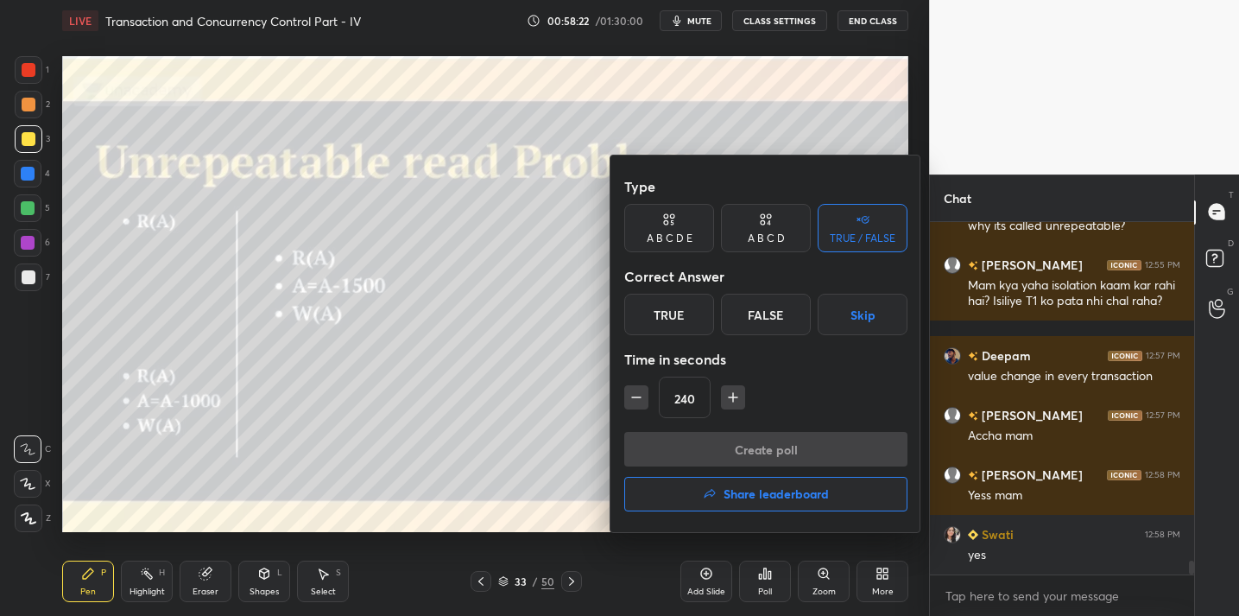
click at [696, 322] on div "True" at bounding box center [669, 314] width 90 height 41
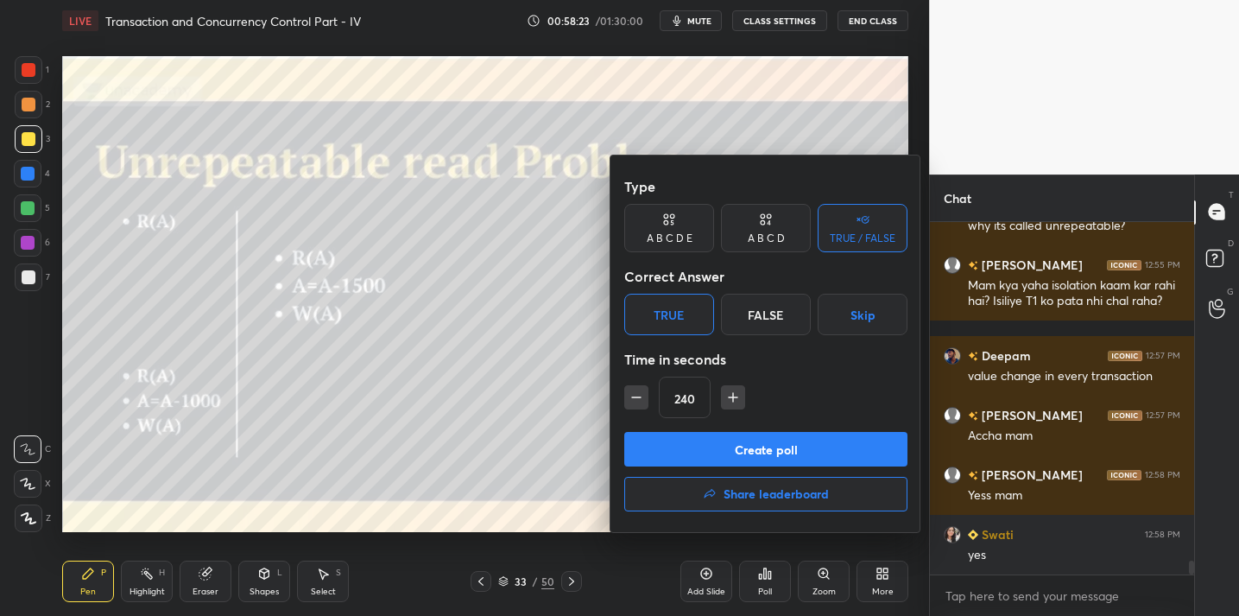
click at [730, 449] on button "Create poll" at bounding box center [765, 449] width 283 height 35
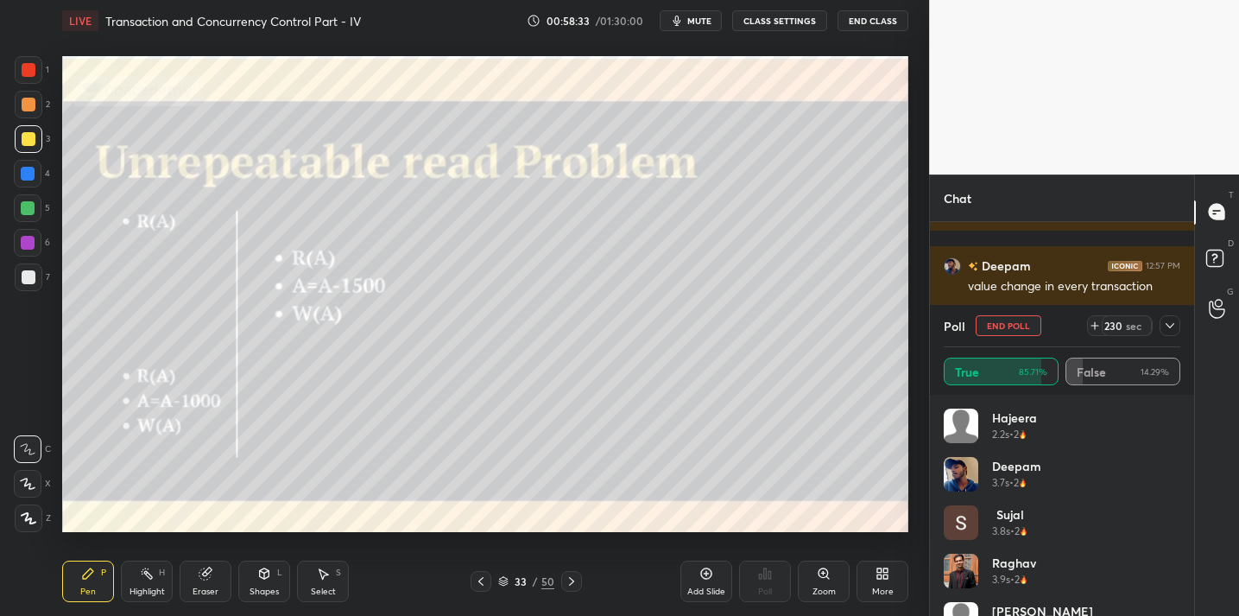
scroll to position [8858, 0]
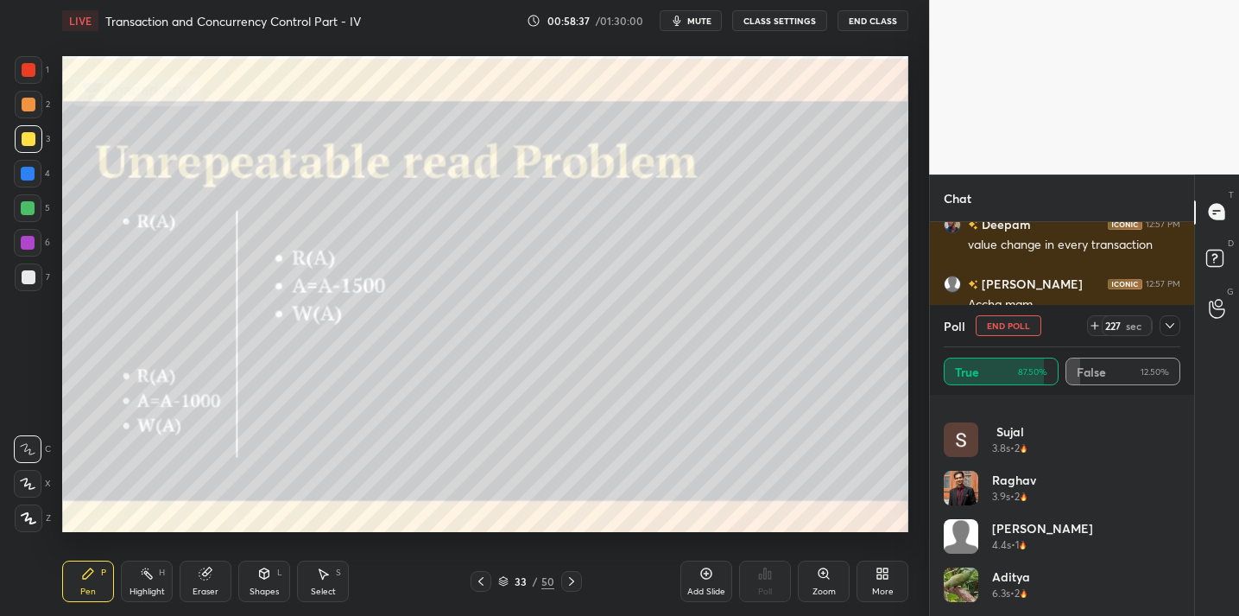
click at [1173, 330] on icon at bounding box center [1170, 326] width 14 height 14
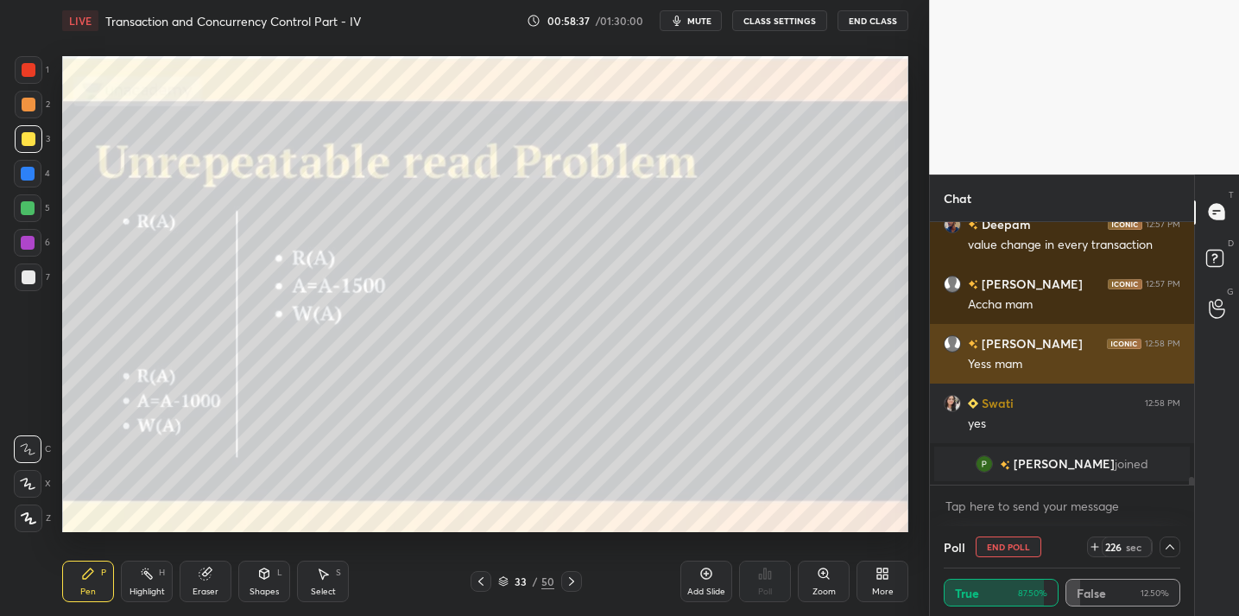
scroll to position [0, 0]
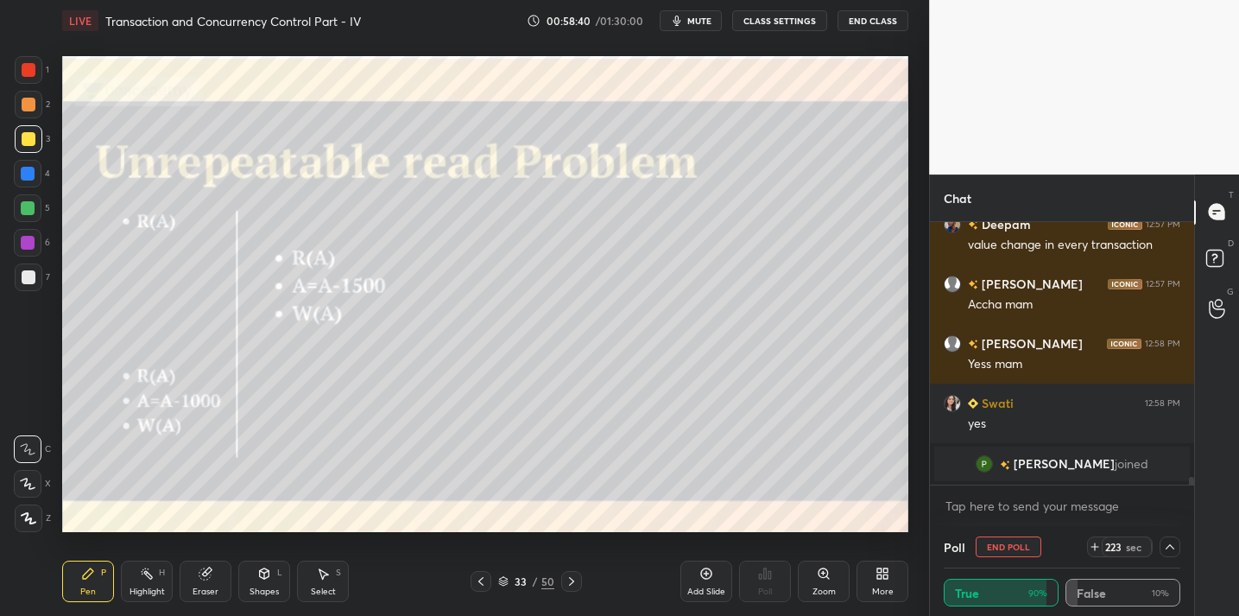
click at [1176, 548] on icon at bounding box center [1170, 547] width 14 height 14
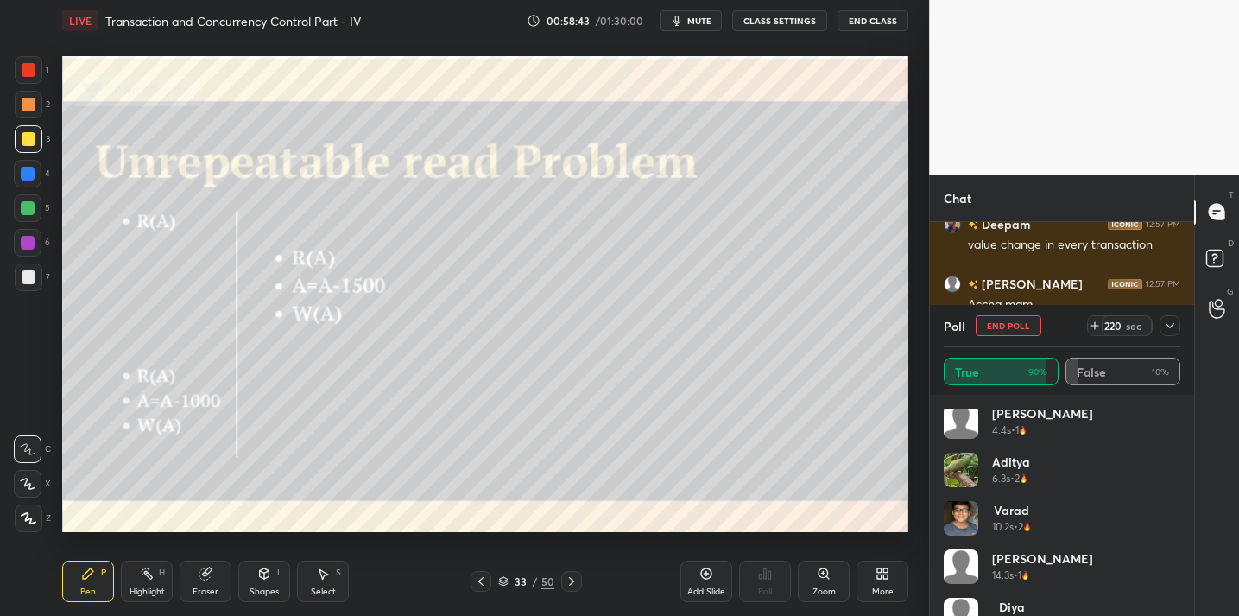
scroll to position [228, 0]
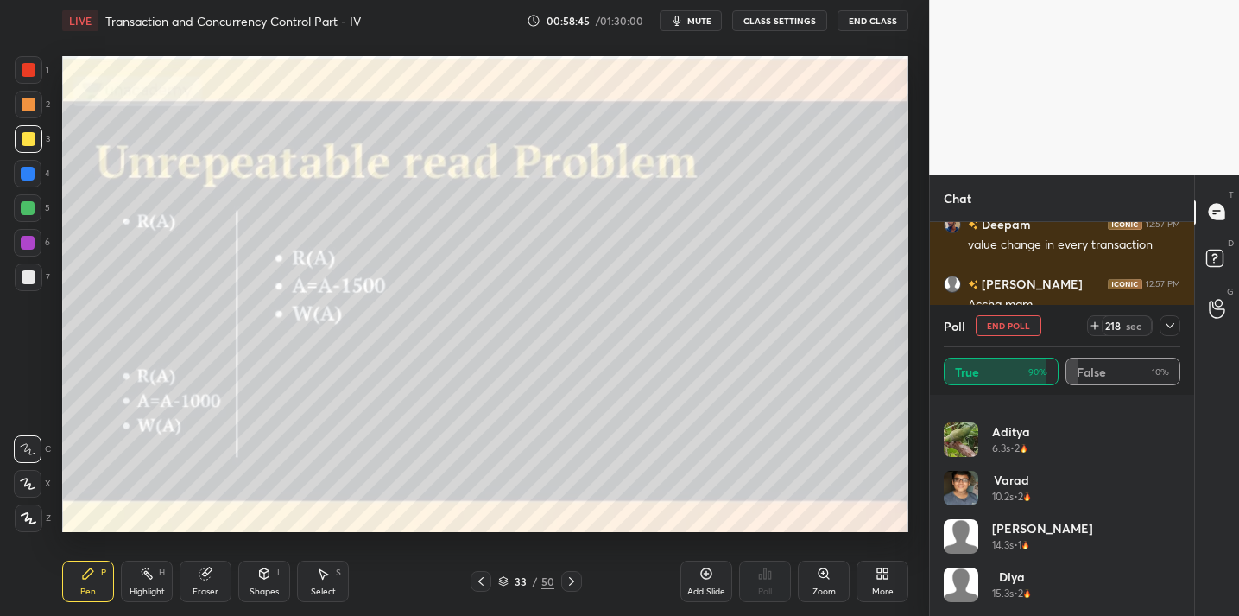
click at [1168, 326] on icon at bounding box center [1170, 326] width 14 height 14
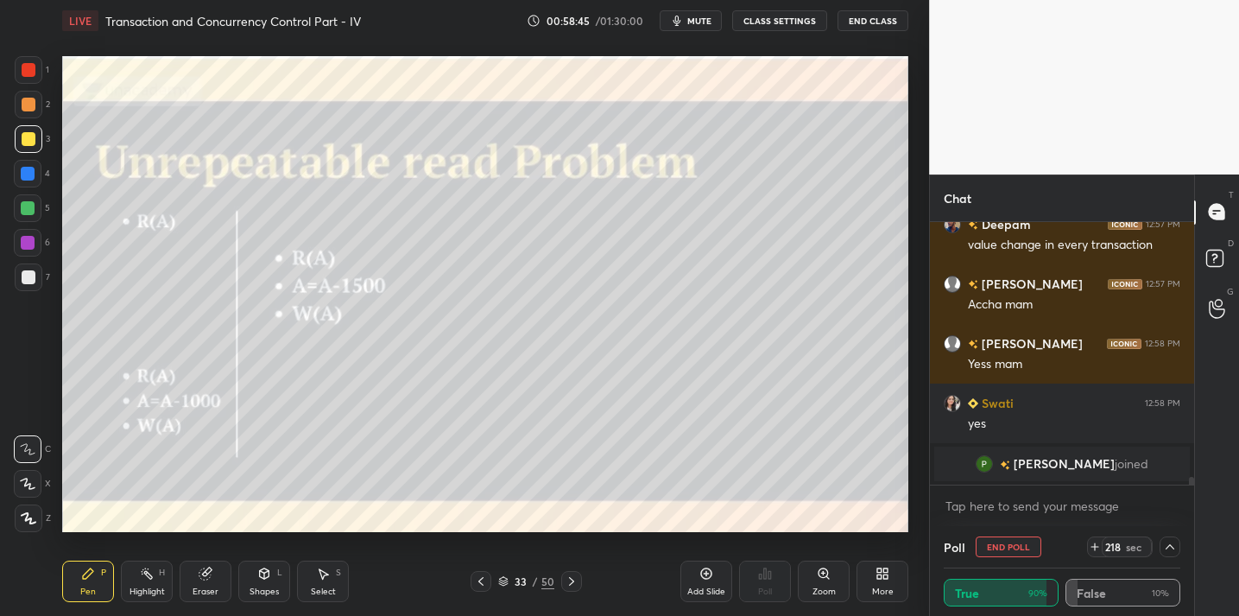
scroll to position [1, 6]
click at [1168, 548] on icon at bounding box center [1170, 547] width 14 height 14
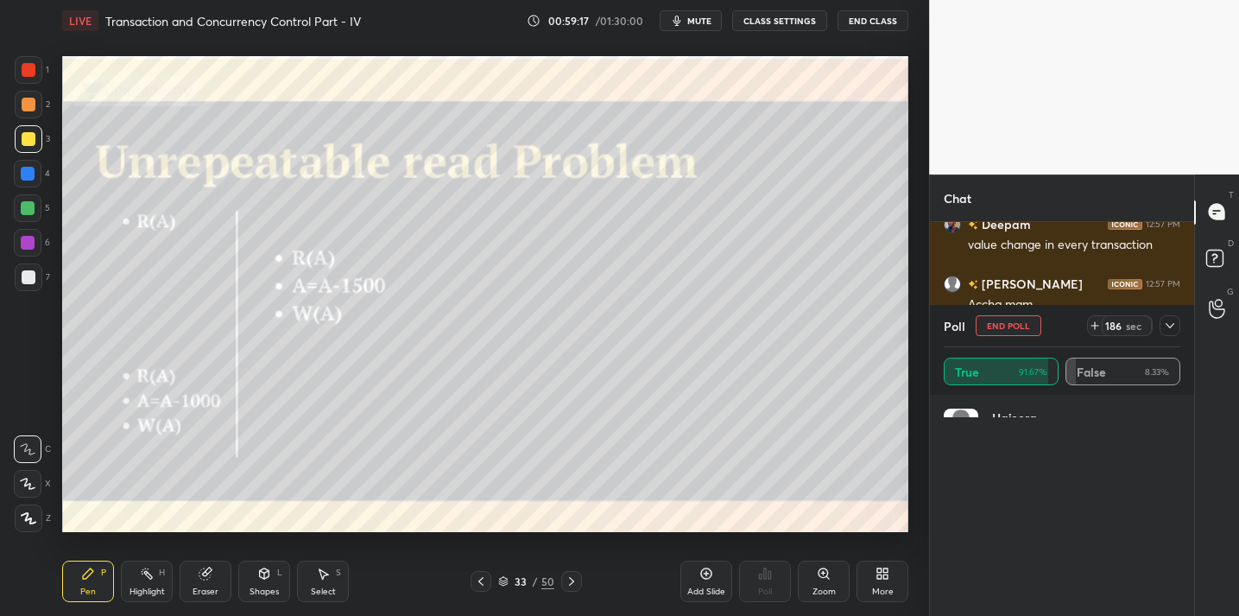
scroll to position [2, 6]
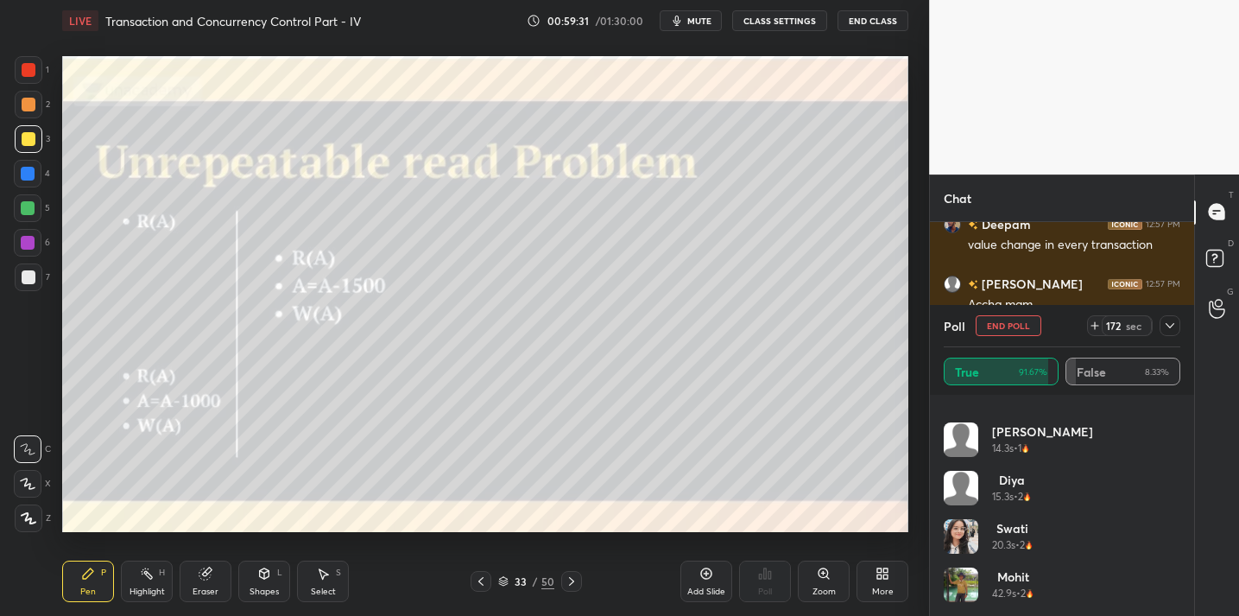
click at [1168, 327] on icon at bounding box center [1170, 326] width 14 height 14
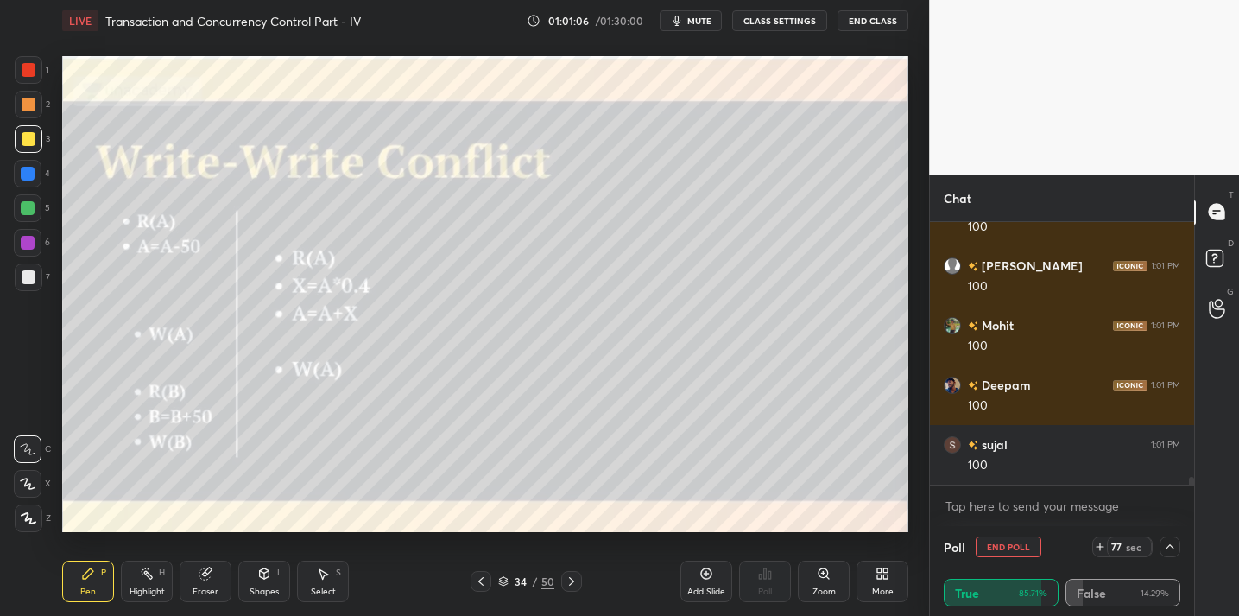
scroll to position [8992, 0]
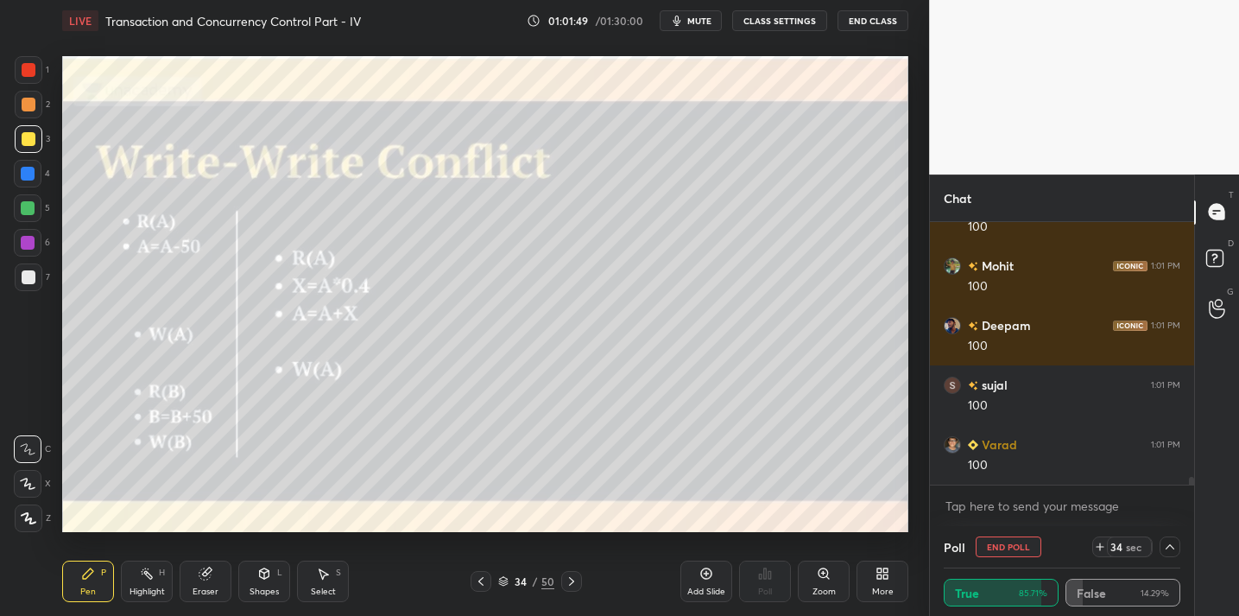
click at [189, 581] on div "Eraser" at bounding box center [206, 581] width 52 height 41
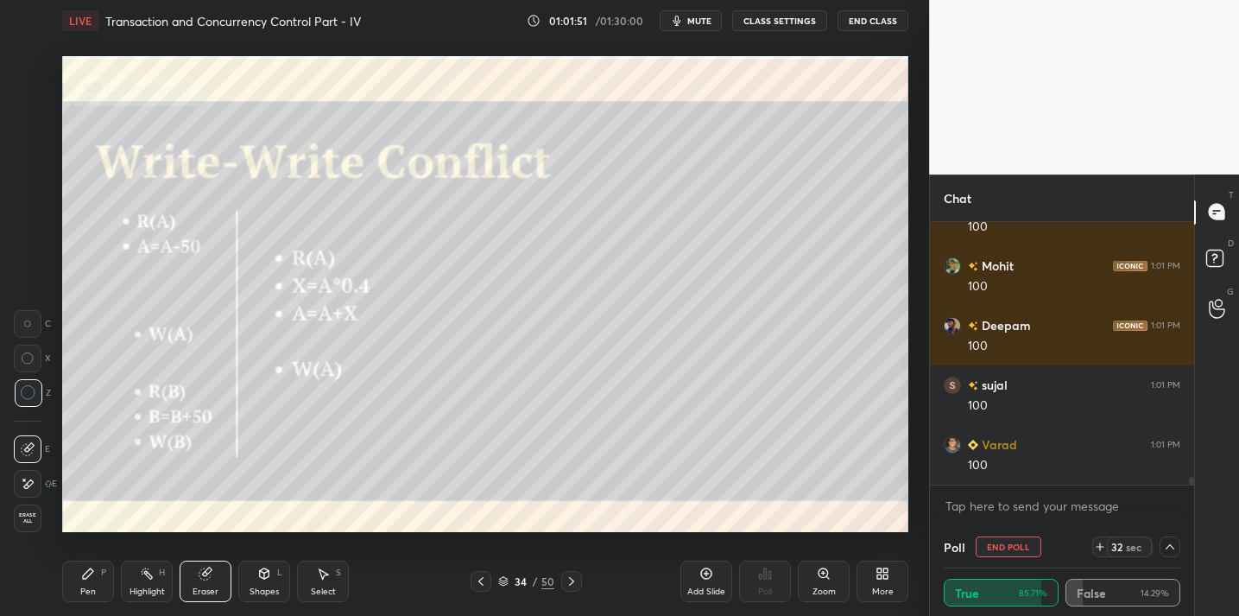
click at [82, 554] on div "Pen P Highlight H Eraser Shapes L Select S 34 / 50 Add Slide Poll Zoom More" at bounding box center [485, 581] width 846 height 69
click at [78, 574] on div "Pen P" at bounding box center [88, 581] width 52 height 41
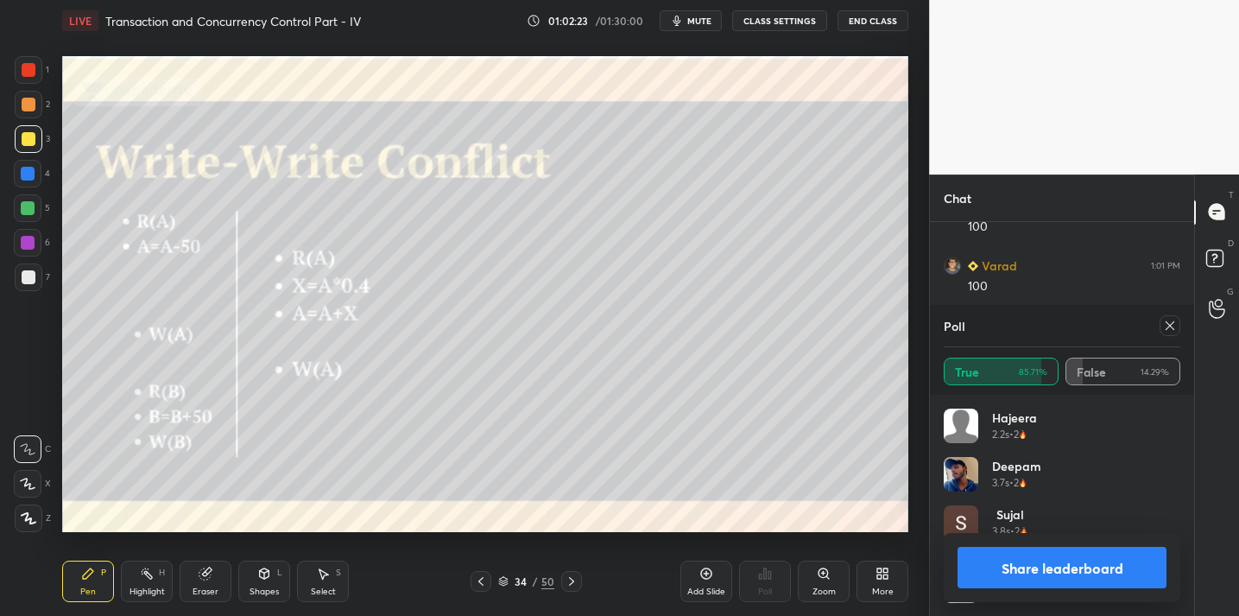
scroll to position [202, 231]
click at [191, 571] on div "Eraser" at bounding box center [206, 581] width 52 height 41
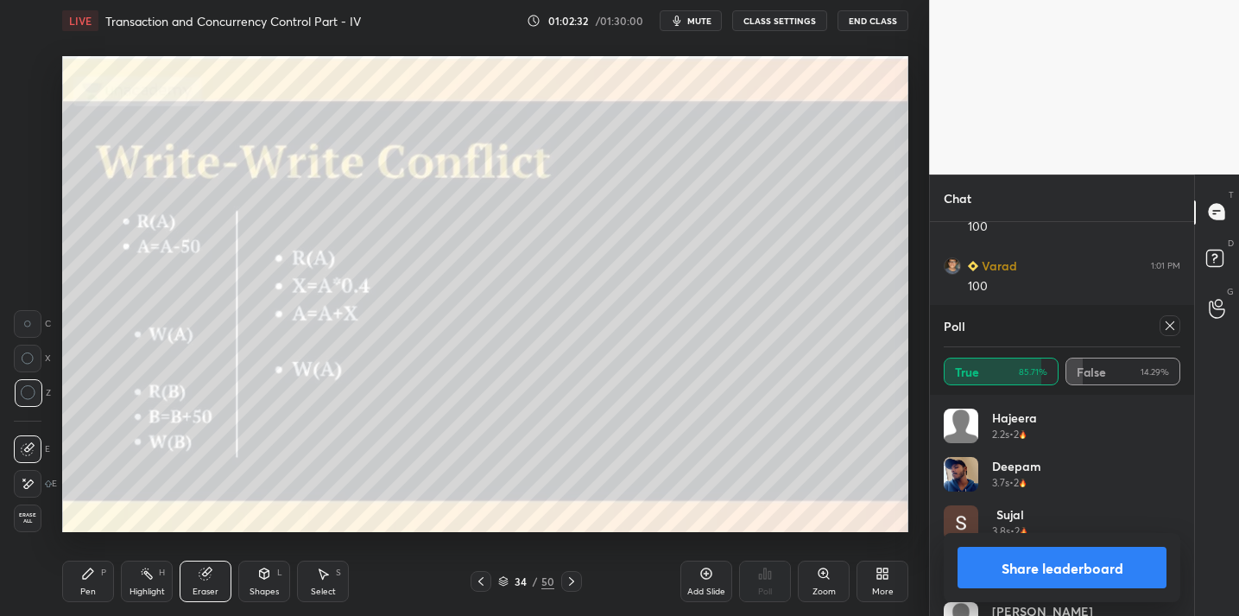
click at [86, 576] on div "Pen P" at bounding box center [88, 581] width 52 height 41
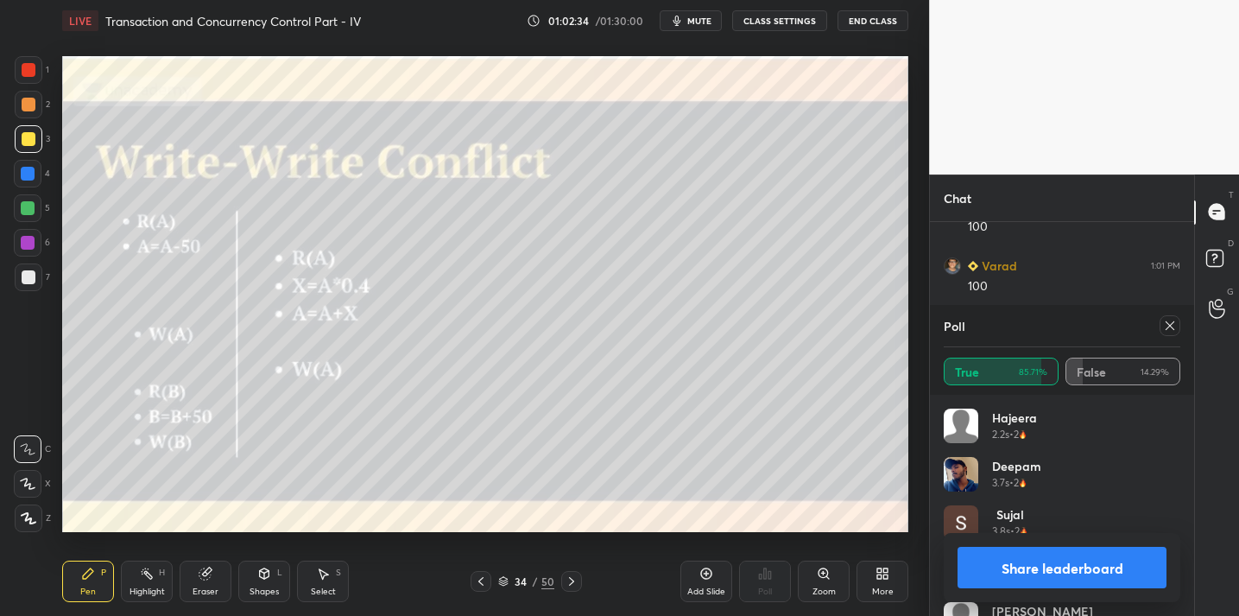
click at [1170, 327] on icon at bounding box center [1170, 326] width 14 height 14
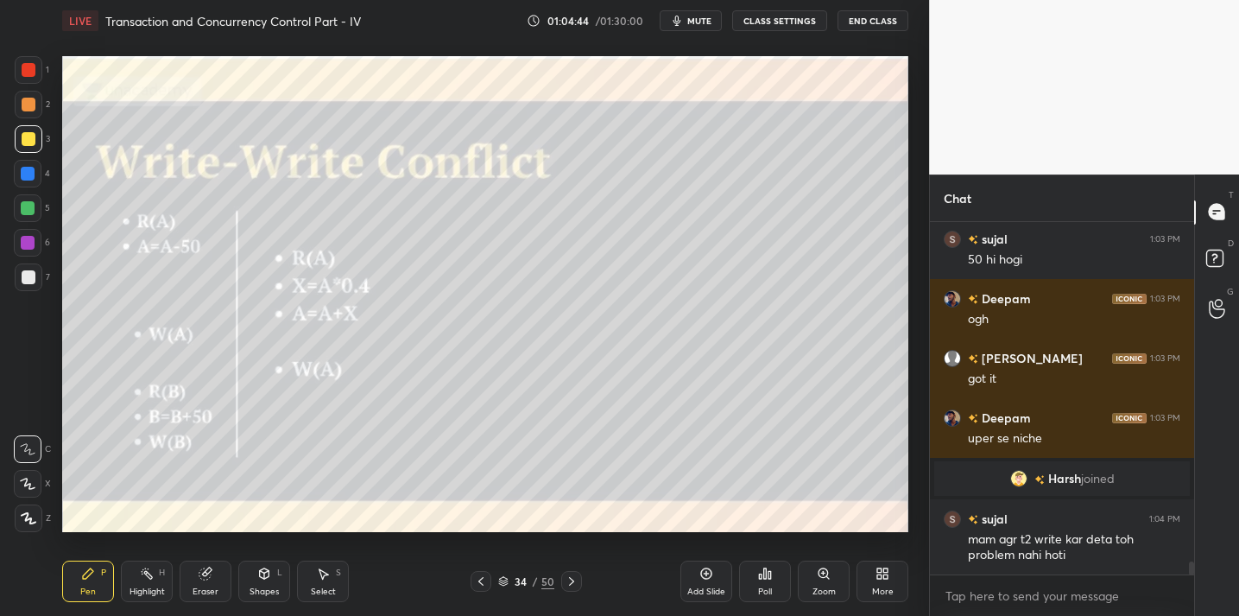
scroll to position [9387, 0]
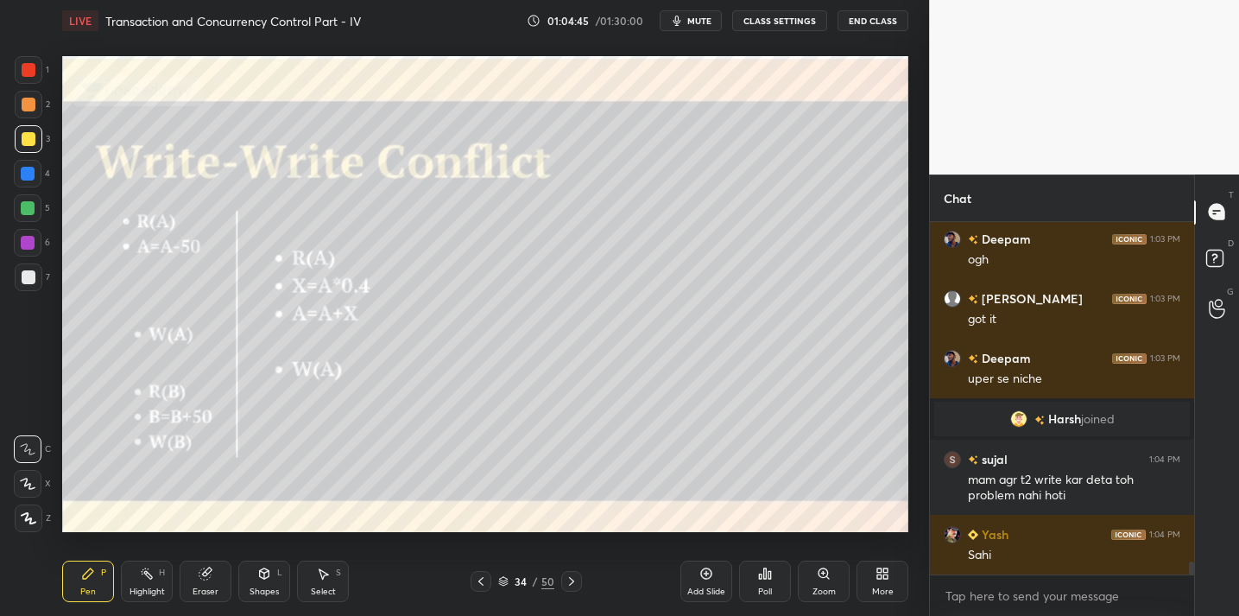
drag, startPoint x: 190, startPoint y: 597, endPoint x: 201, endPoint y: 543, distance: 54.7
click at [190, 592] on div "Eraser" at bounding box center [206, 581] width 52 height 41
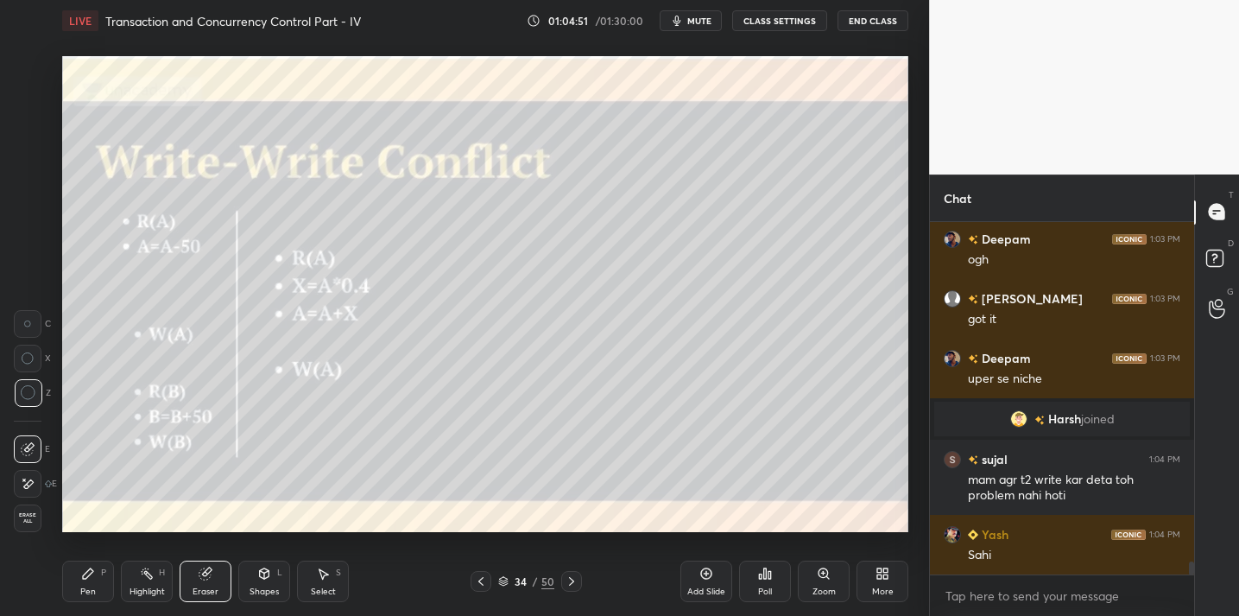
scroll to position [9447, 0]
click at [95, 579] on div "Pen P" at bounding box center [88, 581] width 52 height 41
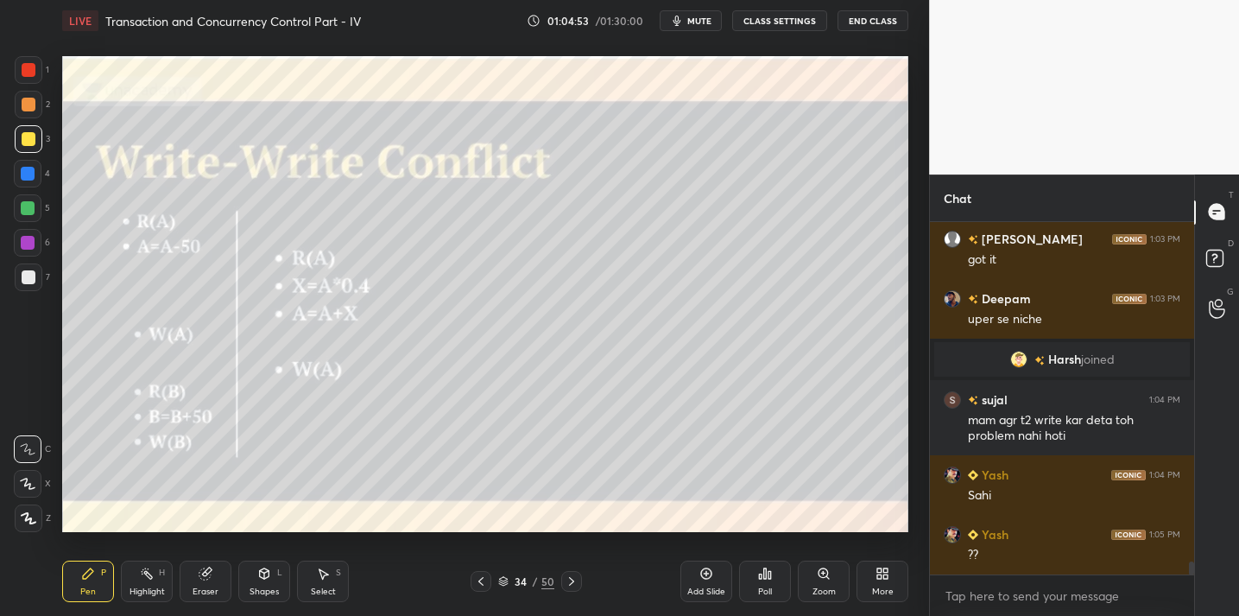
scroll to position [9506, 0]
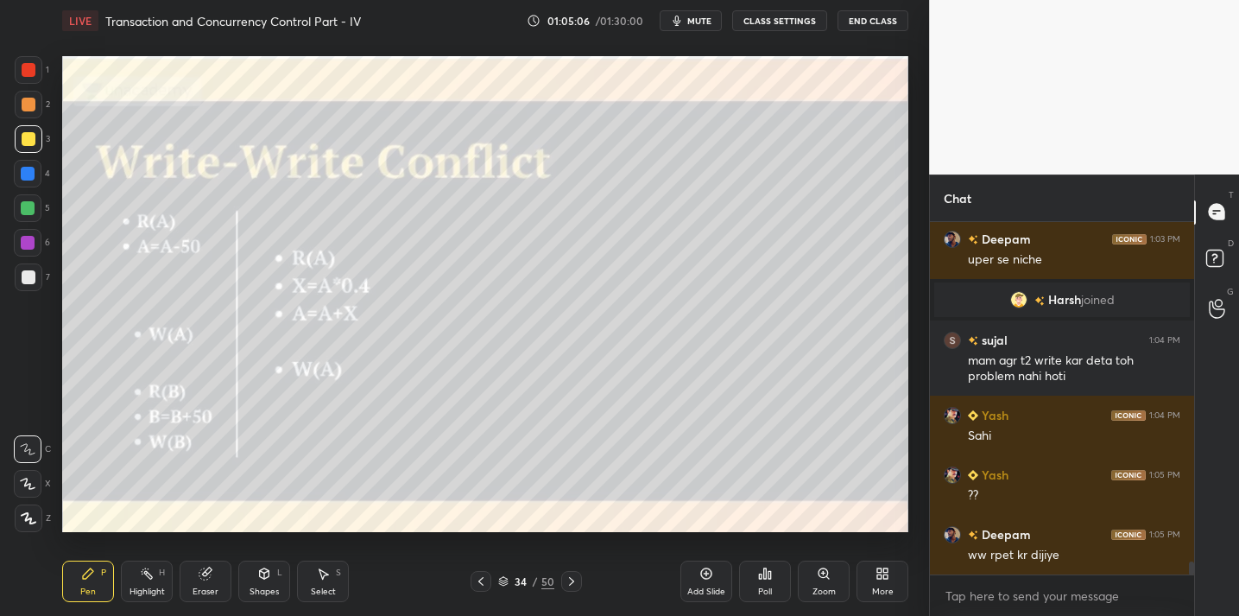
click at [215, 577] on div "Eraser" at bounding box center [206, 581] width 52 height 41
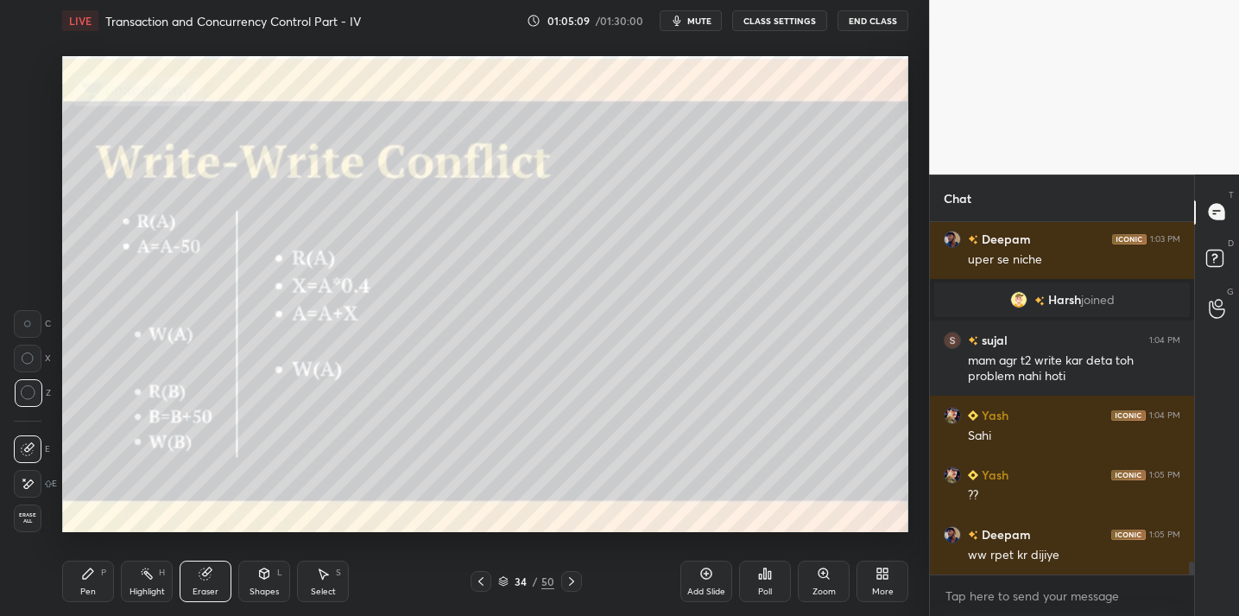
drag, startPoint x: 90, startPoint y: 584, endPoint x: 98, endPoint y: 546, distance: 39.0
click at [90, 584] on div "Pen P" at bounding box center [88, 581] width 52 height 41
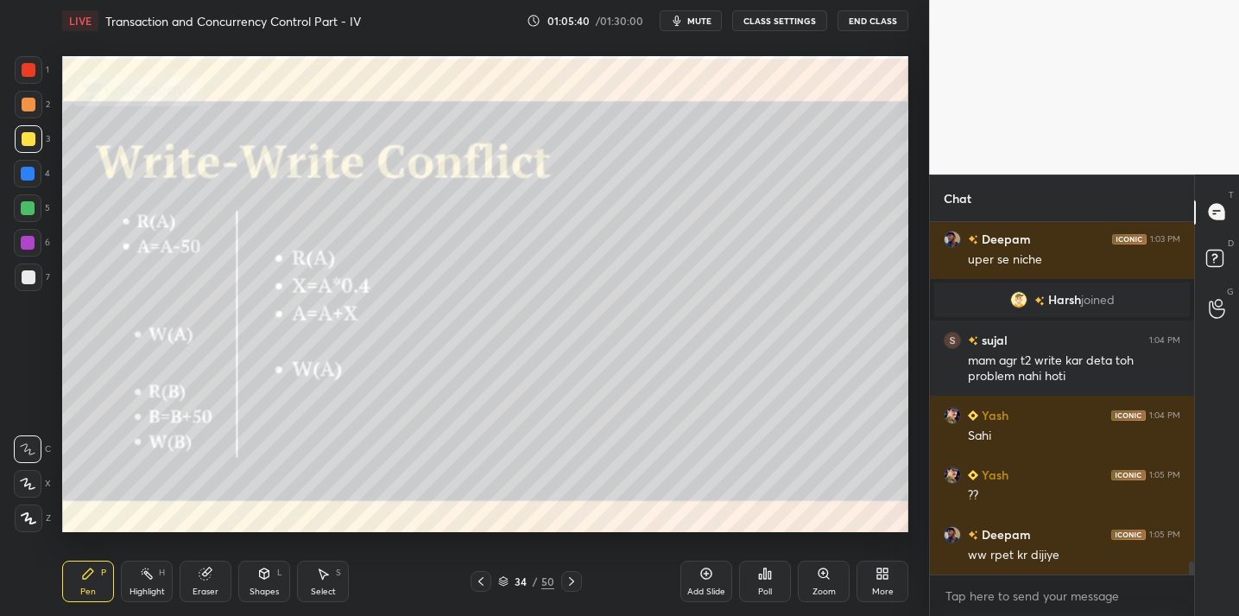
drag, startPoint x: 212, startPoint y: 580, endPoint x: 213, endPoint y: 564, distance: 16.4
click at [212, 576] on div "Eraser" at bounding box center [206, 581] width 52 height 41
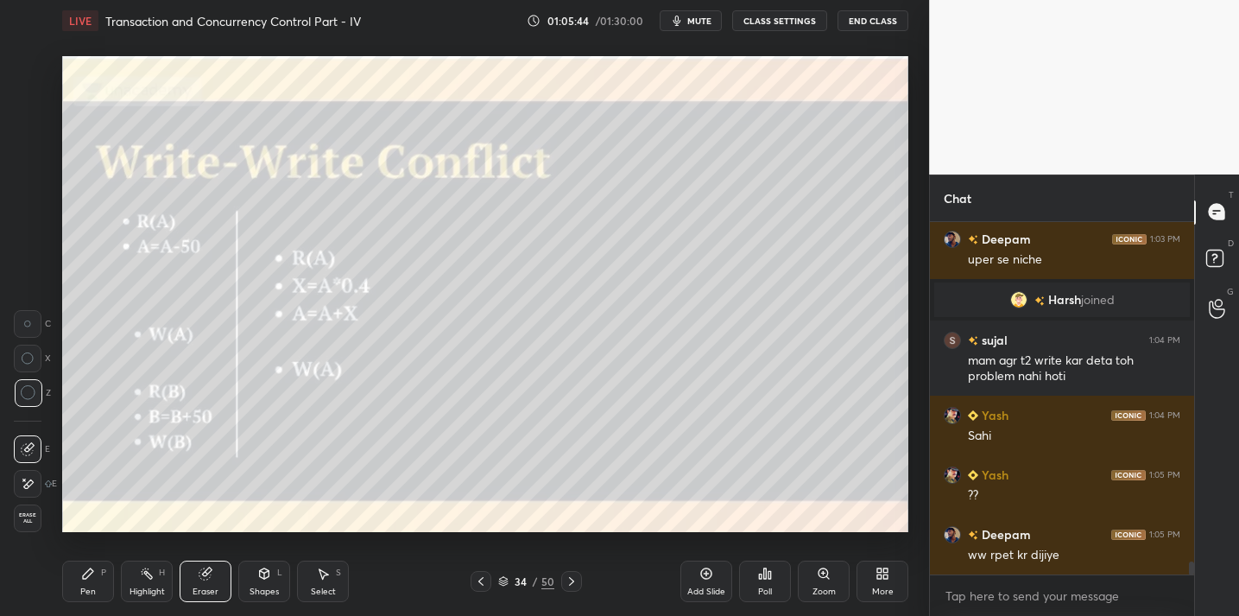
click at [95, 576] on div "Pen P" at bounding box center [88, 581] width 52 height 41
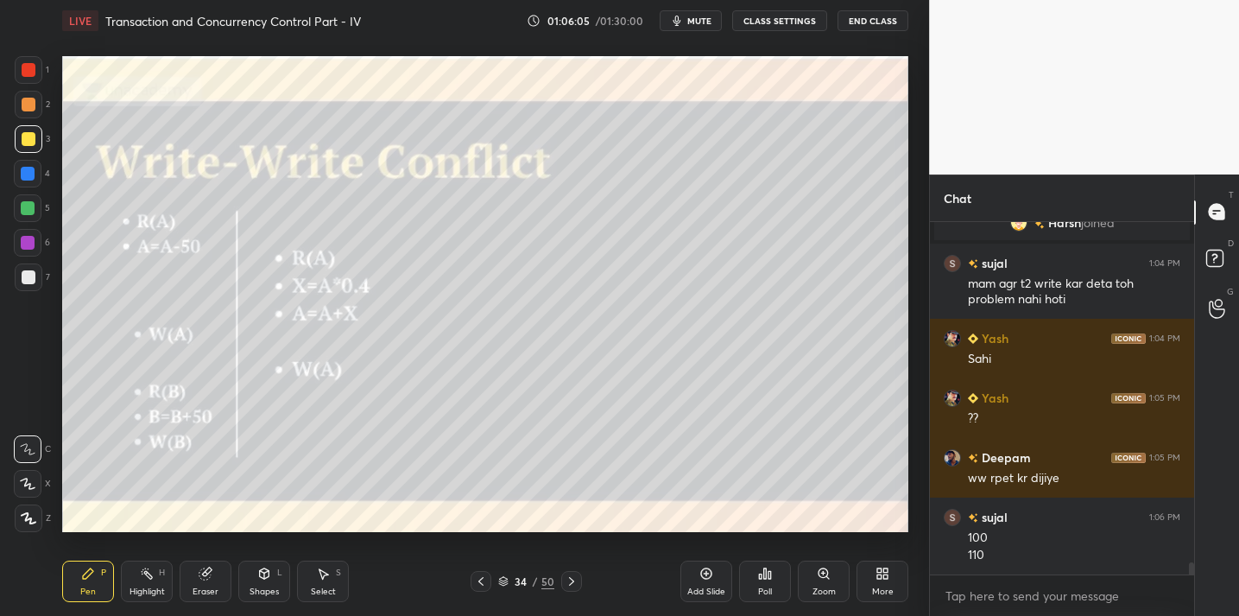
scroll to position [9600, 0]
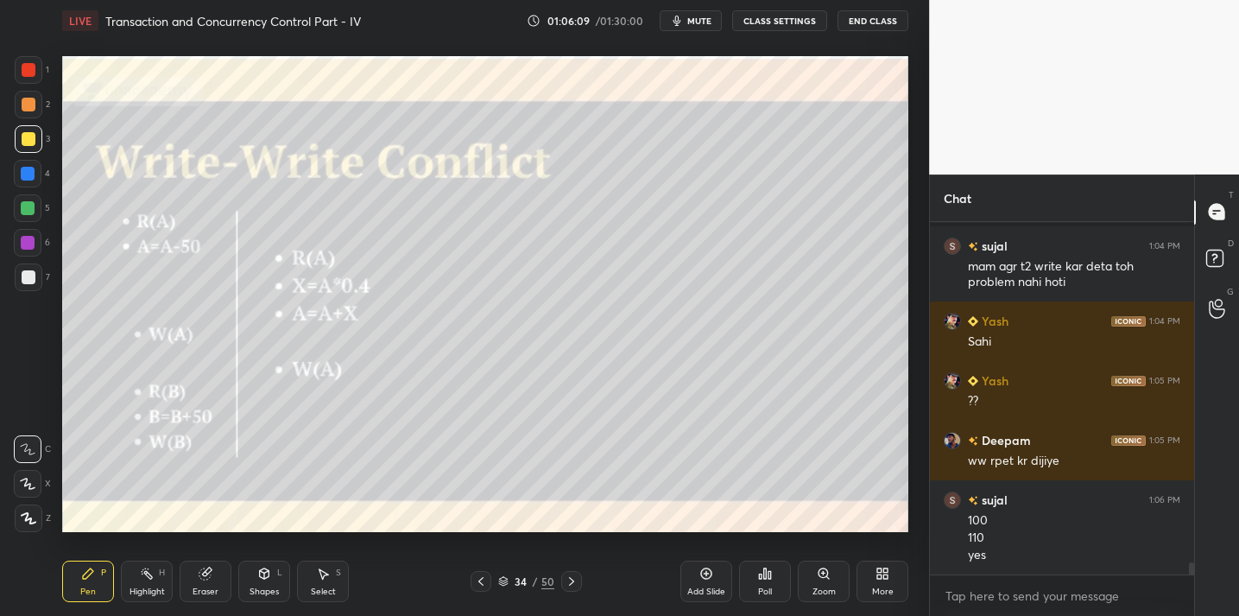
drag, startPoint x: 196, startPoint y: 593, endPoint x: 206, endPoint y: 545, distance: 49.3
click at [197, 589] on div "Eraser" at bounding box center [206, 591] width 26 height 9
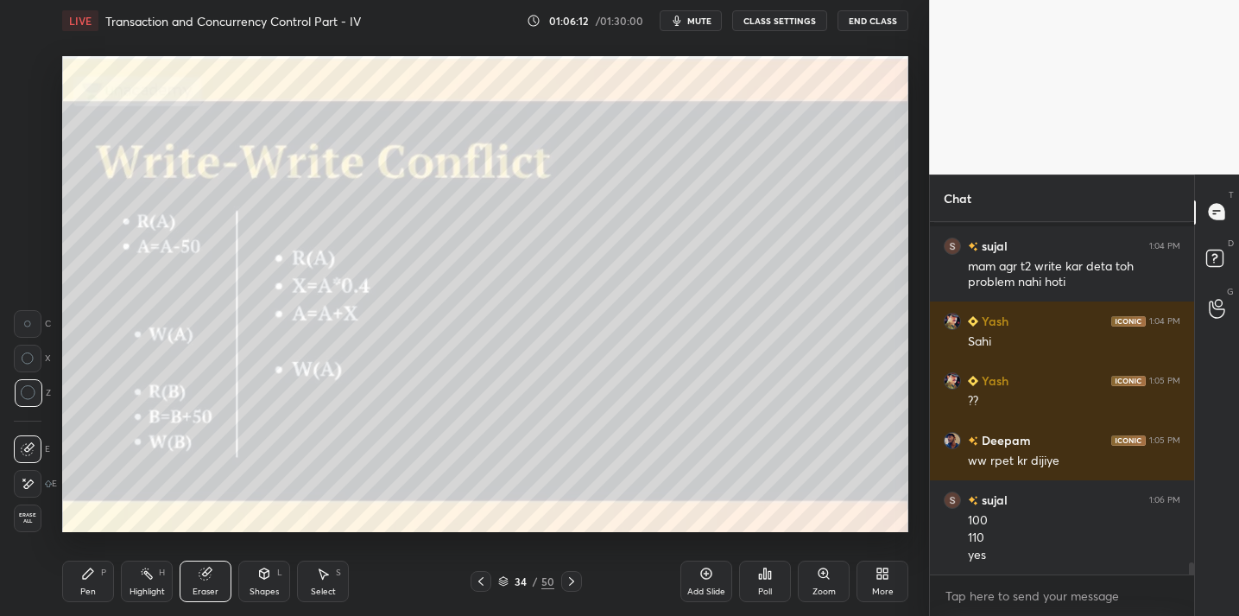
scroll to position [9660, 0]
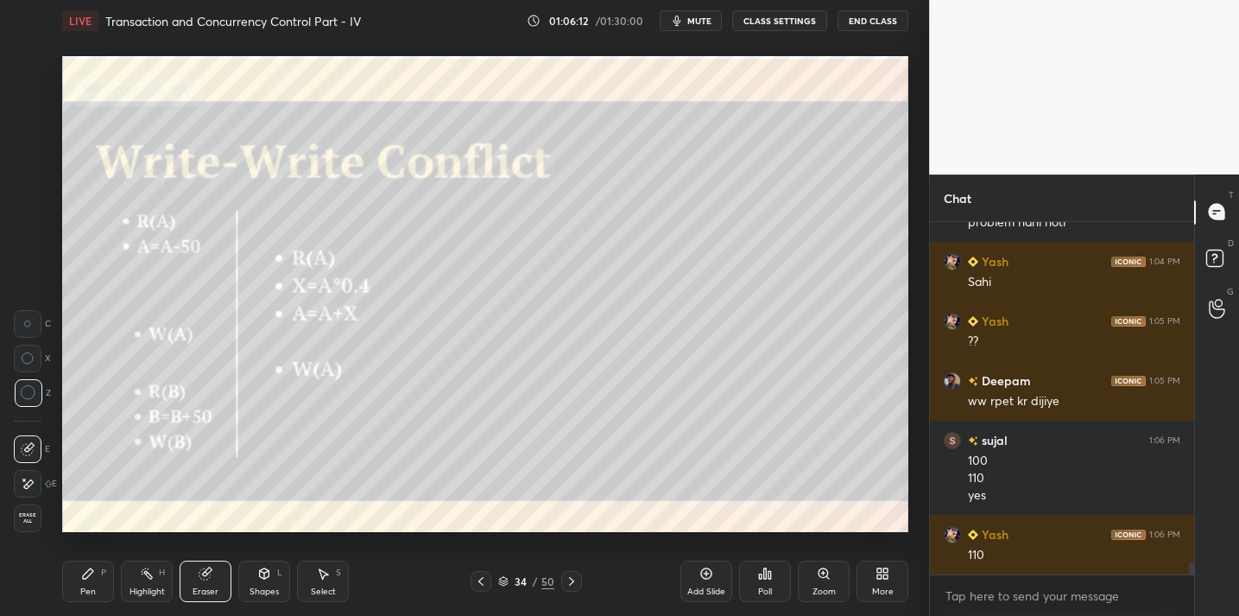
click at [92, 567] on icon at bounding box center [88, 574] width 14 height 14
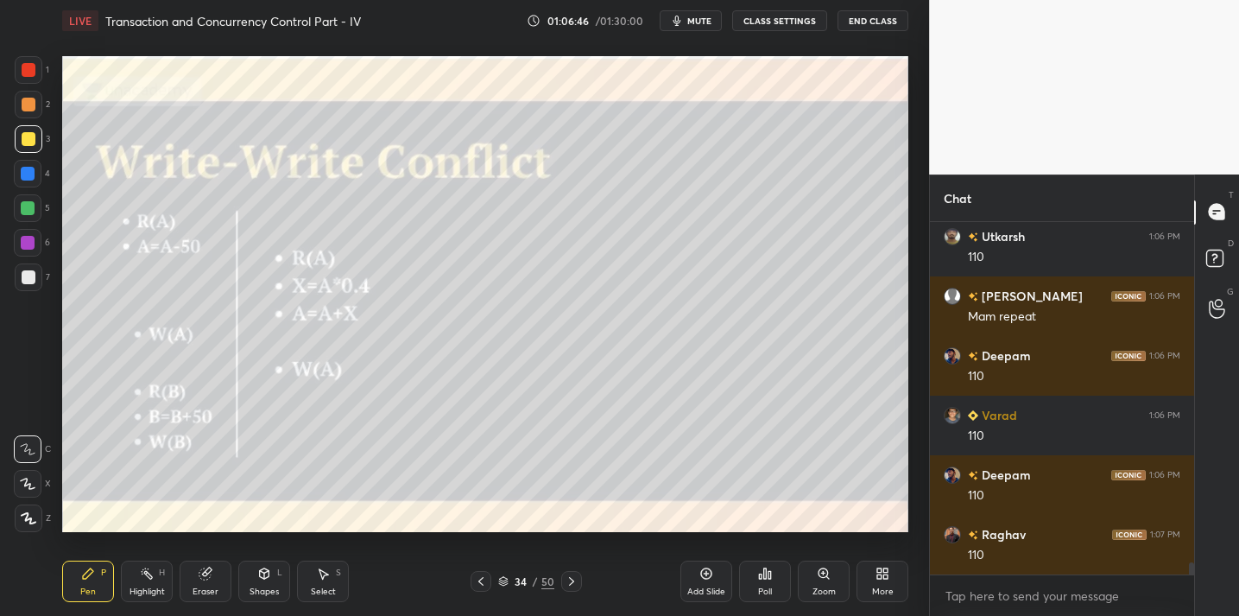
scroll to position [10077, 0]
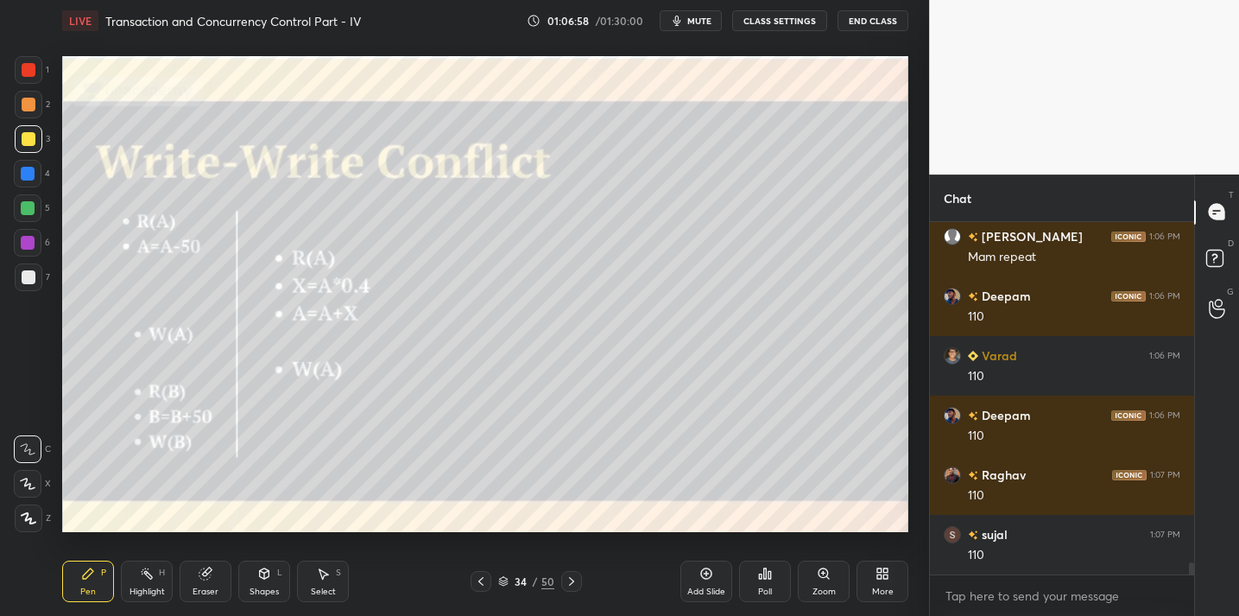
drag, startPoint x: 208, startPoint y: 584, endPoint x: 214, endPoint y: 555, distance: 29.1
click at [208, 576] on div "Eraser" at bounding box center [206, 581] width 52 height 41
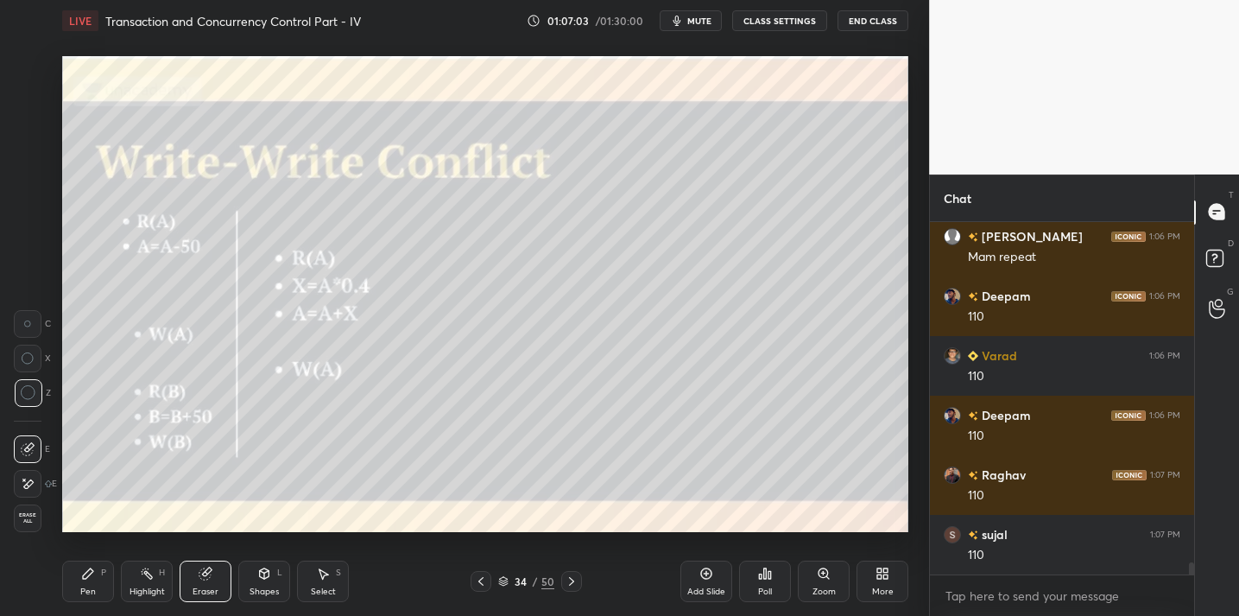
click at [91, 573] on icon at bounding box center [88, 574] width 14 height 14
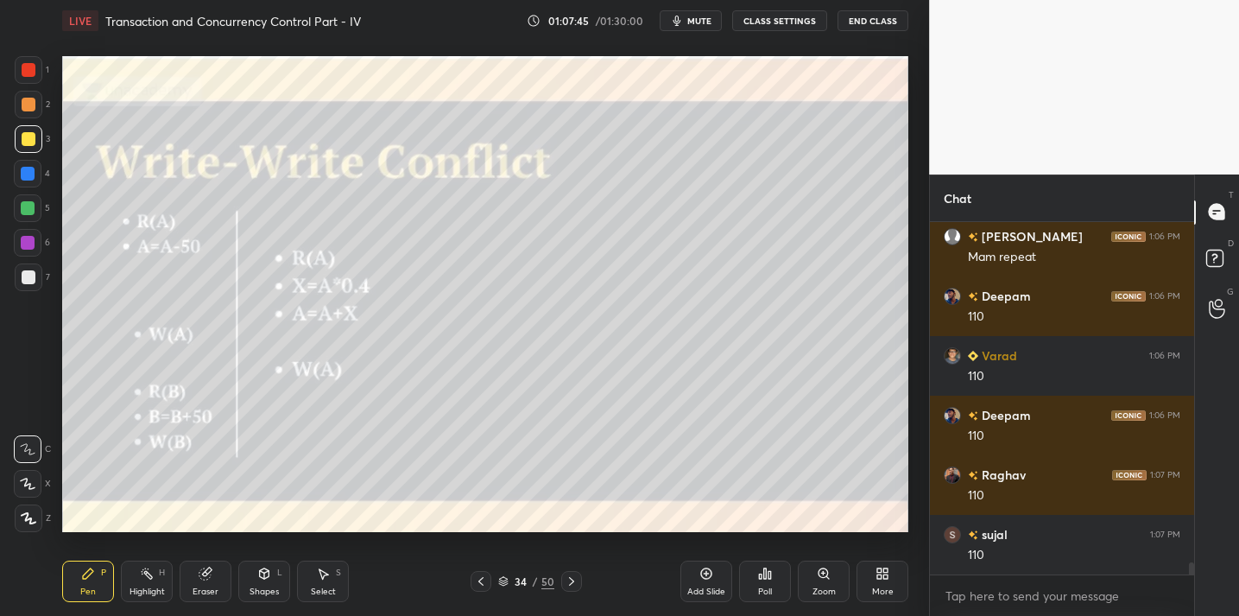
scroll to position [10137, 0]
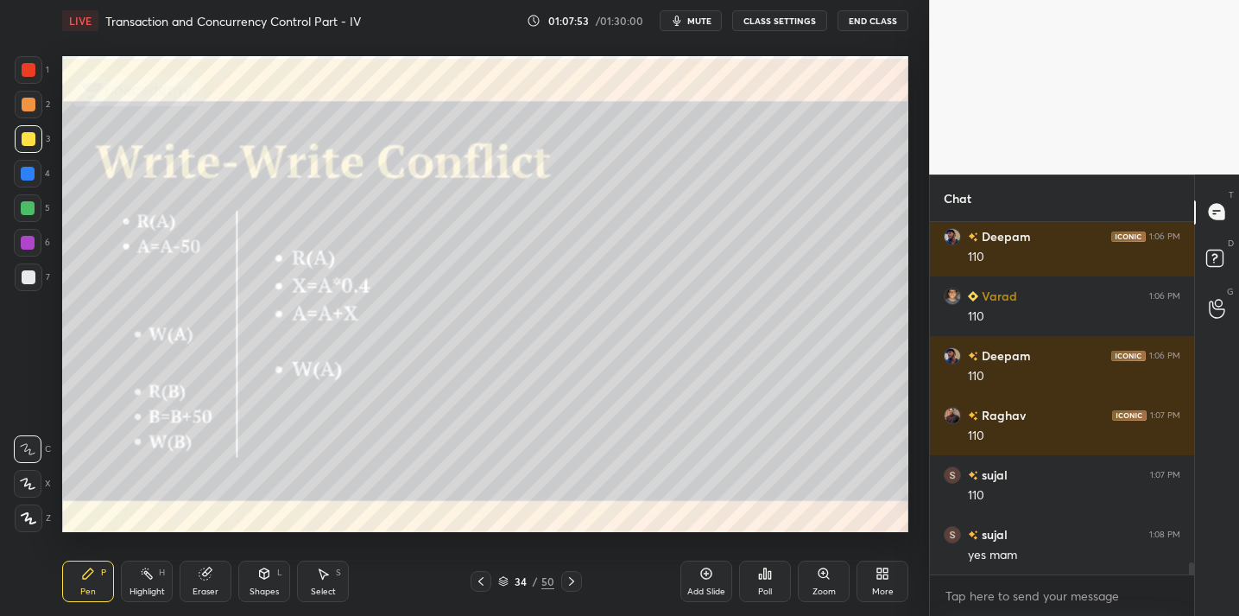
click at [209, 582] on div "Eraser" at bounding box center [206, 581] width 52 height 41
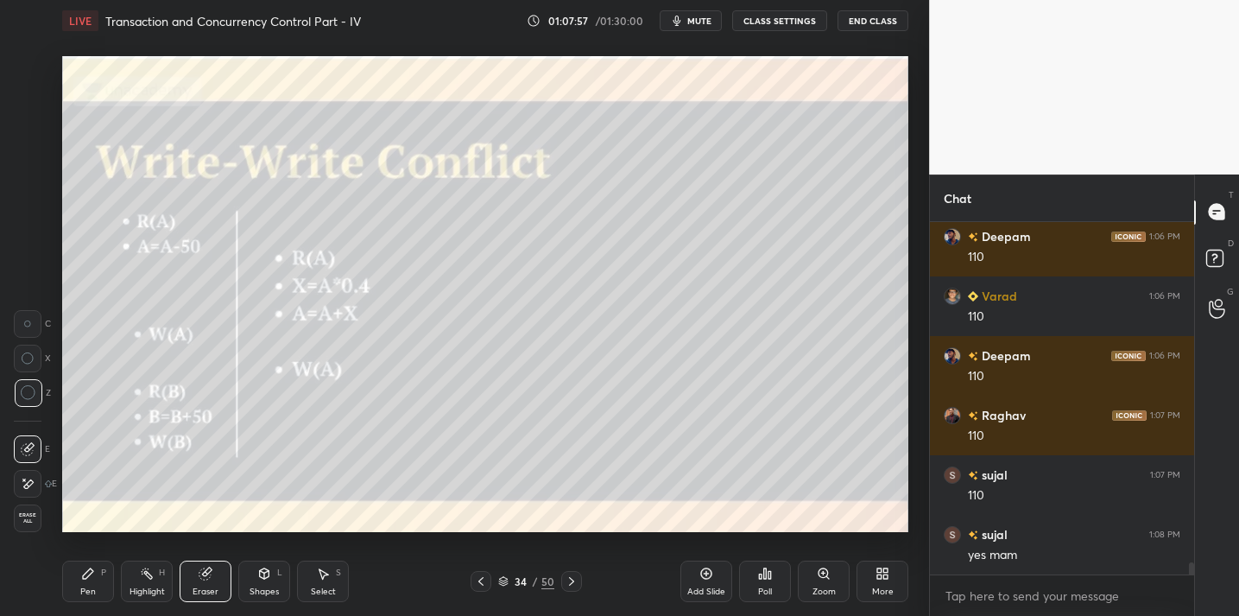
click at [100, 579] on div "Pen P" at bounding box center [88, 581] width 52 height 41
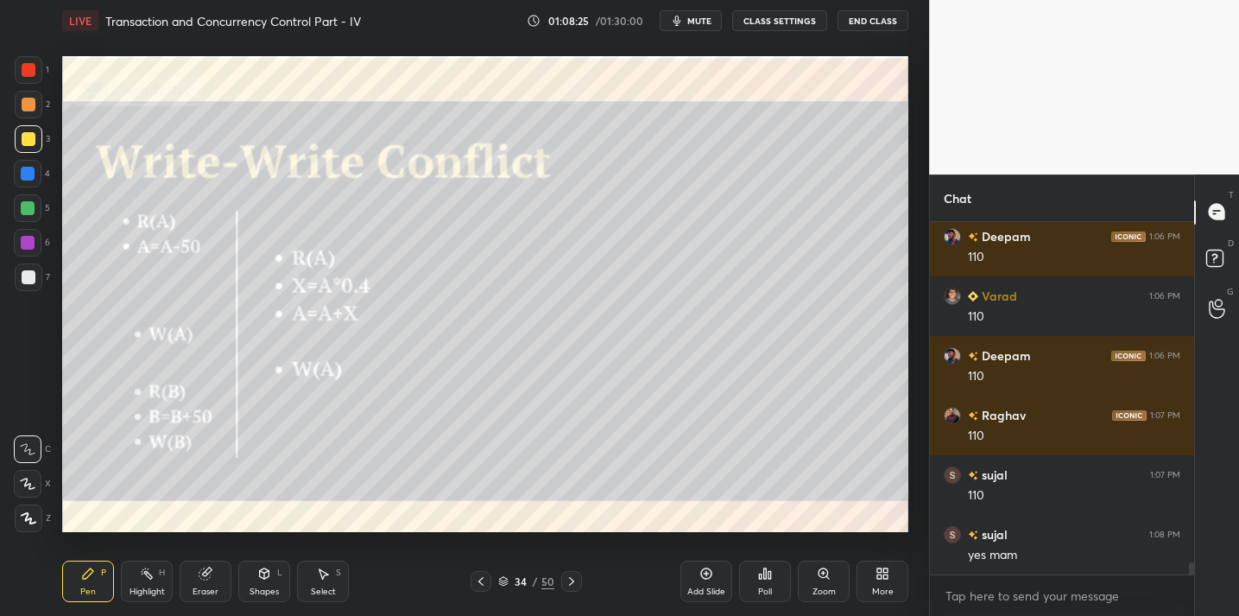
click at [199, 592] on div "Eraser" at bounding box center [206, 591] width 26 height 9
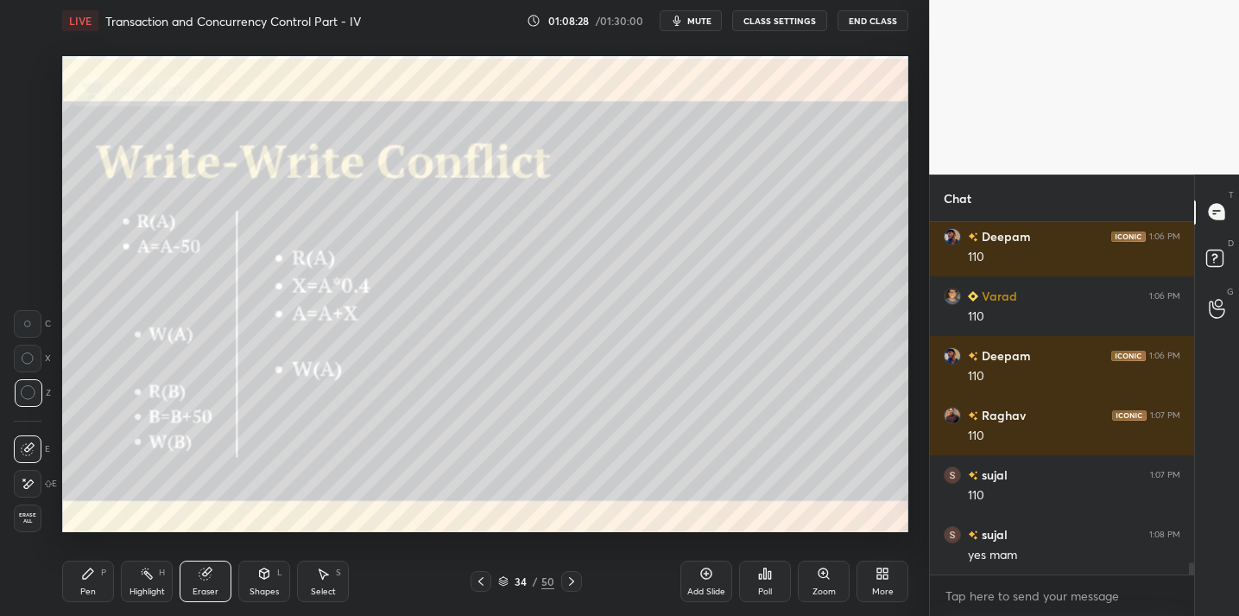
click at [107, 570] on div "Pen P" at bounding box center [88, 581] width 52 height 41
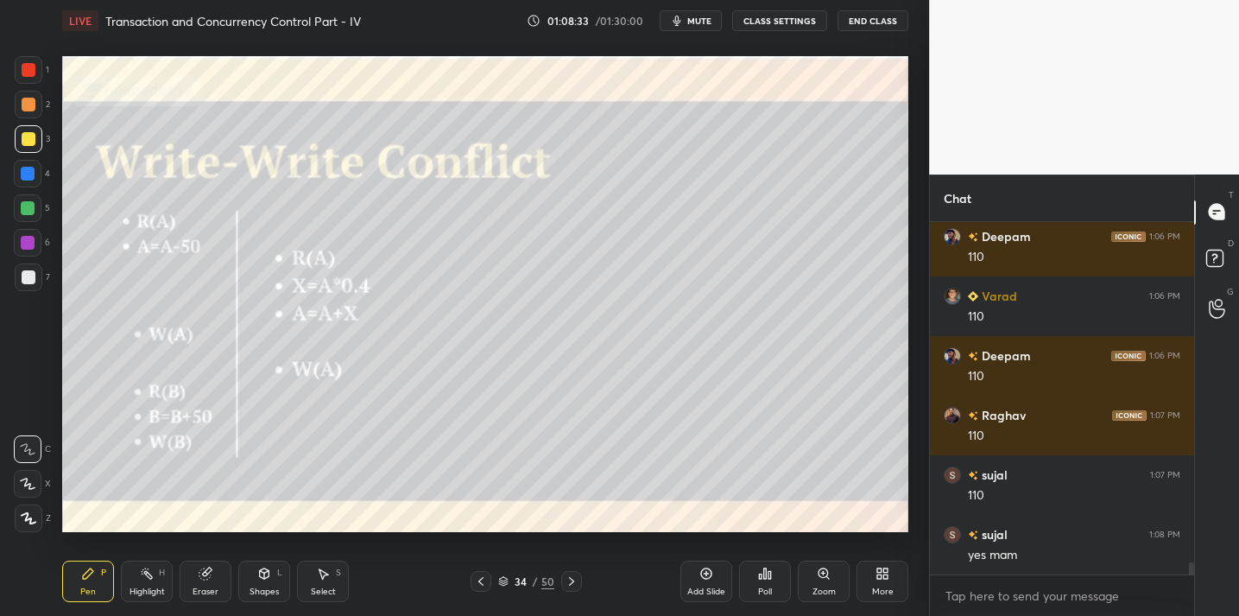
click at [209, 579] on icon at bounding box center [206, 574] width 14 height 14
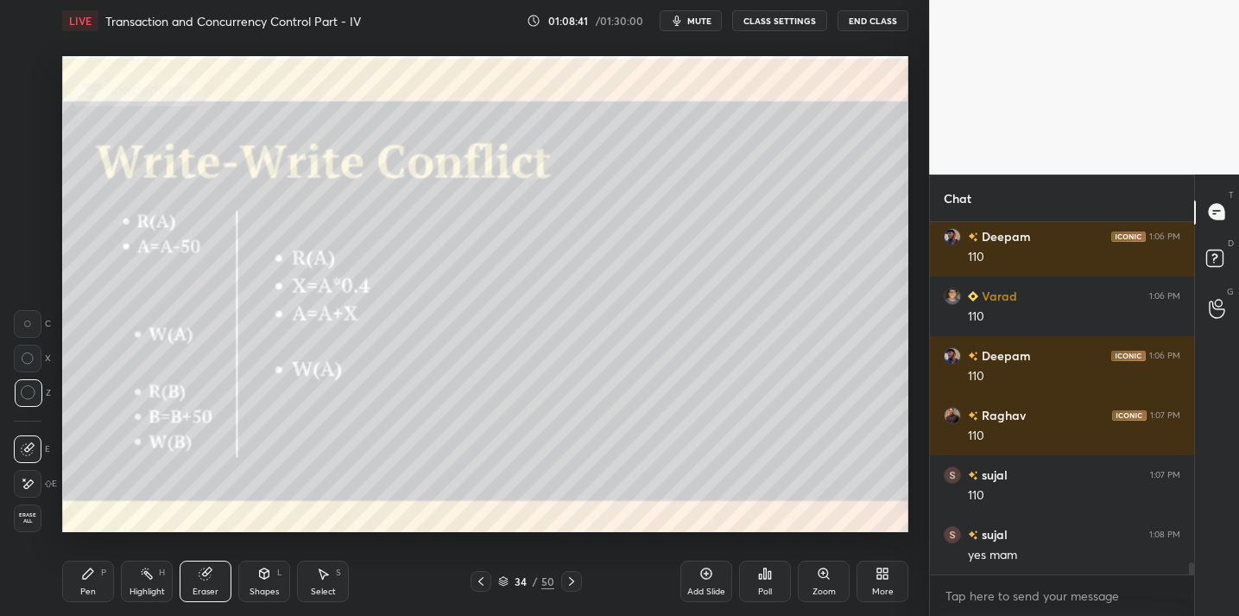
drag, startPoint x: 95, startPoint y: 582, endPoint x: 100, endPoint y: 561, distance: 21.4
click at [95, 582] on div "Pen P" at bounding box center [88, 581] width 52 height 41
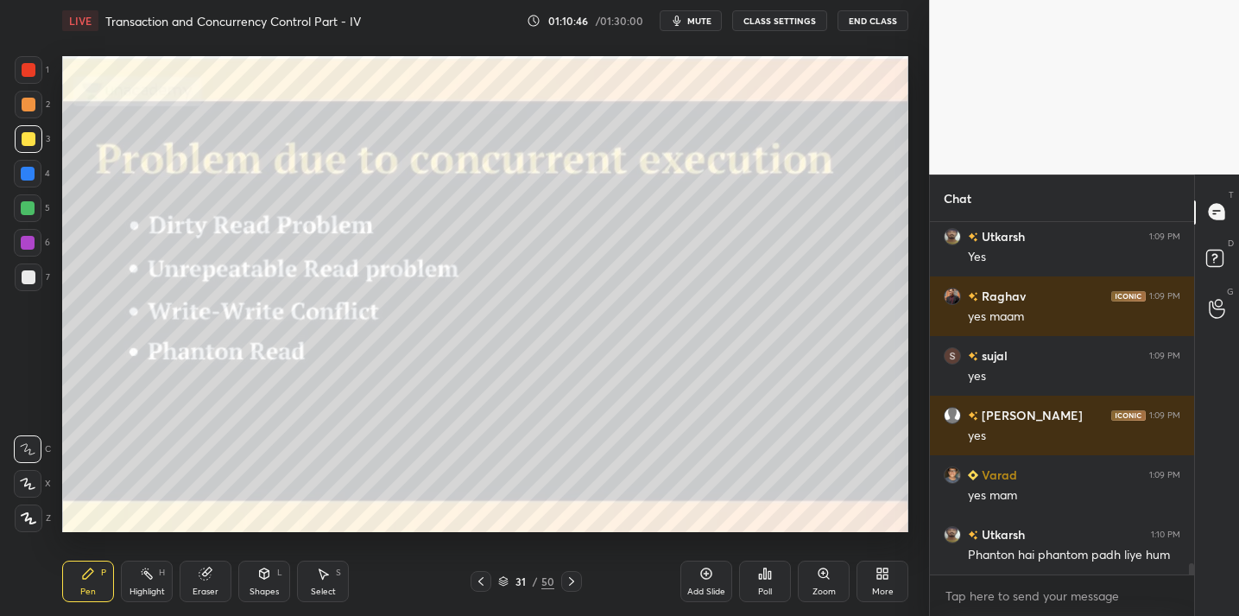
scroll to position [10733, 0]
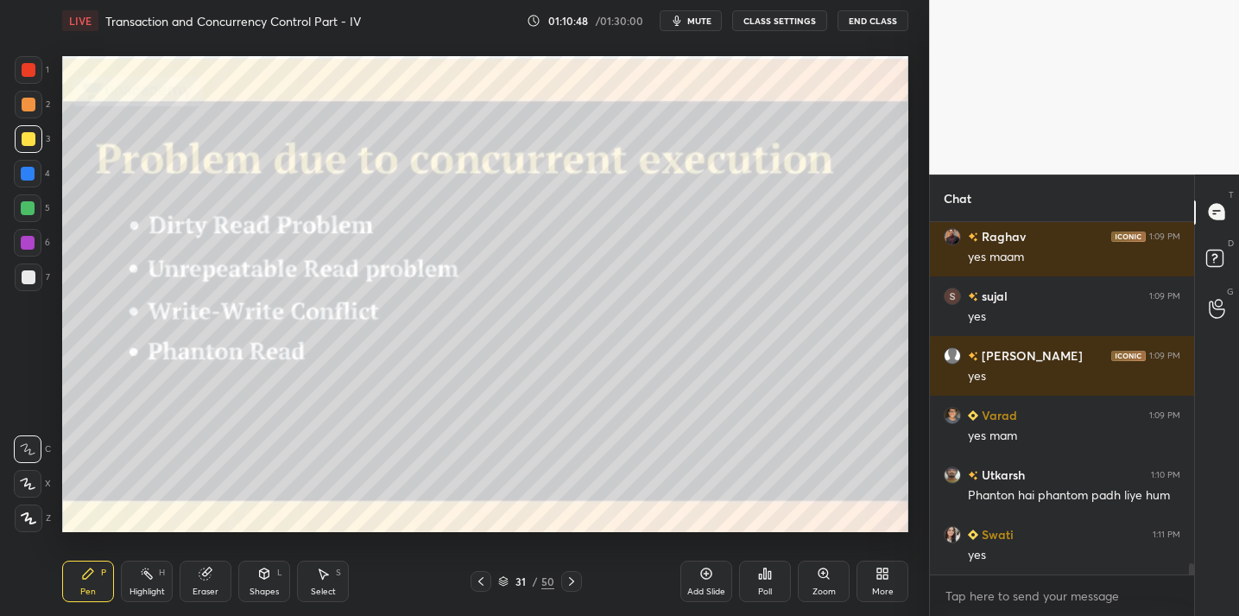
click at [699, 578] on div "Add Slide" at bounding box center [707, 581] width 52 height 41
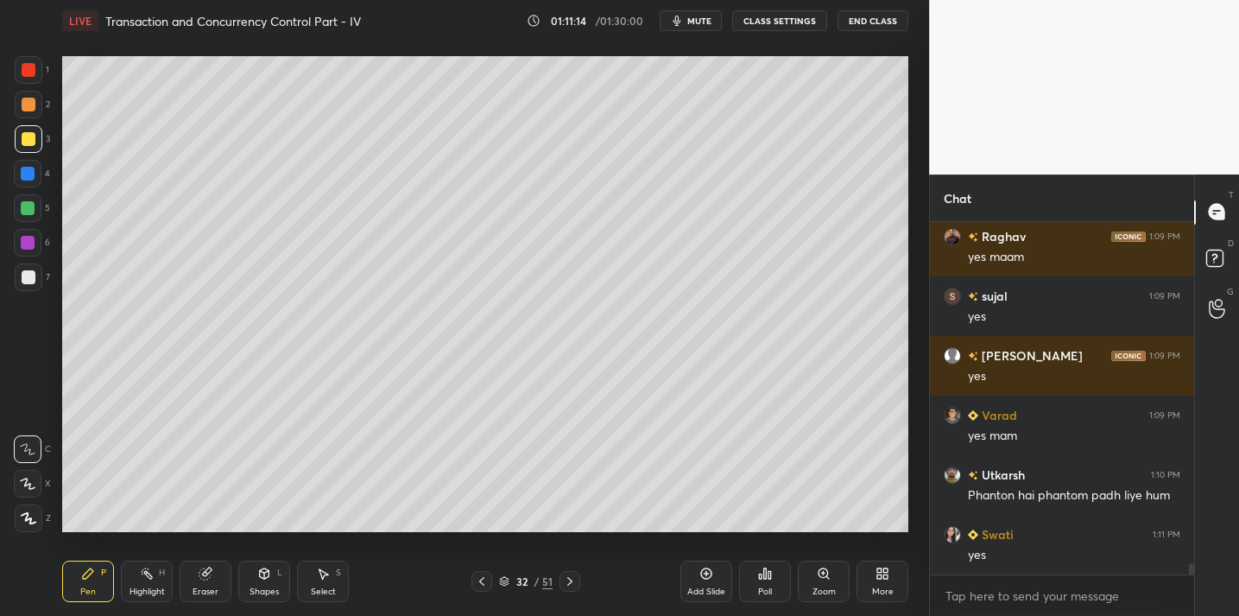
drag, startPoint x: 212, startPoint y: 581, endPoint x: 222, endPoint y: 540, distance: 42.7
click at [216, 575] on div "Eraser" at bounding box center [206, 581] width 52 height 41
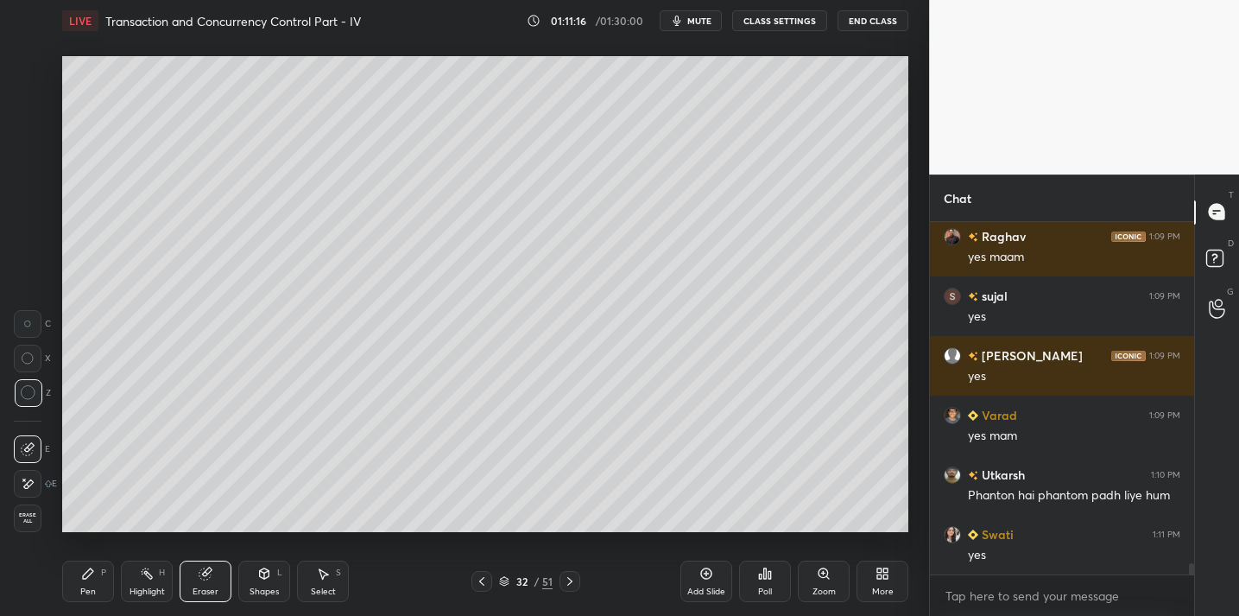
drag, startPoint x: 88, startPoint y: 580, endPoint x: 115, endPoint y: 540, distance: 47.9
click at [88, 576] on icon at bounding box center [88, 574] width 14 height 14
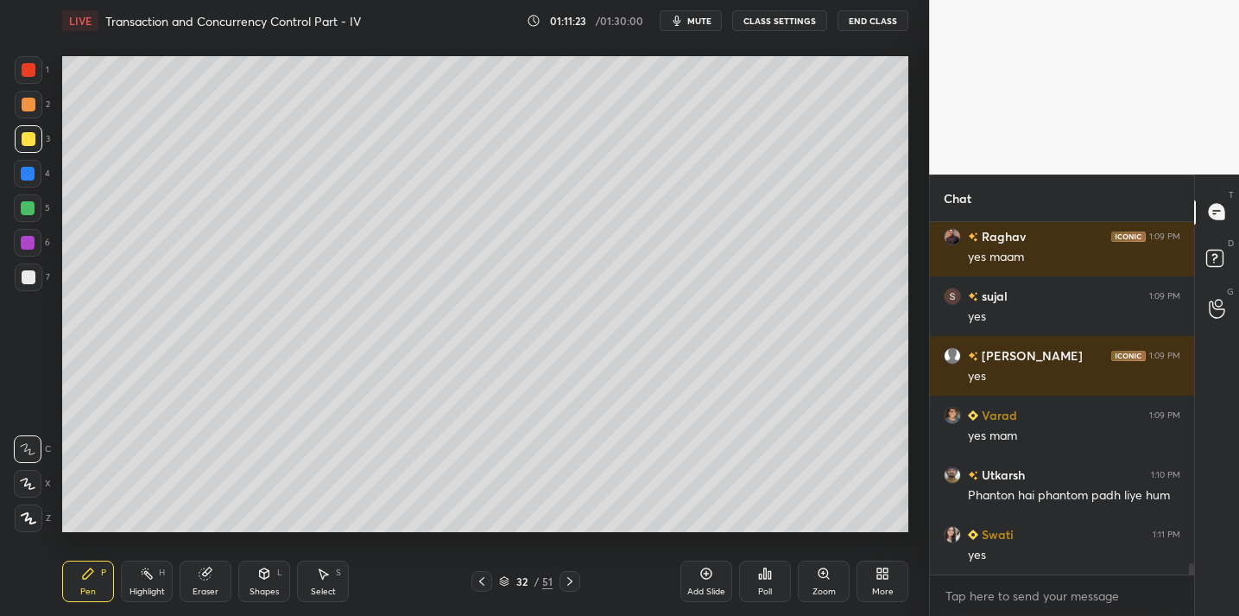
click at [32, 269] on div at bounding box center [29, 277] width 28 height 28
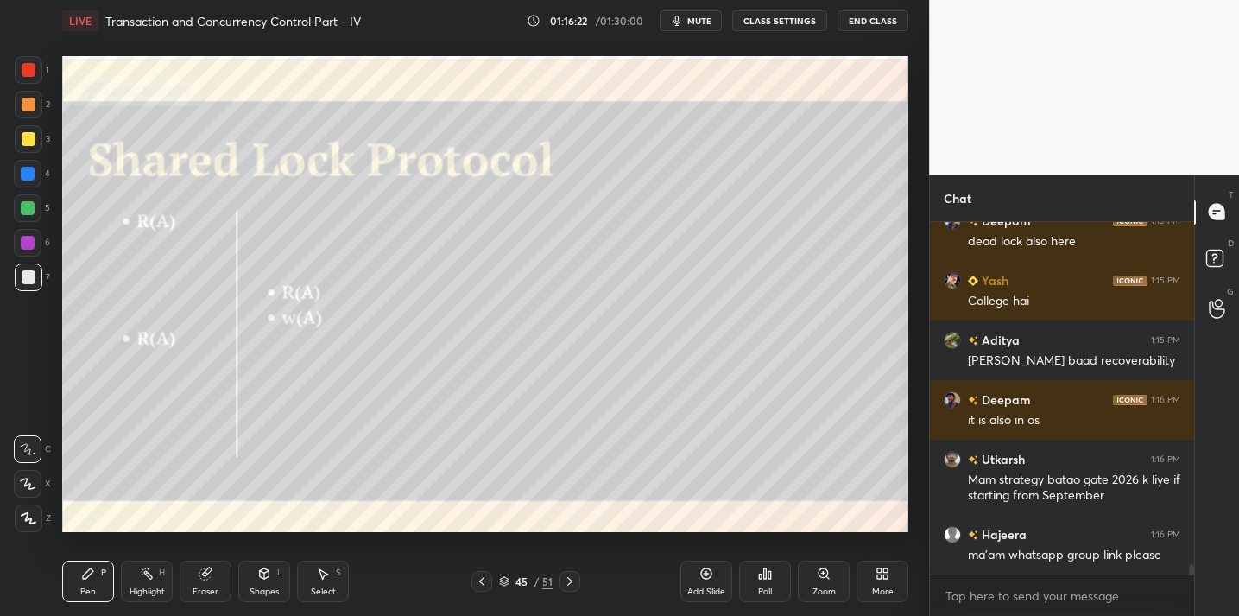
scroll to position [11718, 0]
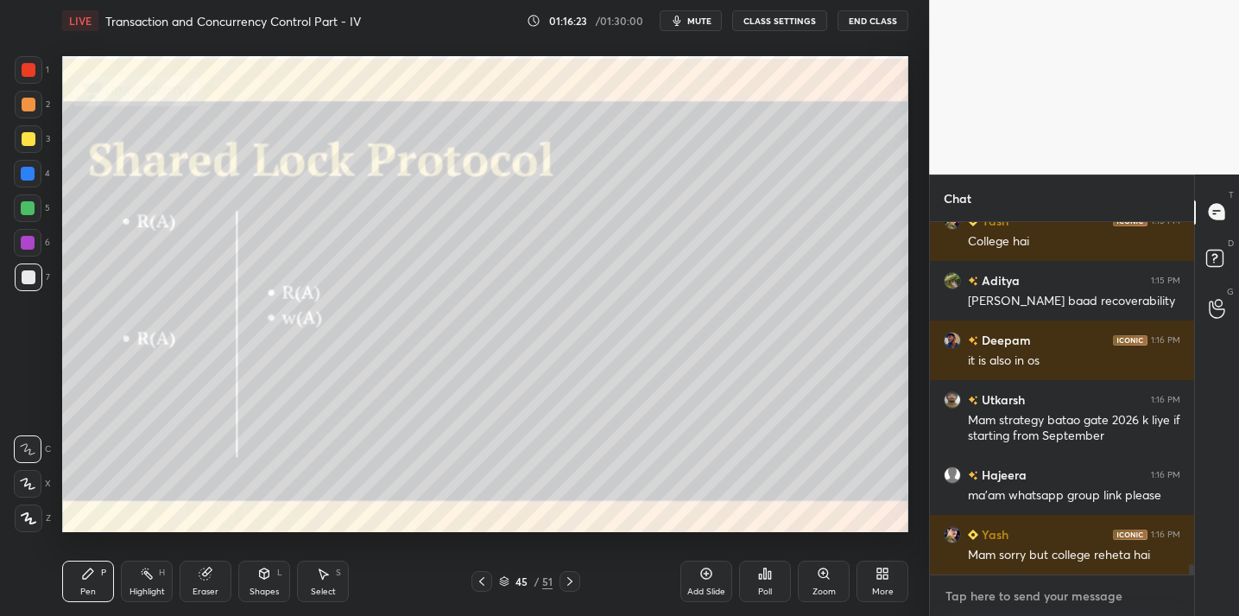
type textarea "x"
click at [1017, 599] on textarea at bounding box center [1062, 596] width 237 height 28
paste textarea "[URL][DOMAIN_NAME]"
type textarea "[URL][DOMAIN_NAME]"
type textarea "x"
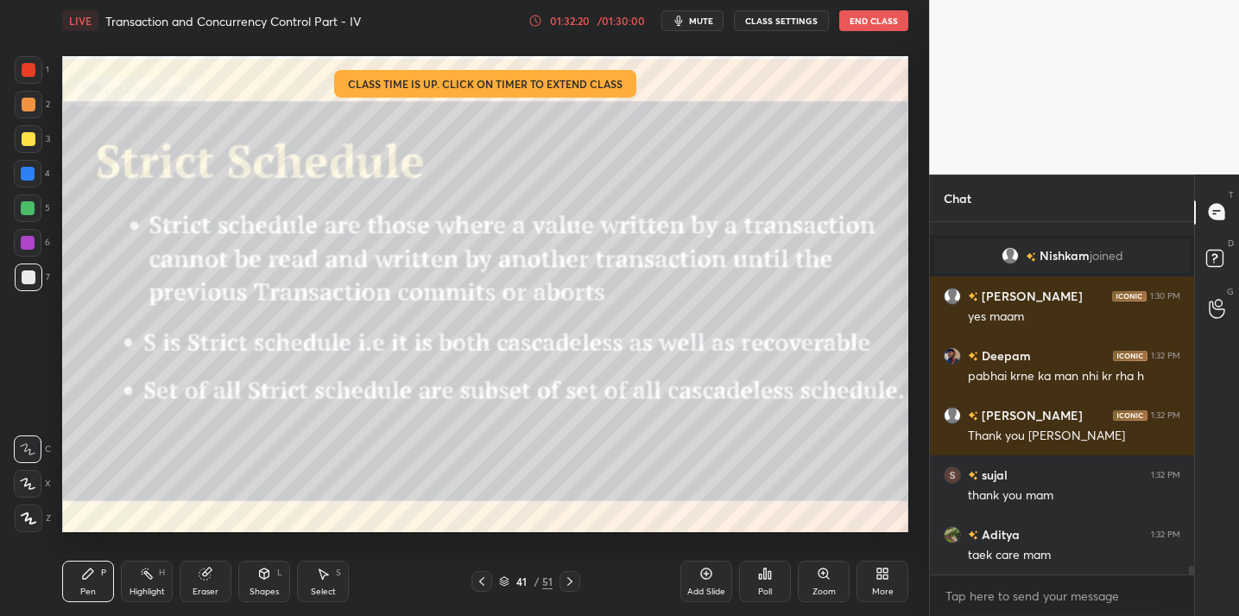
scroll to position [14707, 0]
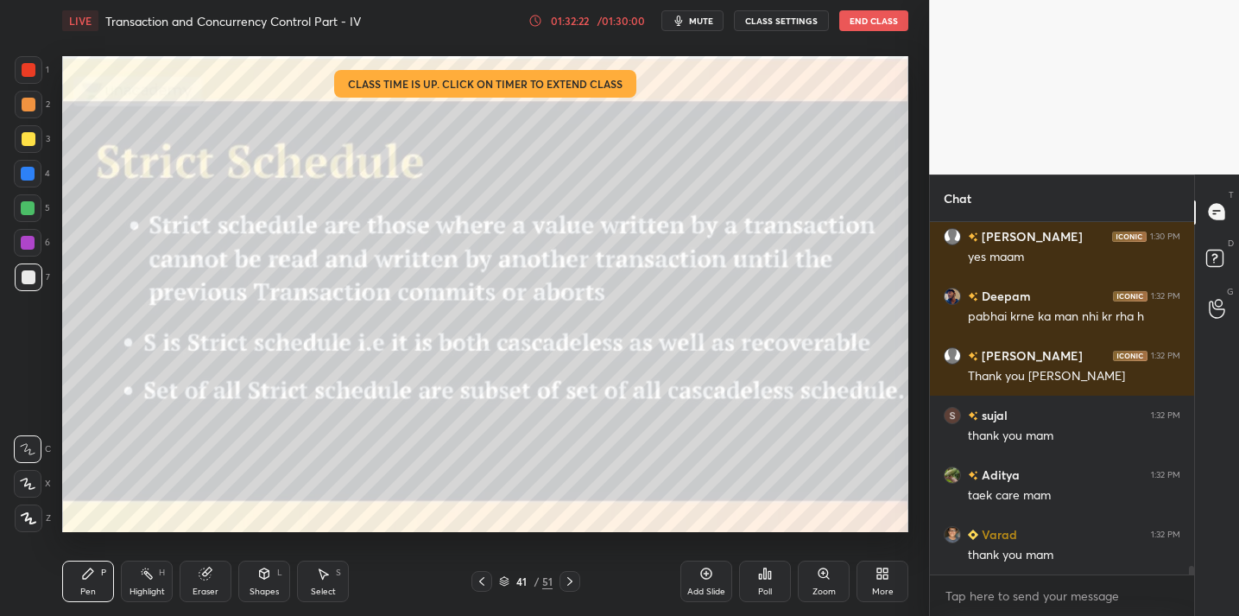
type textarea "x"
click at [866, 22] on button "End Class" at bounding box center [873, 20] width 69 height 21
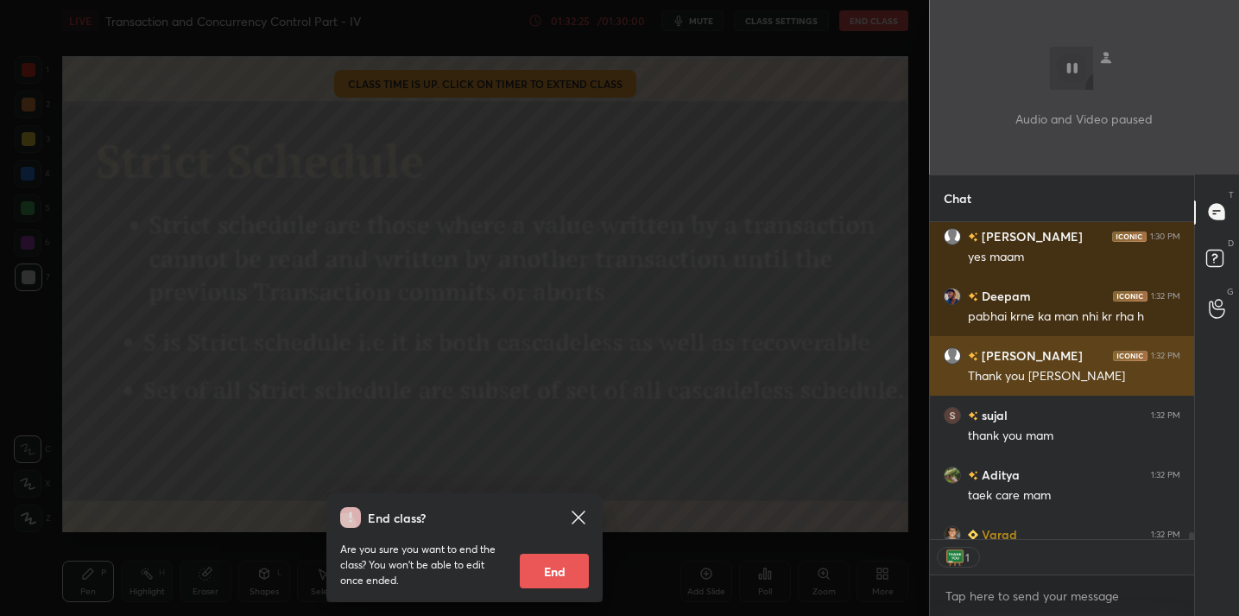
scroll to position [14743, 0]
